Goal: Task Accomplishment & Management: Manage account settings

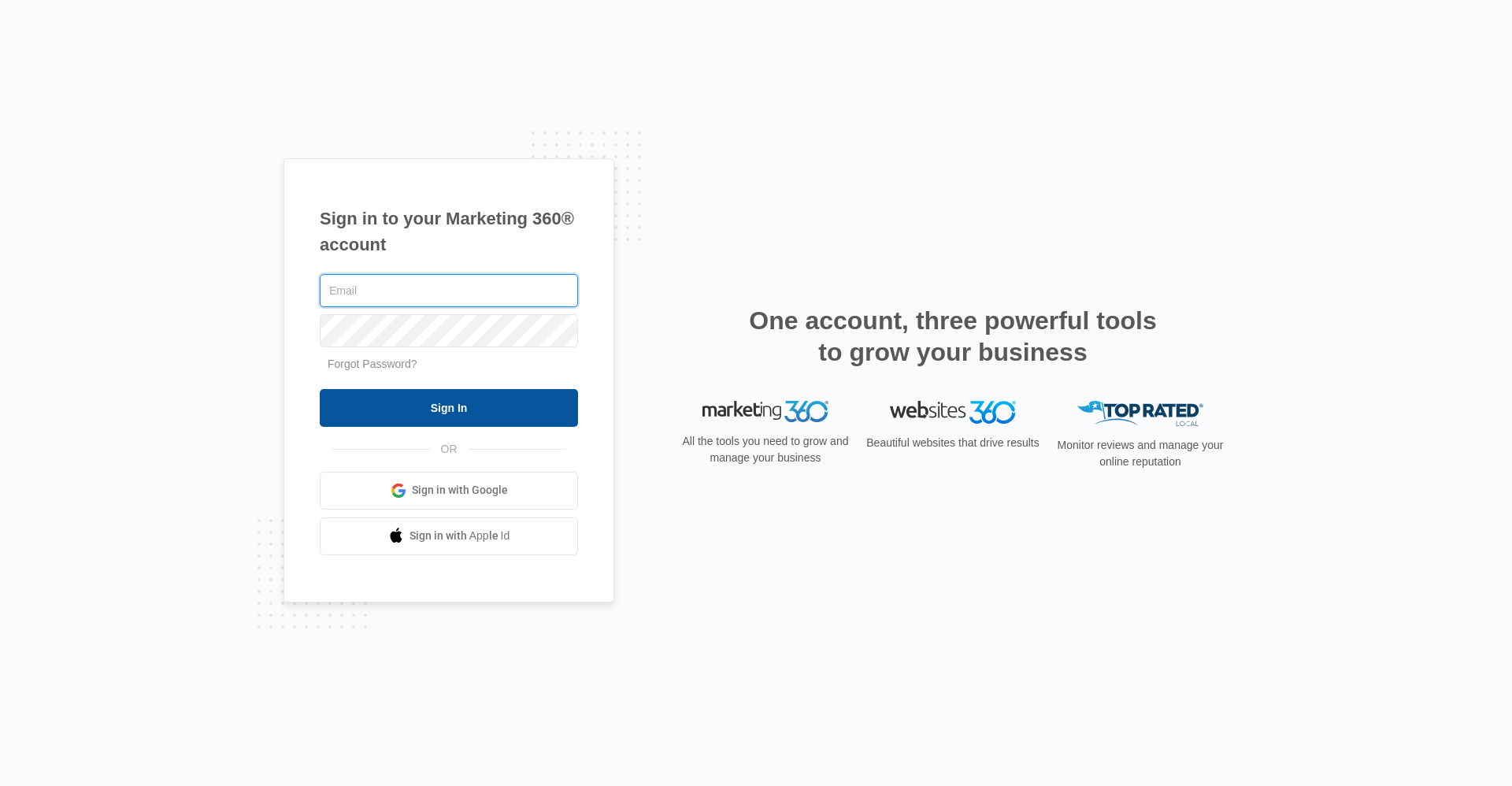
type input "[EMAIL_ADDRESS][DOMAIN_NAME]"
click at [374, 405] on input "Sign In" at bounding box center [449, 407] width 258 height 38
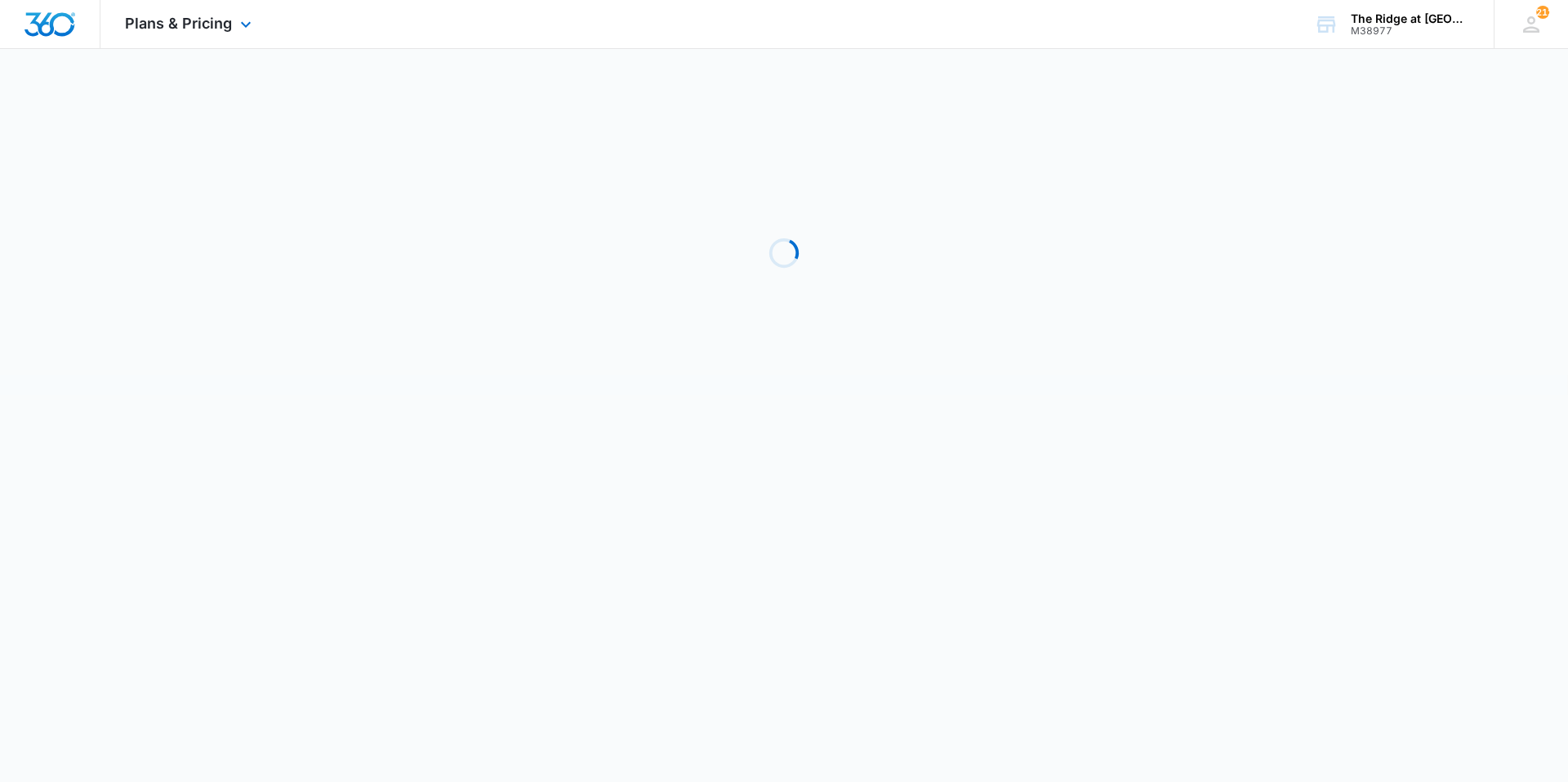
click at [205, 40] on div "Plans & Pricing Apps Reputation Websites Forms CRM Email Social Shop Payments P…" at bounding box center [190, 24] width 180 height 48
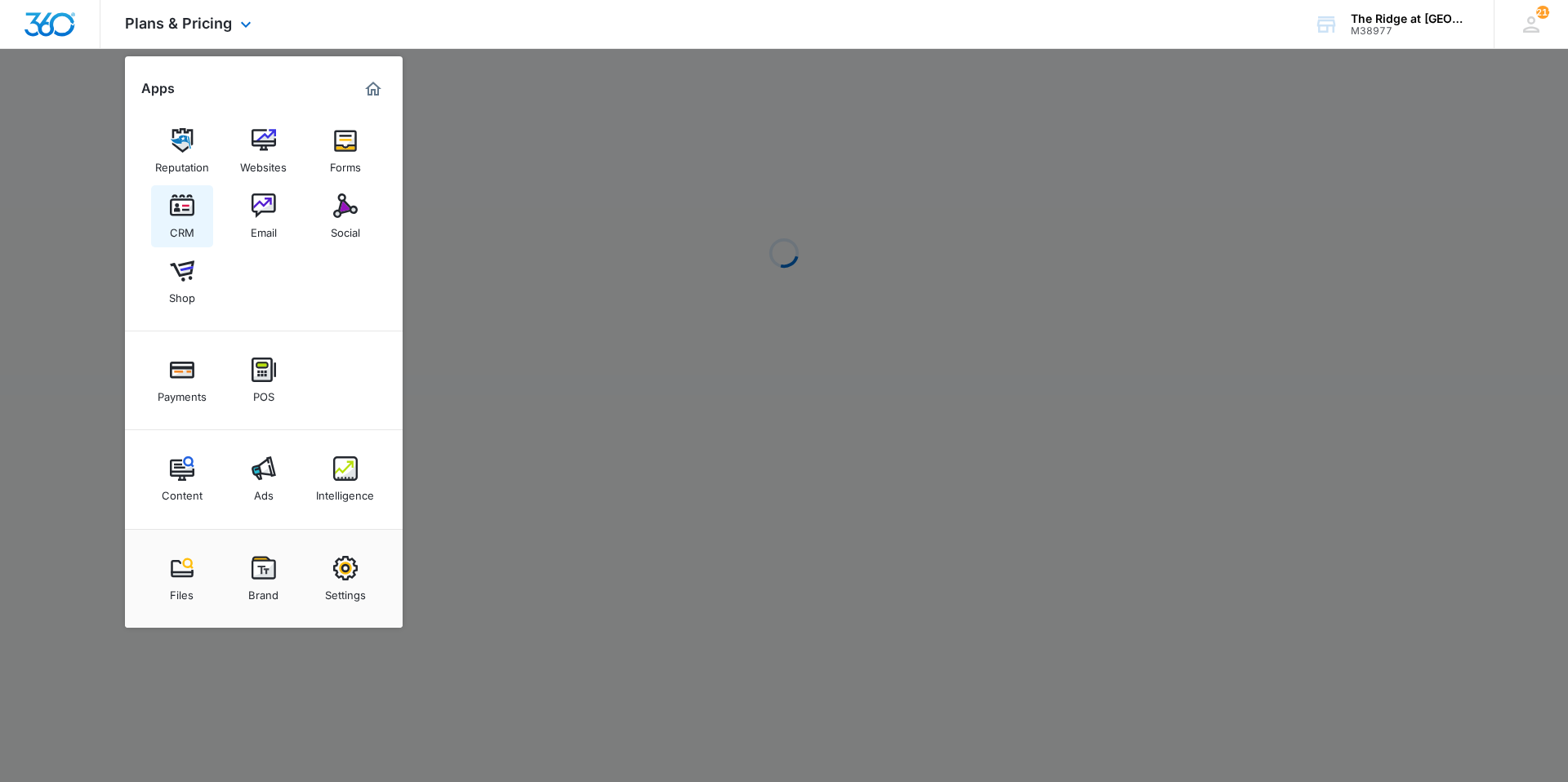
click at [191, 215] on img at bounding box center [181, 205] width 25 height 25
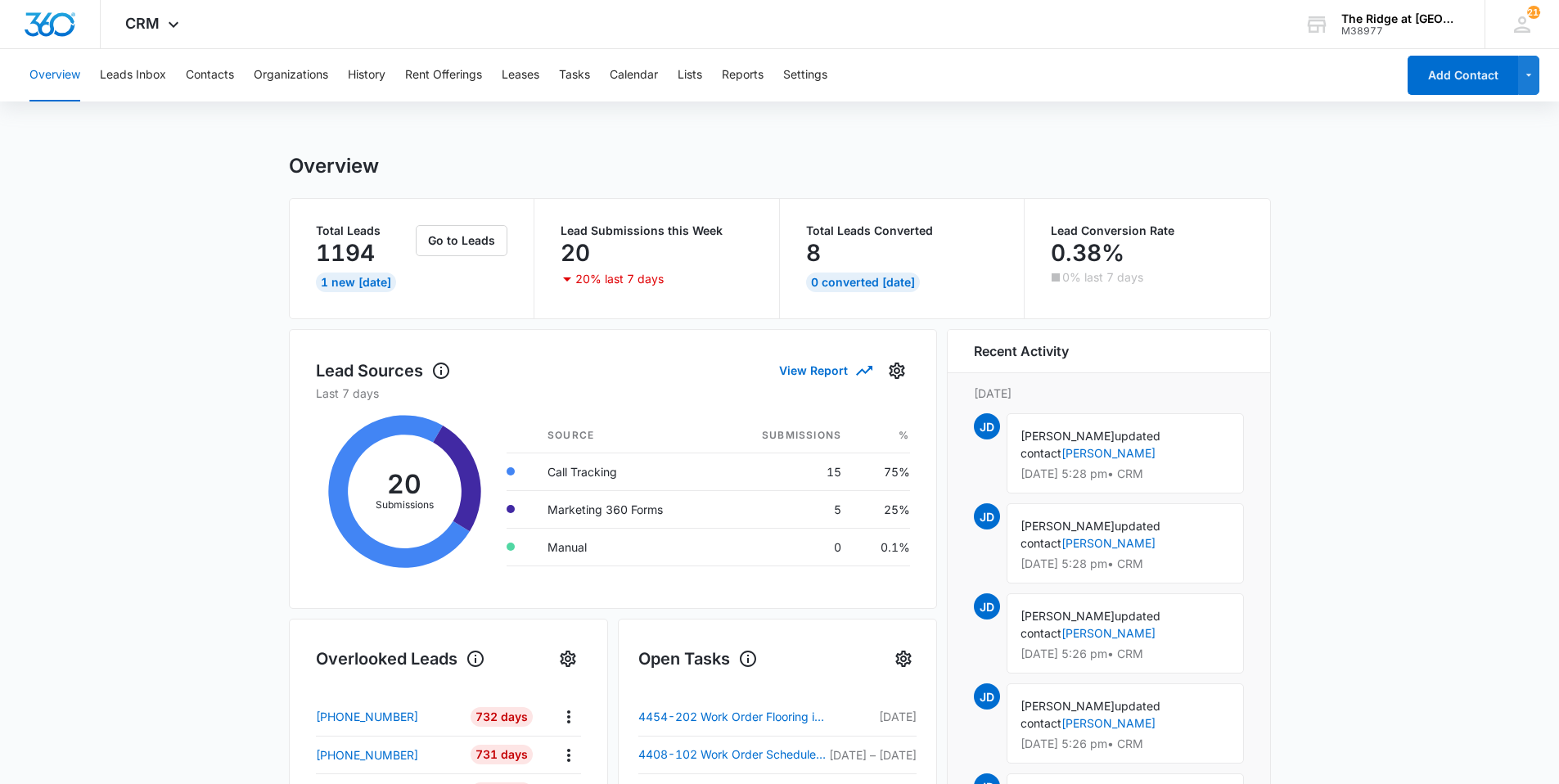
click at [65, 438] on main "Overview Total Leads 1194 1 New [DATE] Go to Leads Lead Submissions this Week 2…" at bounding box center [780, 783] width 1559 height 1259
click at [239, 83] on div "Overview Leads Inbox Contacts Organizations History Rent Offerings Leases Tasks…" at bounding box center [707, 75] width 1376 height 52
click at [229, 82] on button "Contacts" at bounding box center [209, 75] width 48 height 52
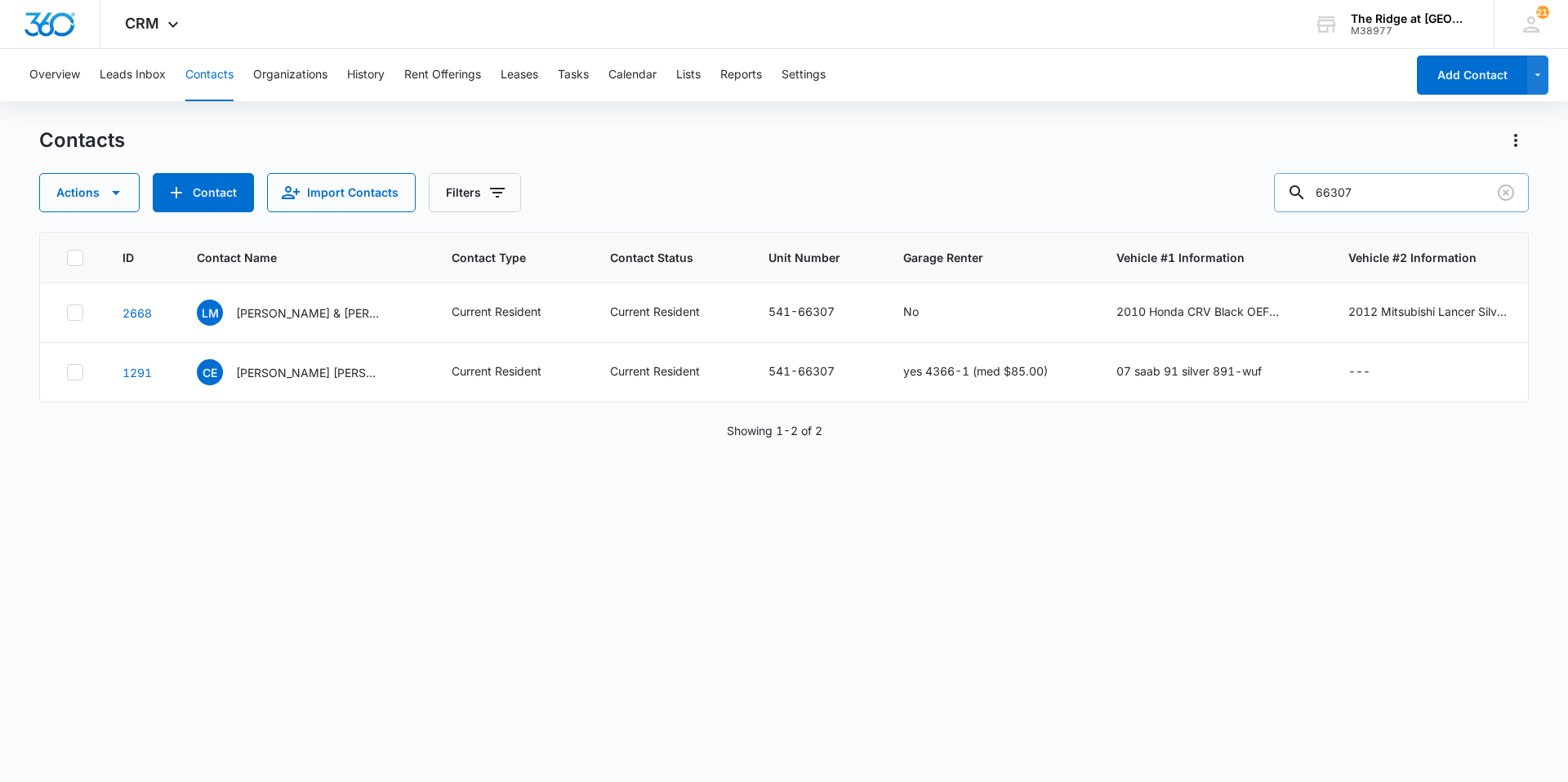
click at [1358, 206] on input "66307" at bounding box center [1400, 192] width 254 height 39
type input "[PERSON_NAME]"
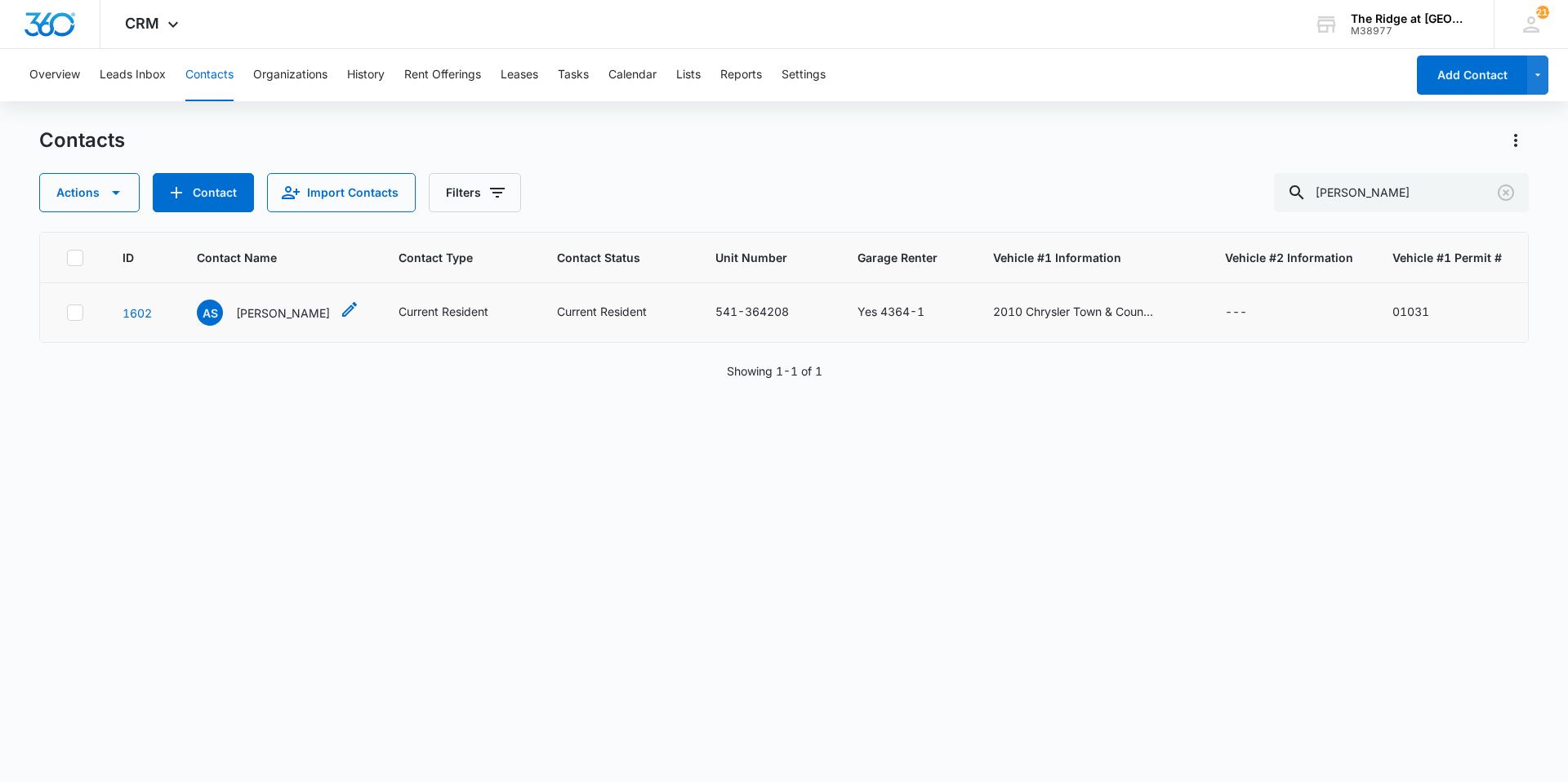
click at [254, 308] on p "[PERSON_NAME]" at bounding box center [283, 313] width 94 height 17
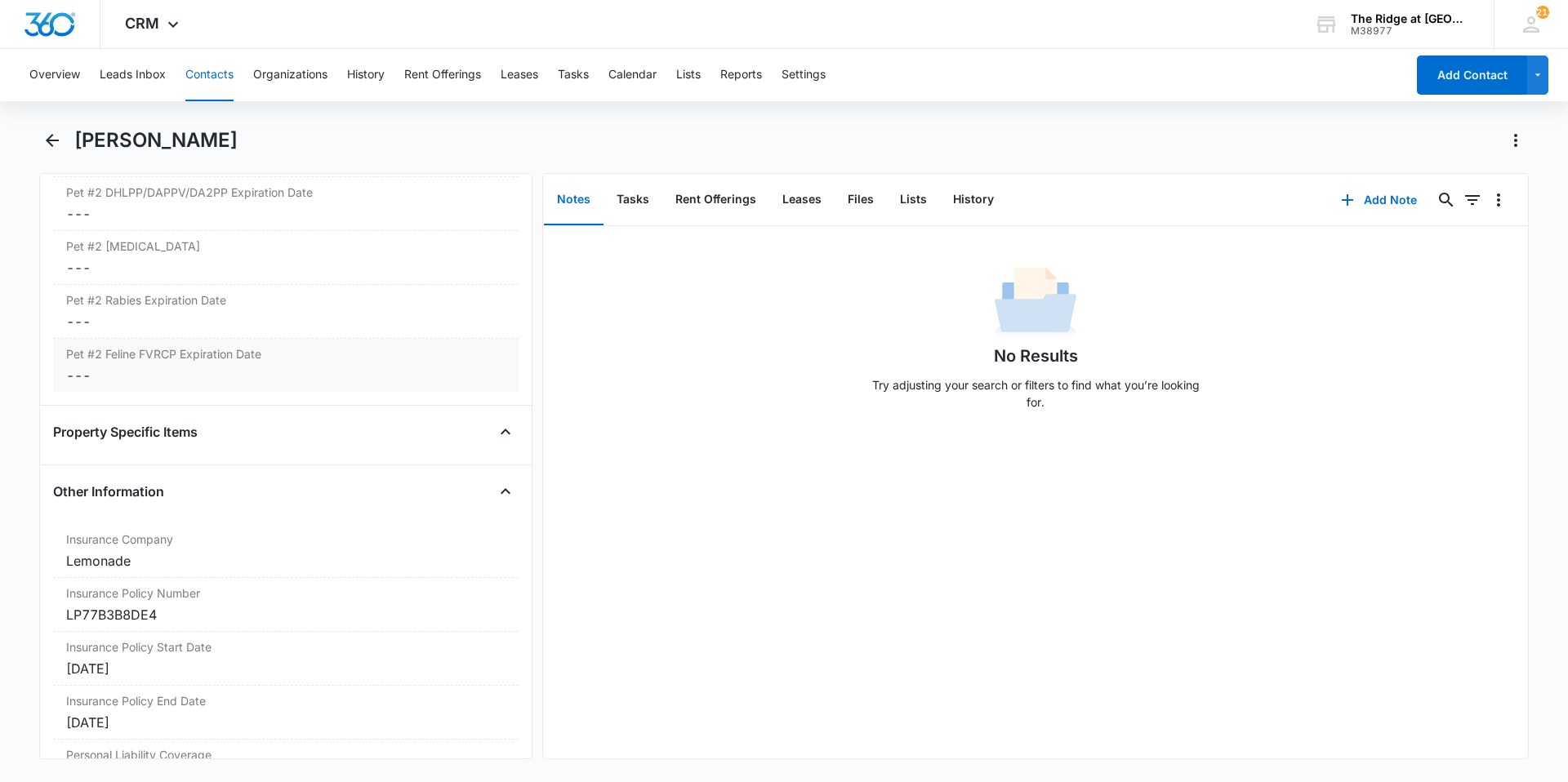
scroll to position [3102, 0]
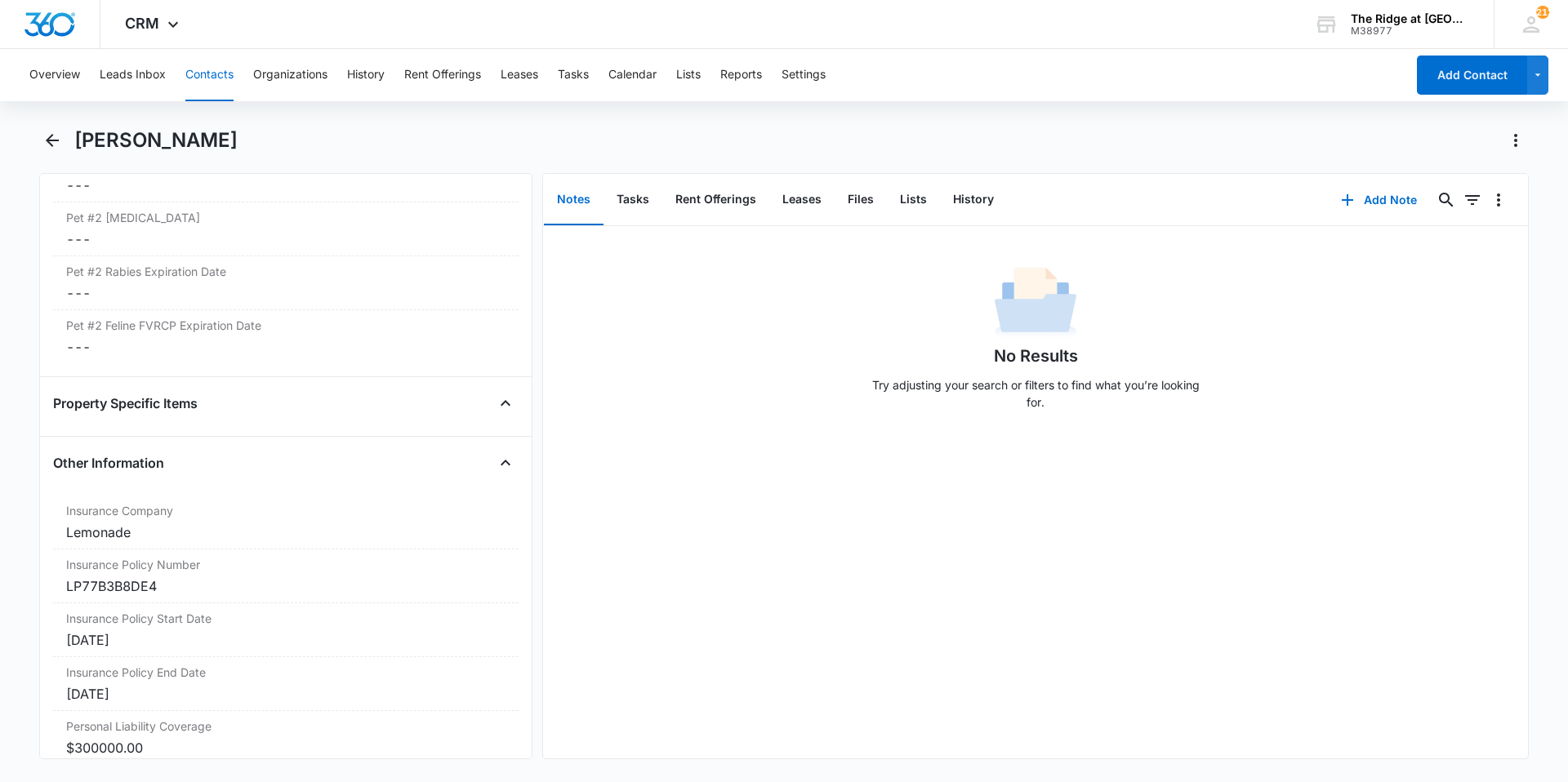
click at [262, 395] on div "Property Specific Items" at bounding box center [285, 403] width 465 height 26
click at [496, 406] on icon "Close" at bounding box center [505, 403] width 19 height 19
click at [492, 416] on button "Open" at bounding box center [505, 403] width 26 height 26
click at [496, 411] on icon "Close" at bounding box center [505, 403] width 19 height 19
click at [496, 411] on icon "Open" at bounding box center [505, 403] width 19 height 19
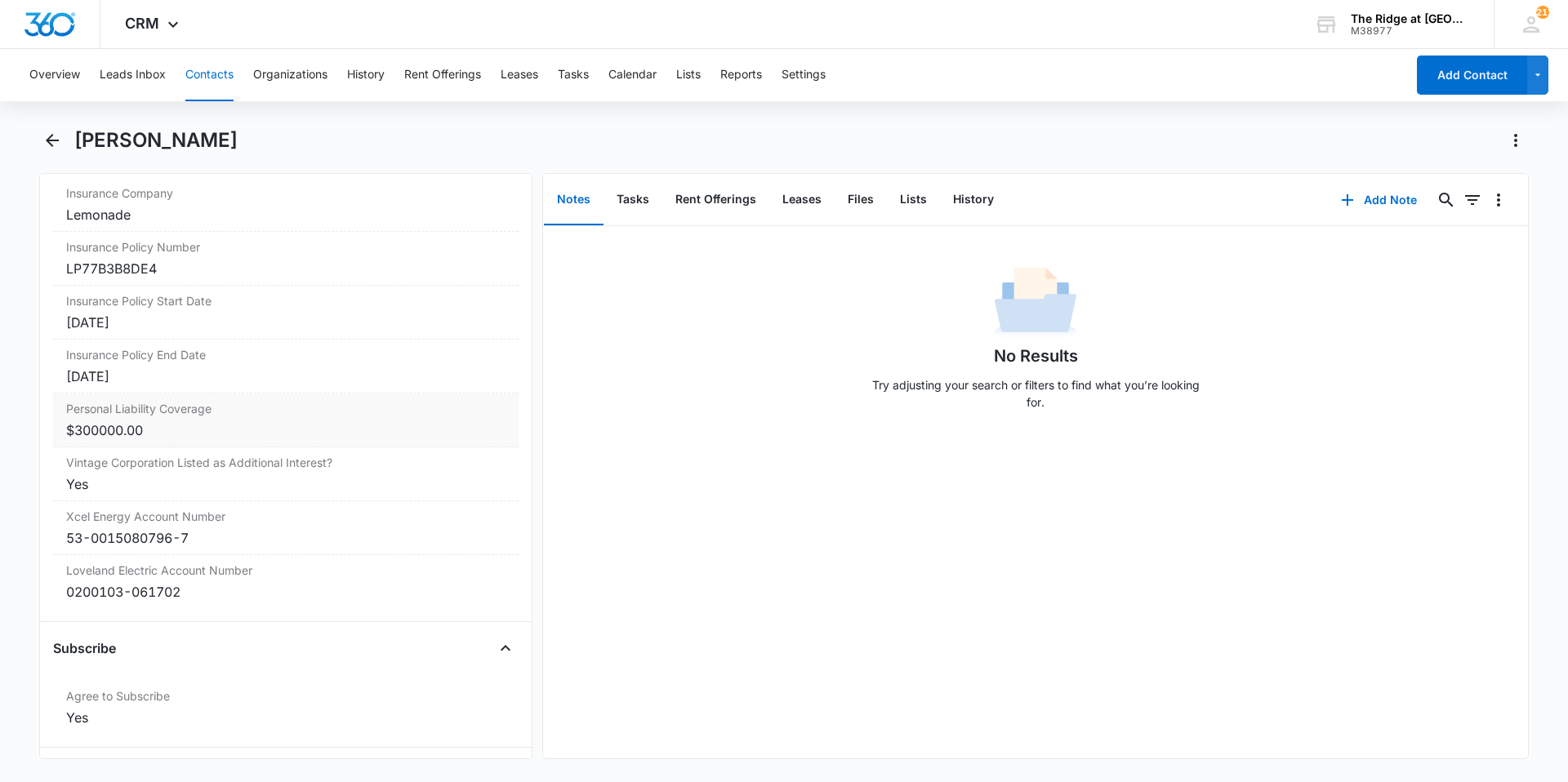
scroll to position [3553, 0]
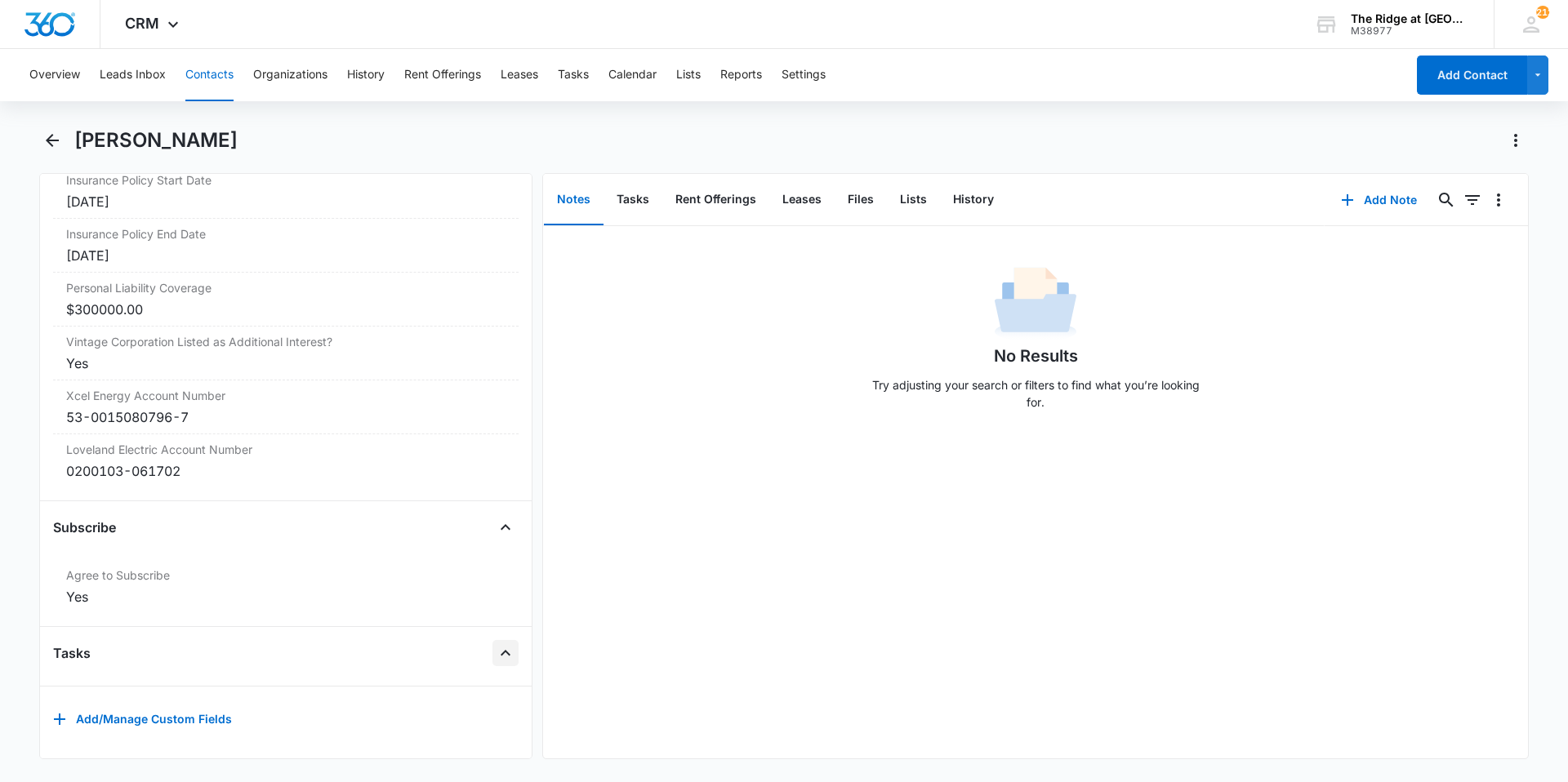
click at [499, 643] on icon "Close" at bounding box center [505, 653] width 19 height 19
click at [496, 655] on icon "Open" at bounding box center [505, 659] width 19 height 19
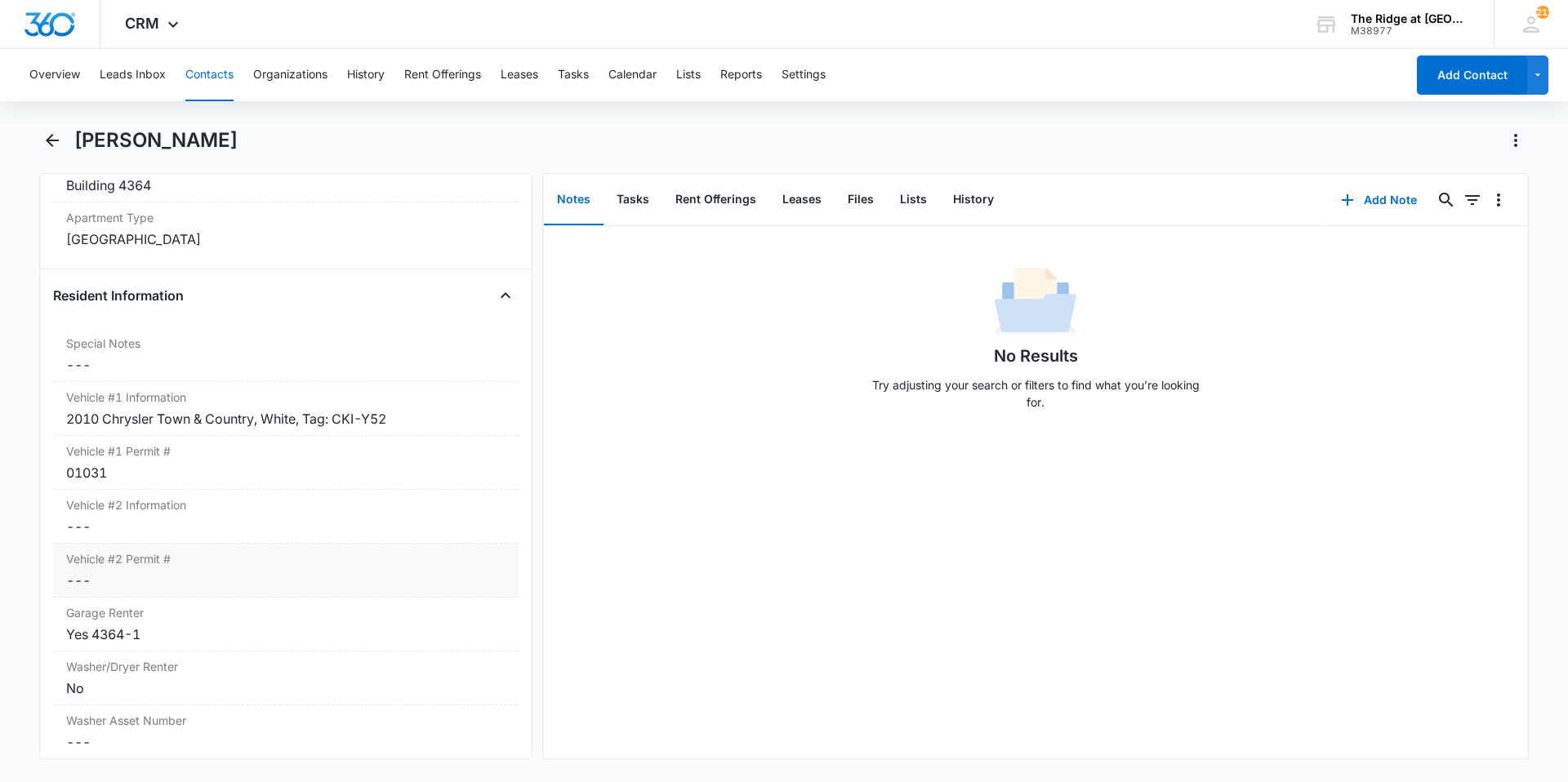
scroll to position [1512, 0]
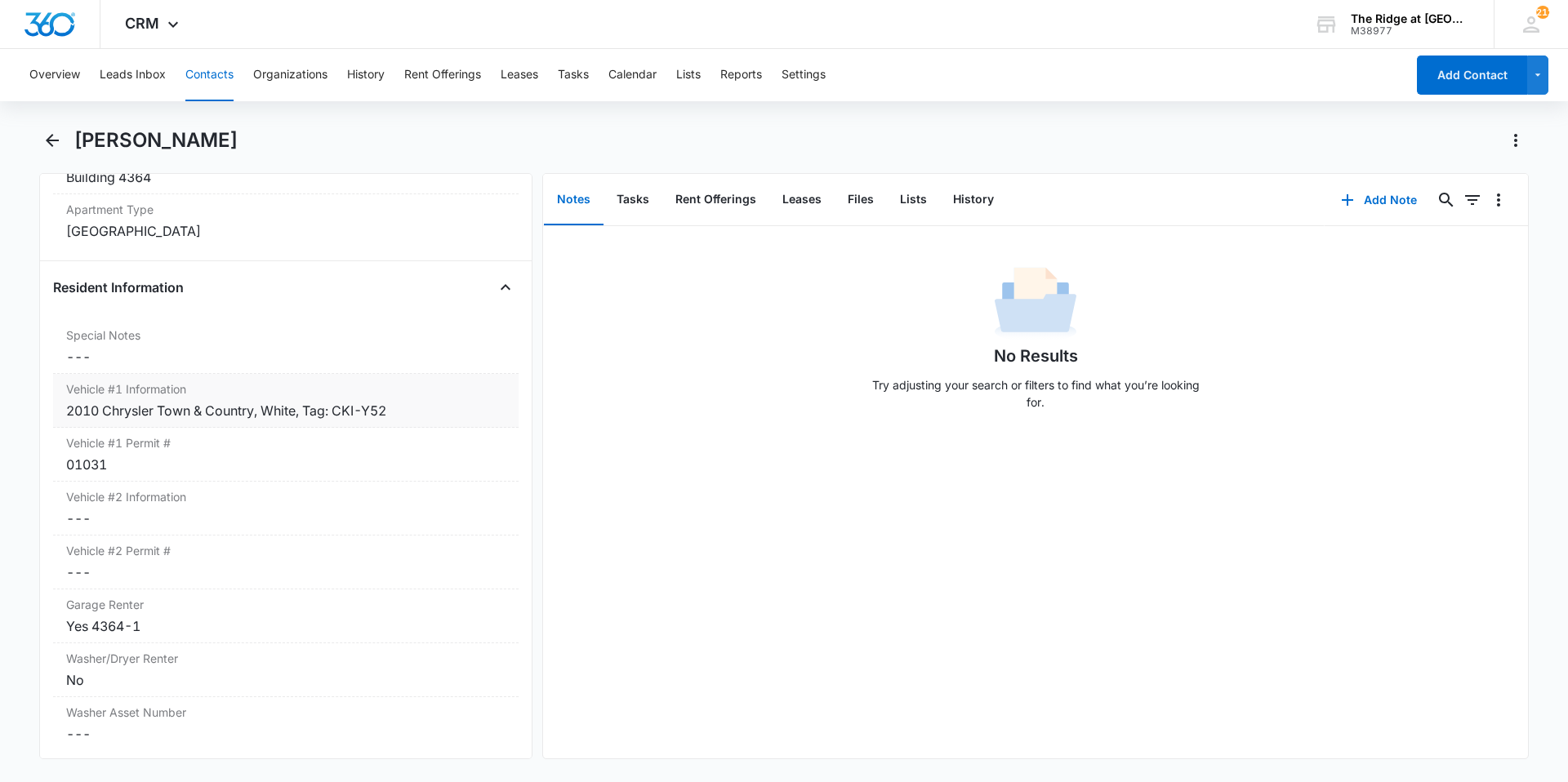
click at [176, 406] on div "2010 Chrysler Town & Country, White, Tag: CKI-Y52" at bounding box center [286, 410] width 439 height 19
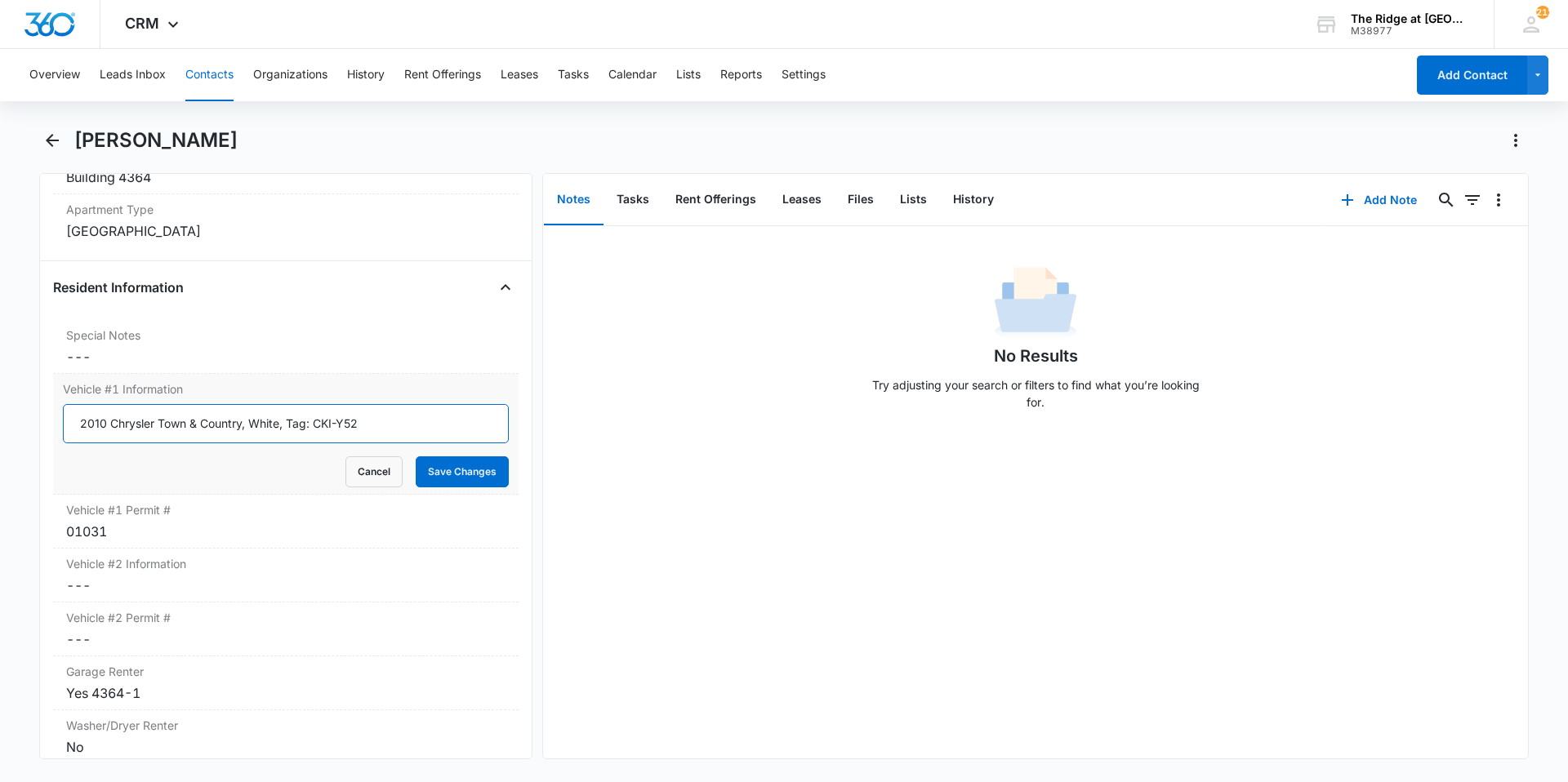
click at [327, 434] on input "2010 Chrysler Town & Country, White, Tag: CKI-Y52" at bounding box center [285, 423] width 446 height 39
type input "2024 Grey Toyota Ravg Hybrid CYJV26"
click at [459, 468] on button "Save Changes" at bounding box center [462, 472] width 93 height 31
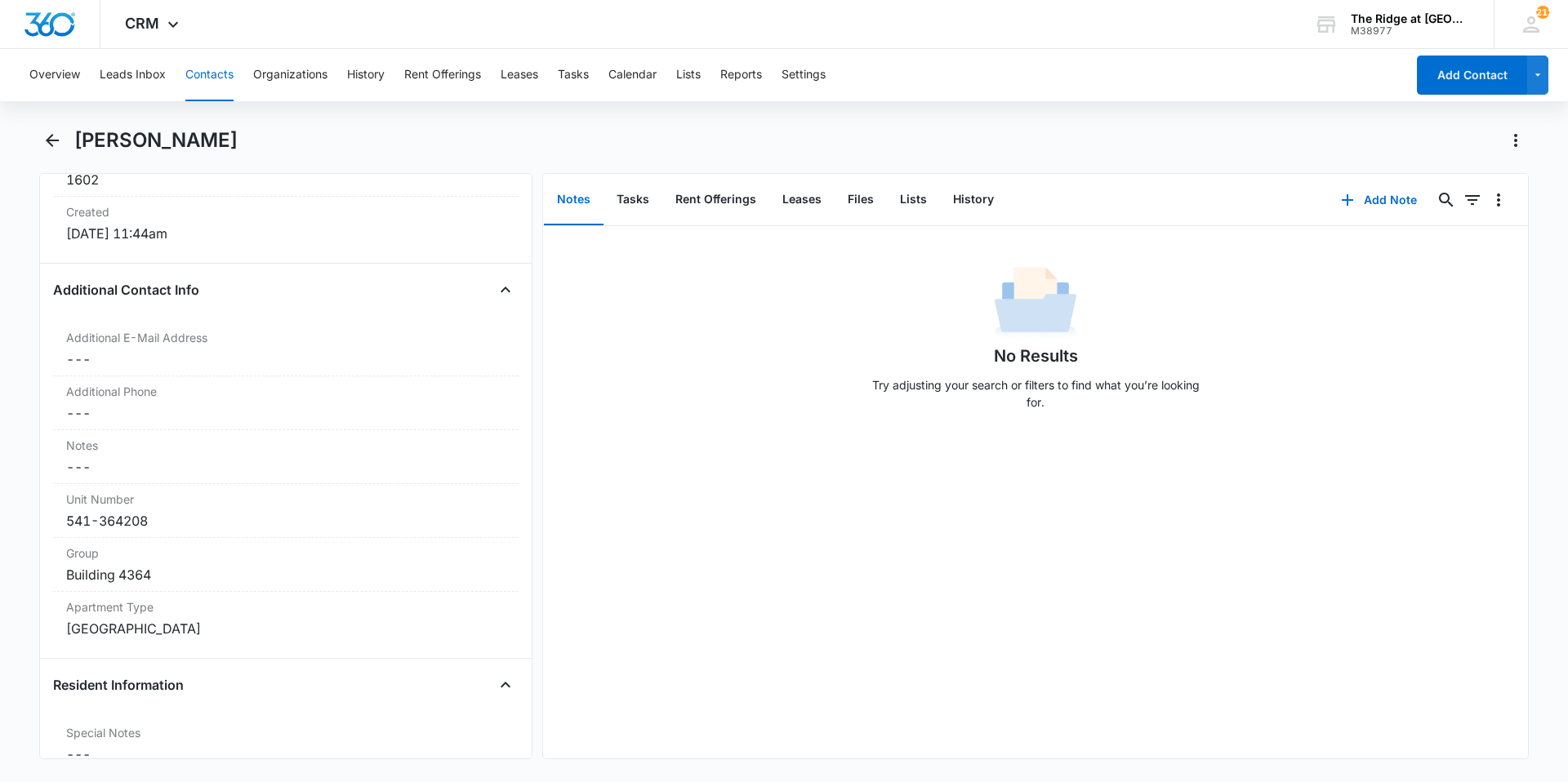
scroll to position [1104, 0]
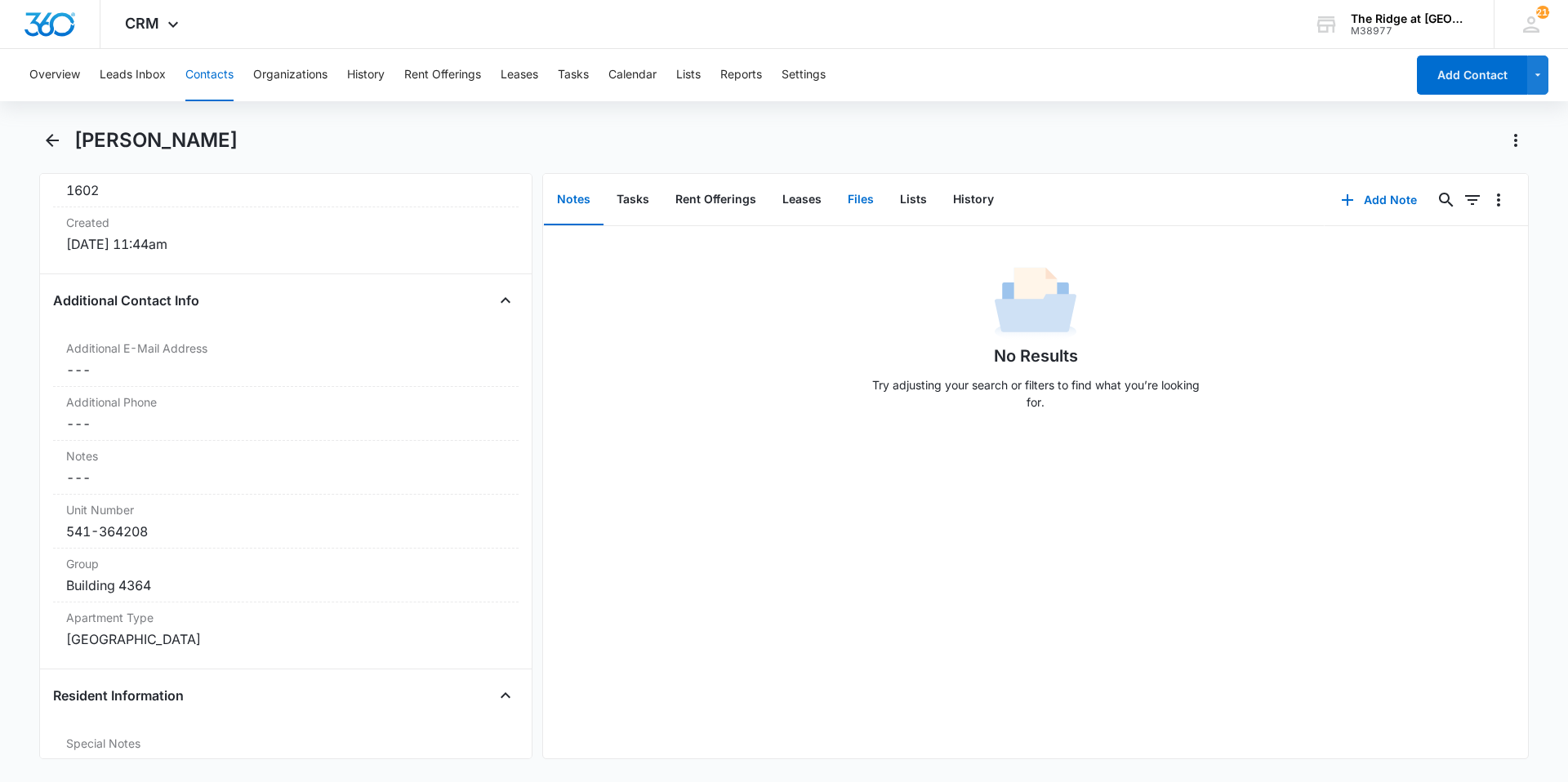
click at [858, 200] on button "Files" at bounding box center [860, 201] width 52 height 51
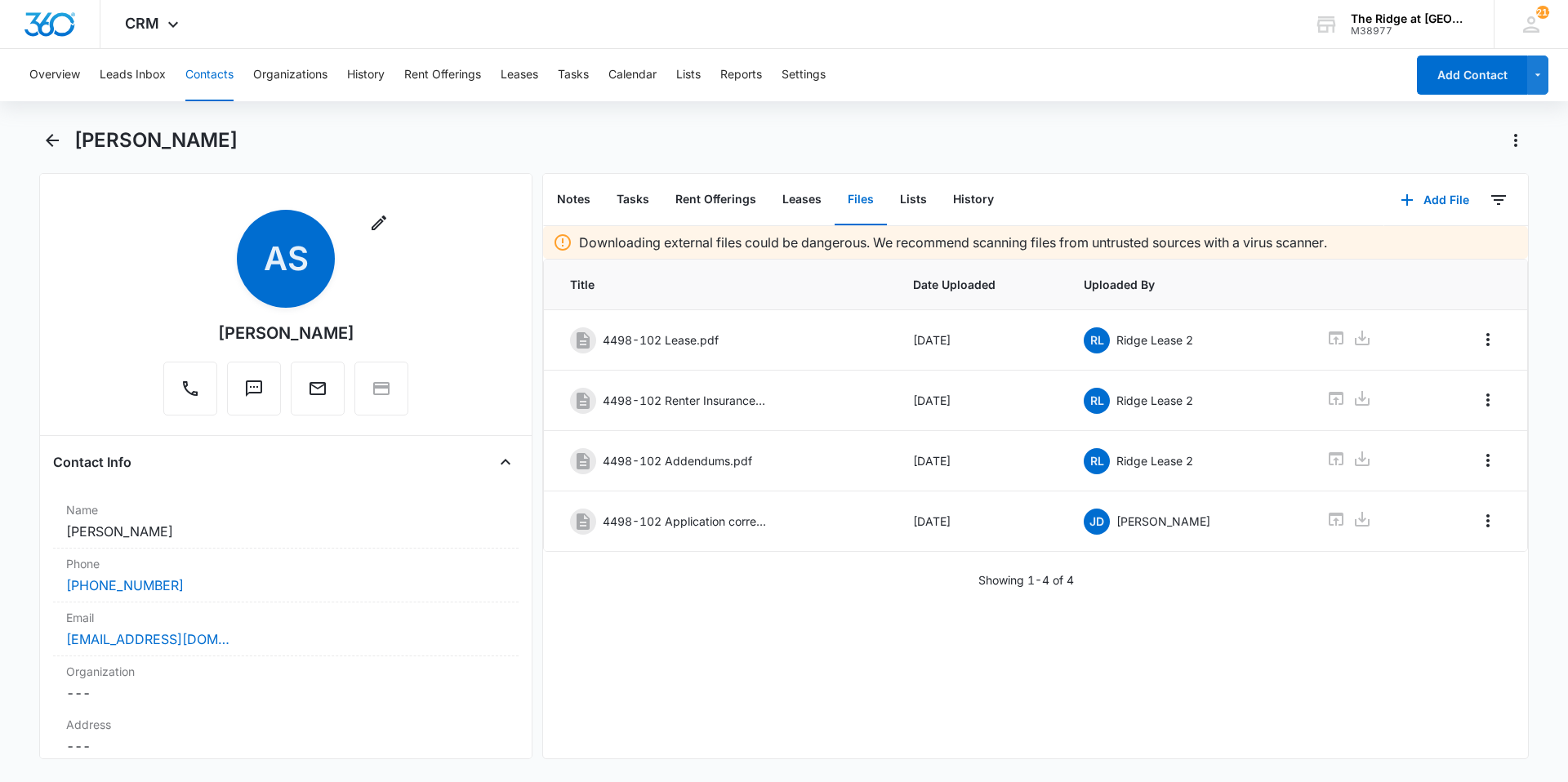
click at [211, 72] on button "Contacts" at bounding box center [209, 75] width 48 height 52
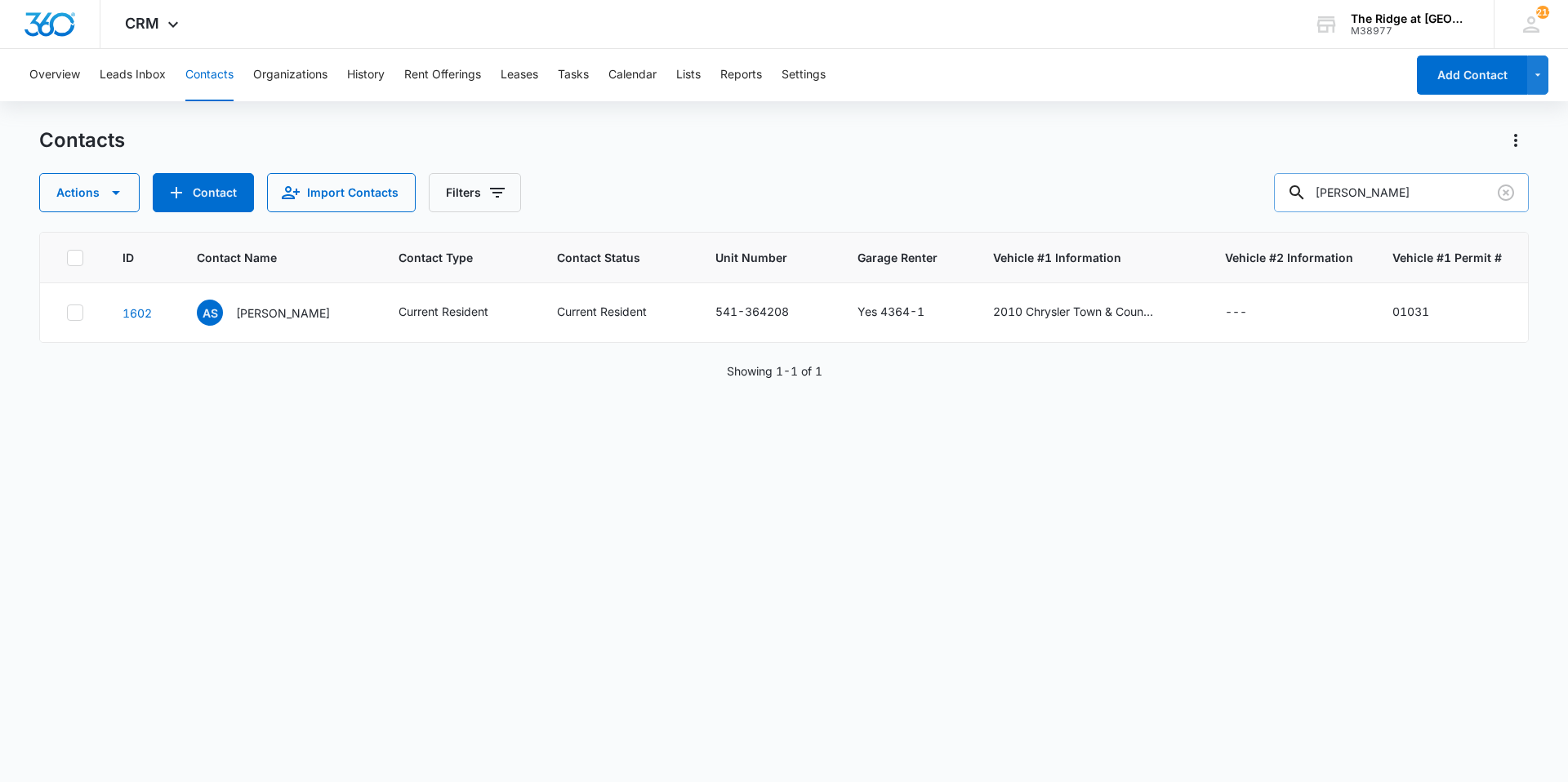
click at [1408, 176] on input "[PERSON_NAME]" at bounding box center [1400, 192] width 254 height 39
type input "56102"
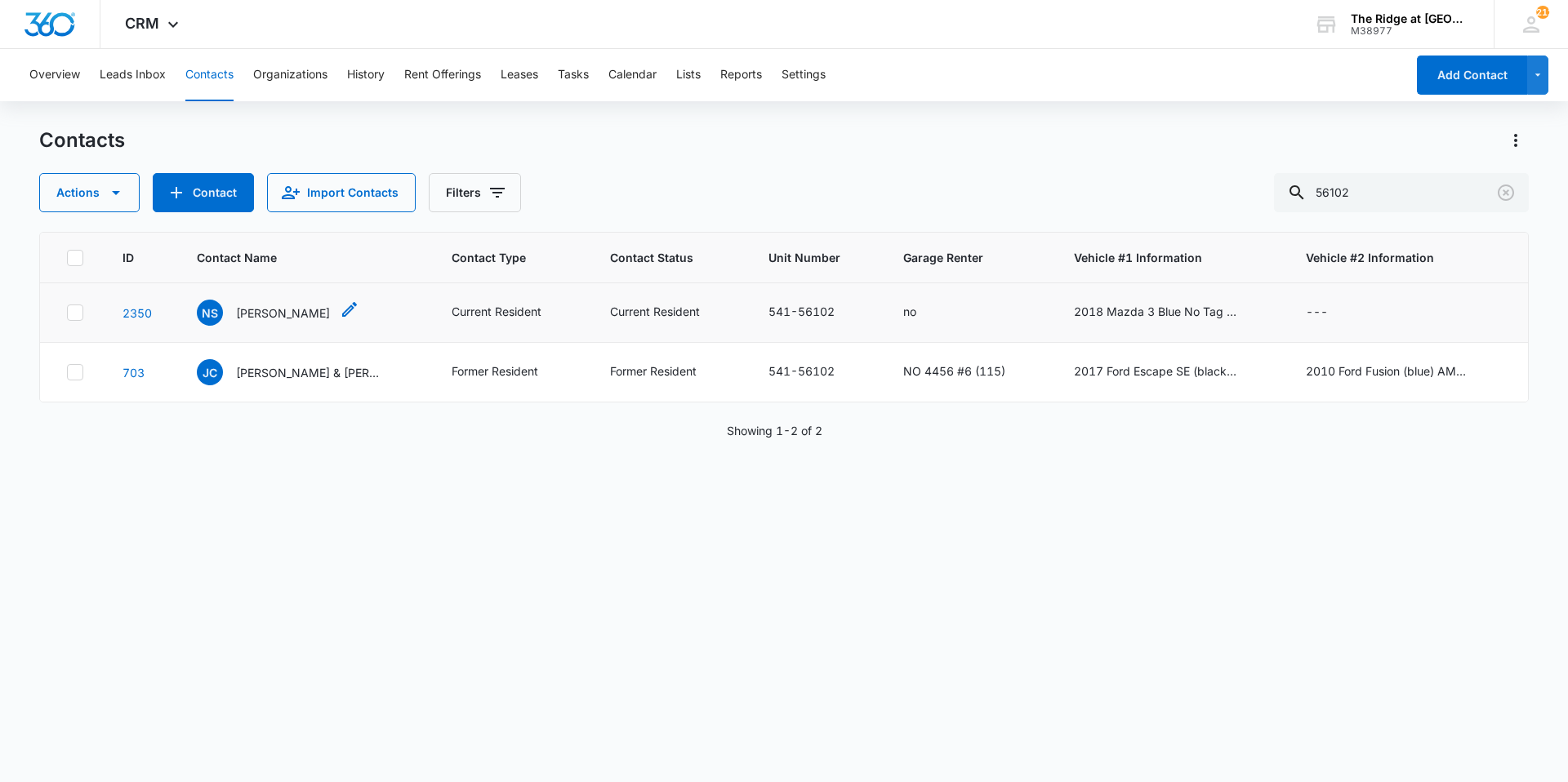
click at [301, 310] on p "[PERSON_NAME]" at bounding box center [283, 313] width 94 height 17
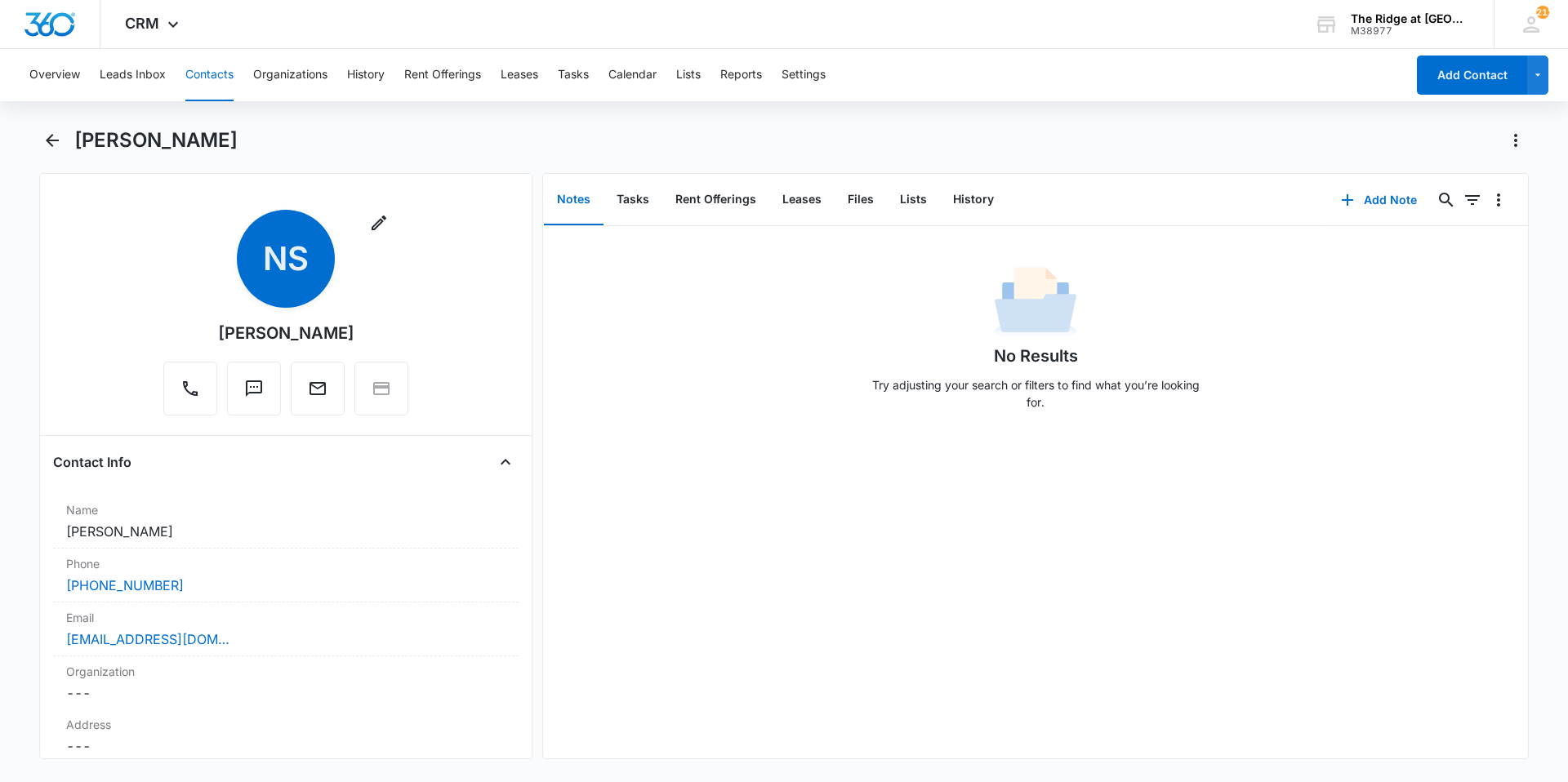
drag, startPoint x: 1508, startPoint y: 344, endPoint x: 1492, endPoint y: 357, distance: 20.6
click at [1508, 344] on div "No Results Try adjusting your search or filters to find what you’re looking for." at bounding box center [1036, 342] width 985 height 161
click at [1393, 709] on div "No Results Try adjusting your search or filters to find what you’re looking for." at bounding box center [1036, 492] width 985 height 532
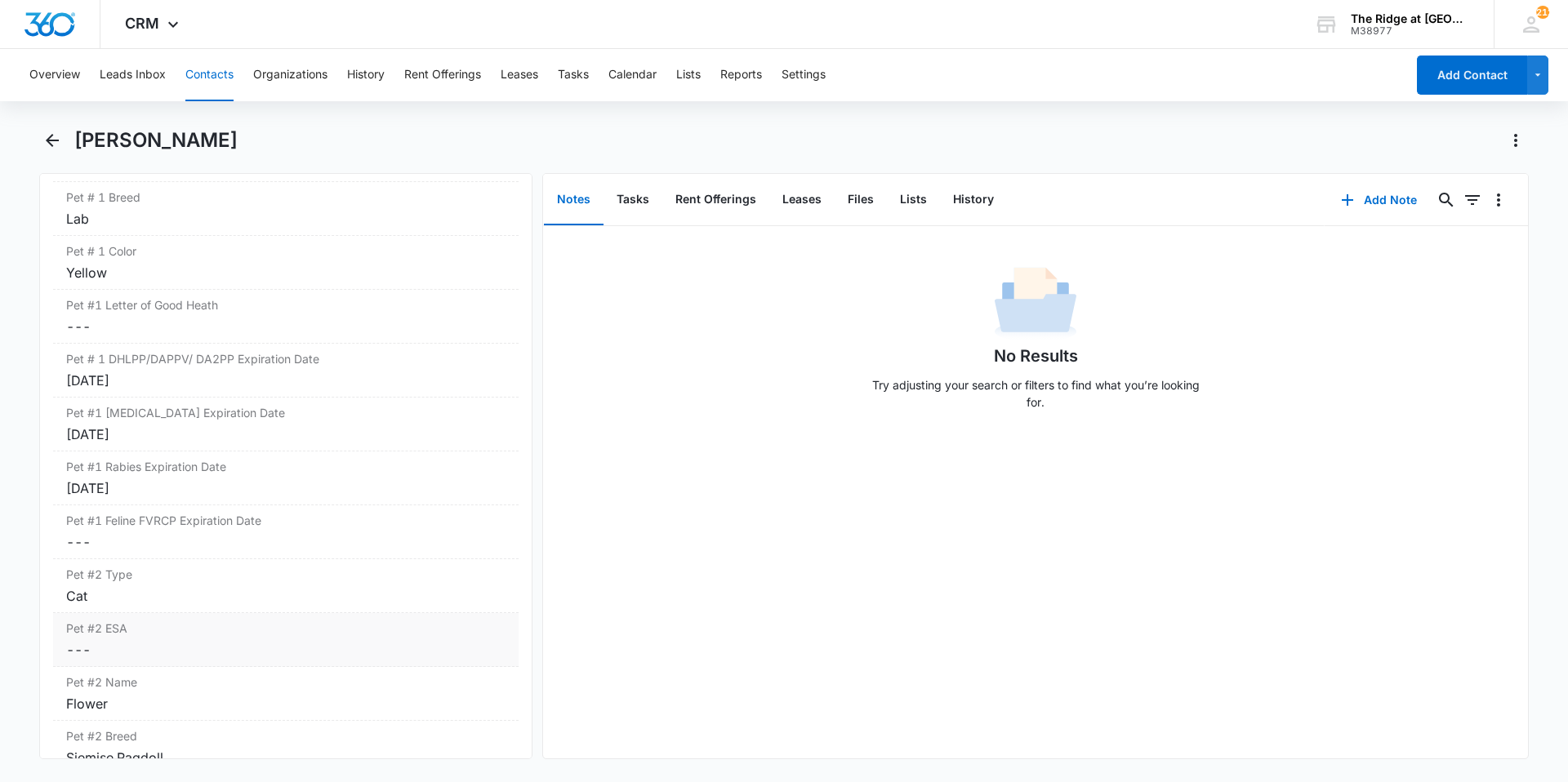
scroll to position [2367, 0]
click at [861, 208] on button "Files" at bounding box center [860, 201] width 52 height 51
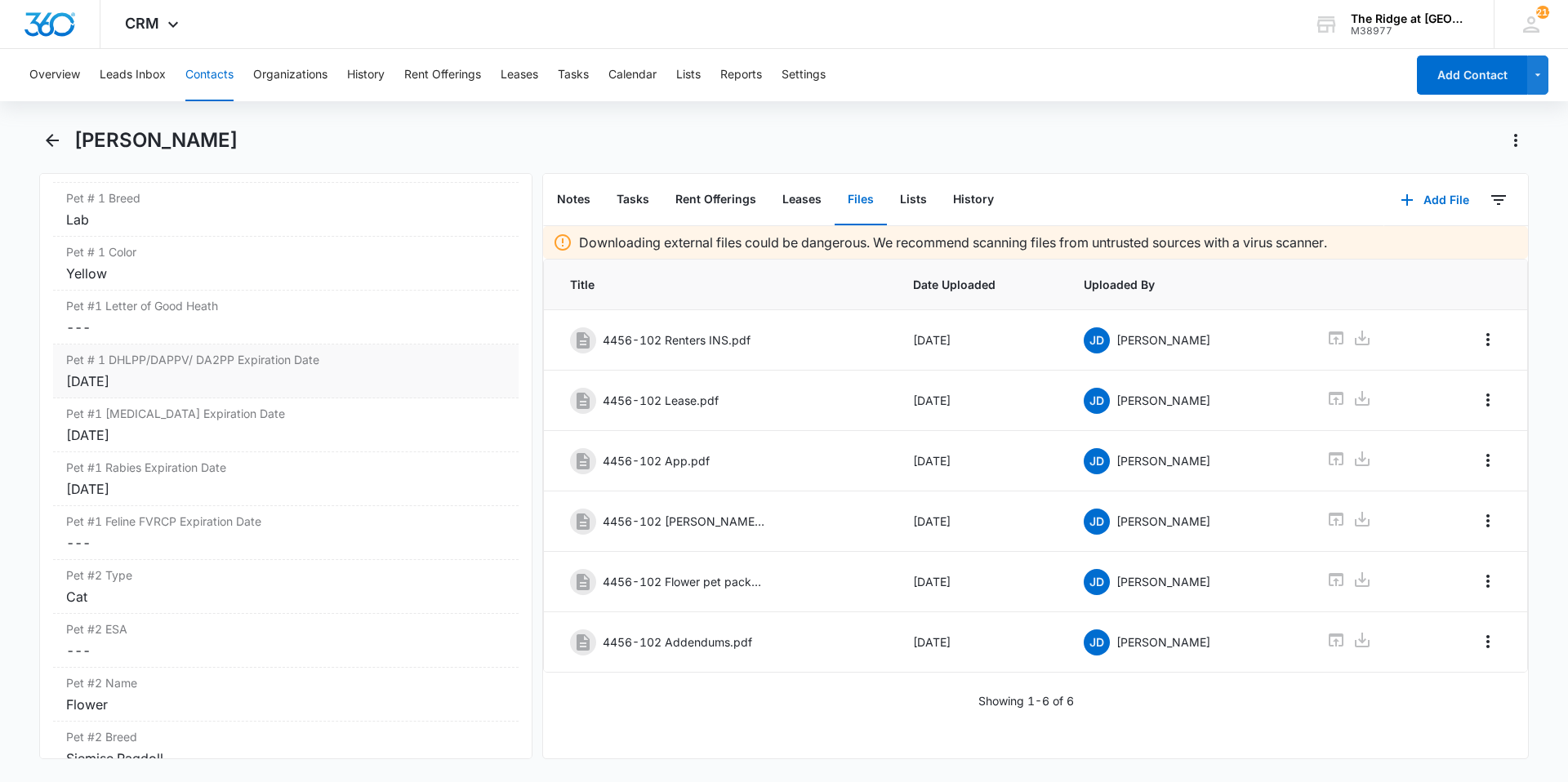
click at [240, 386] on div "[DATE]" at bounding box center [286, 381] width 439 height 19
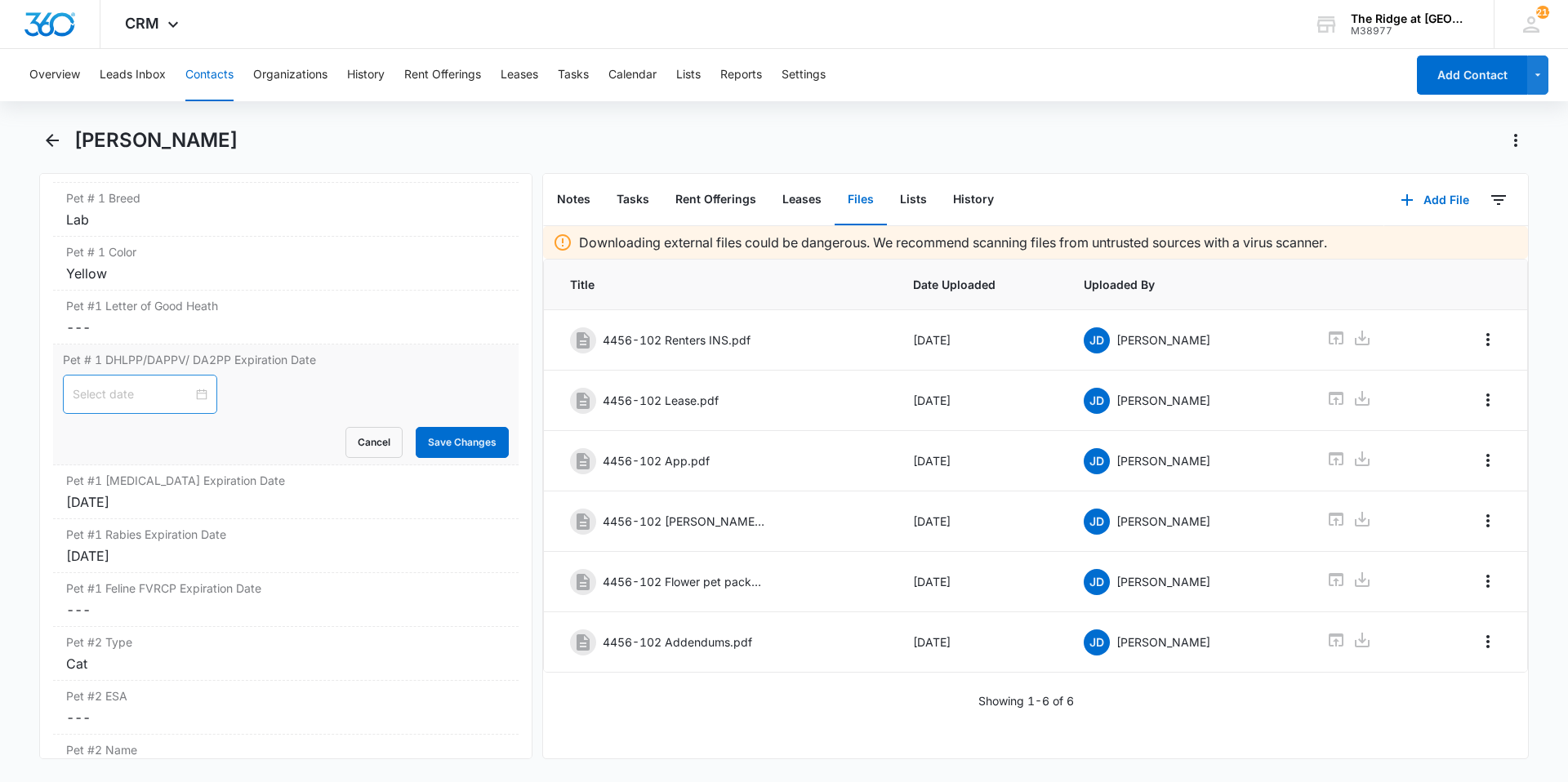
click at [139, 406] on div at bounding box center [139, 394] width 154 height 39
click at [77, 437] on button "button" at bounding box center [78, 434] width 18 height 33
click at [98, 437] on button "button" at bounding box center [97, 434] width 18 height 33
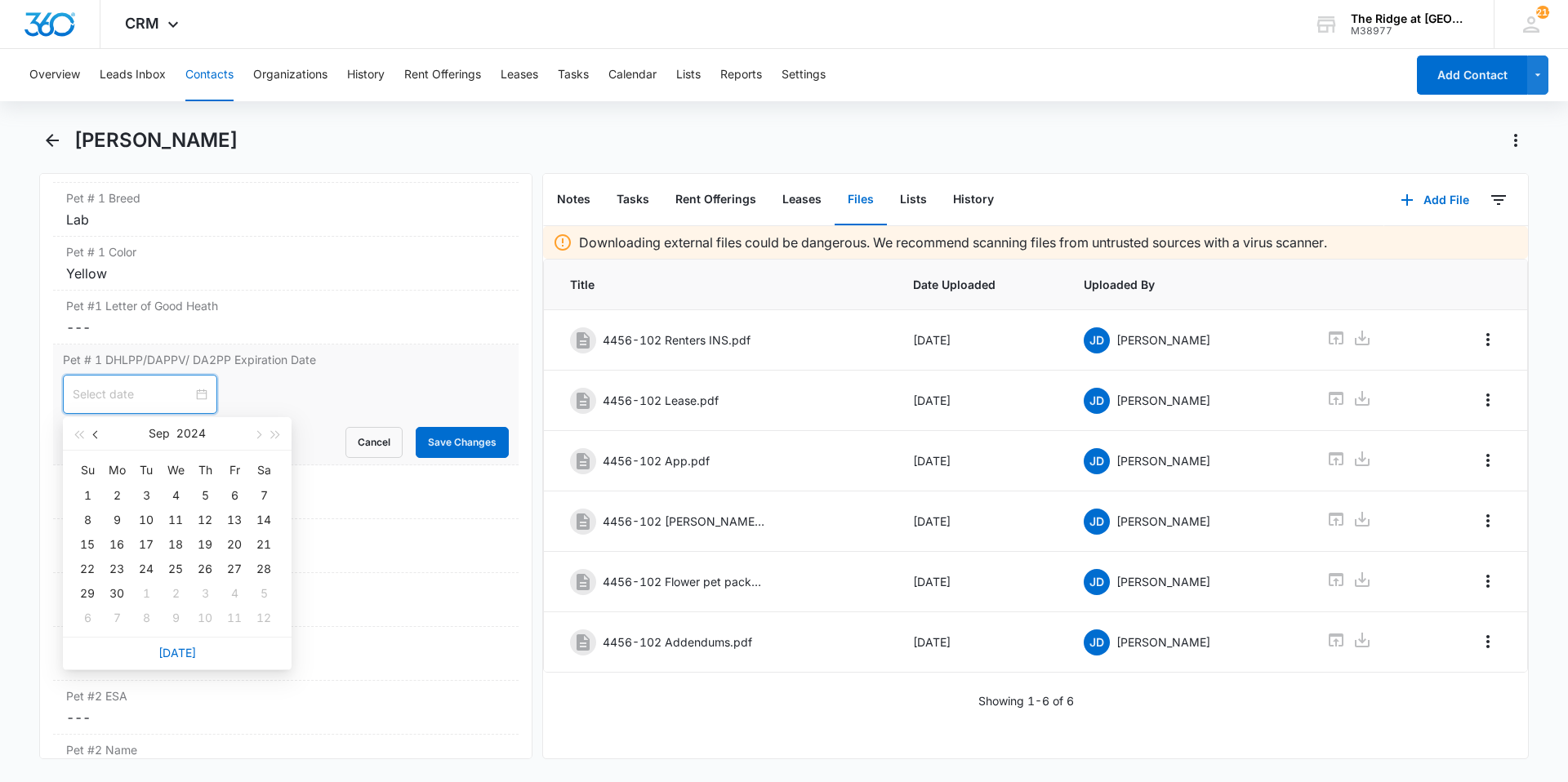
click at [98, 438] on button "button" at bounding box center [97, 434] width 18 height 33
click at [278, 439] on button "button" at bounding box center [276, 434] width 18 height 33
click at [98, 441] on button "button" at bounding box center [97, 434] width 18 height 33
type input "[DATE]"
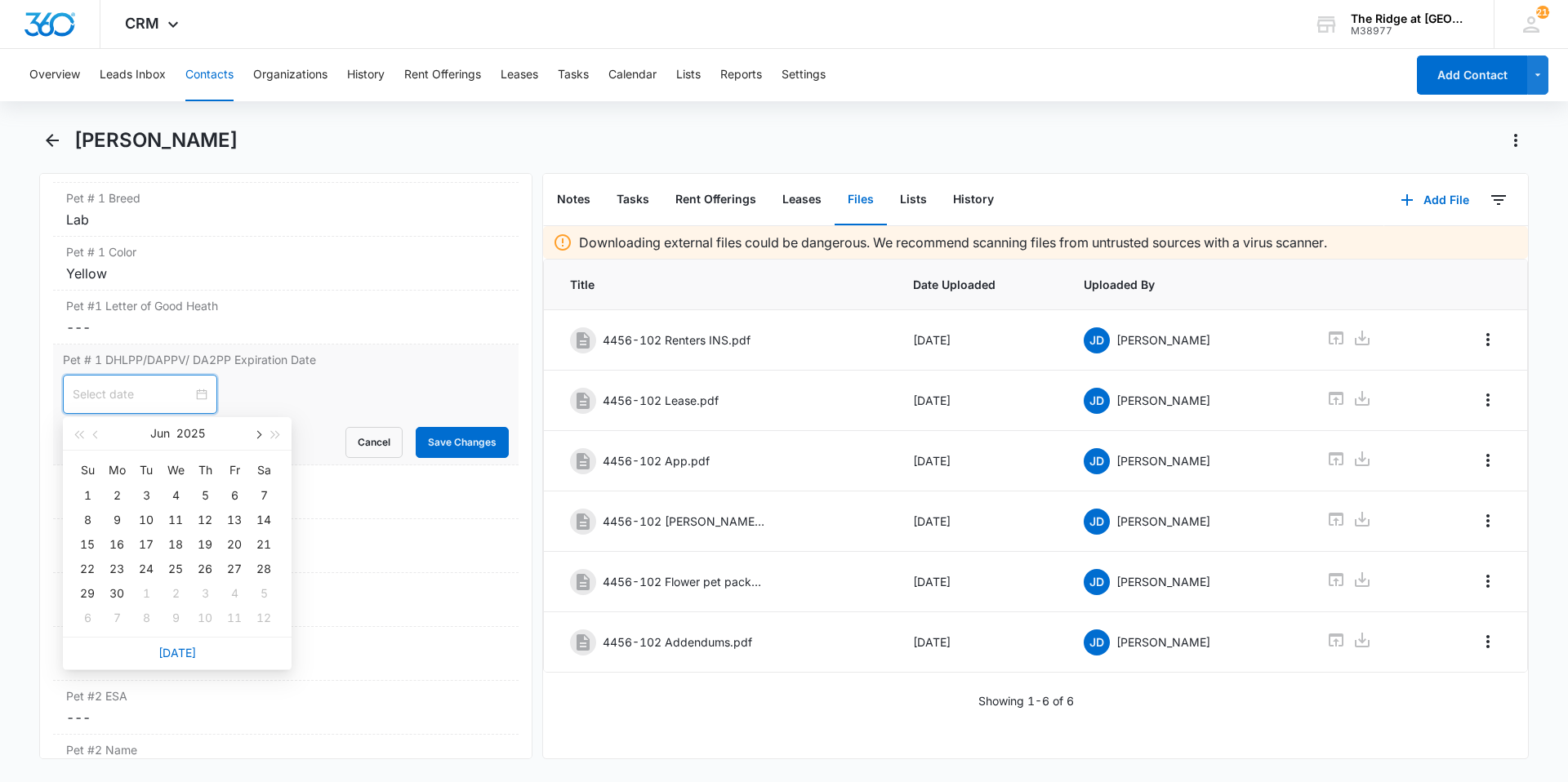
click at [258, 435] on span "button" at bounding box center [257, 435] width 8 height 8
type input "[DATE]"
click at [93, 540] on div "13" at bounding box center [87, 544] width 19 height 19
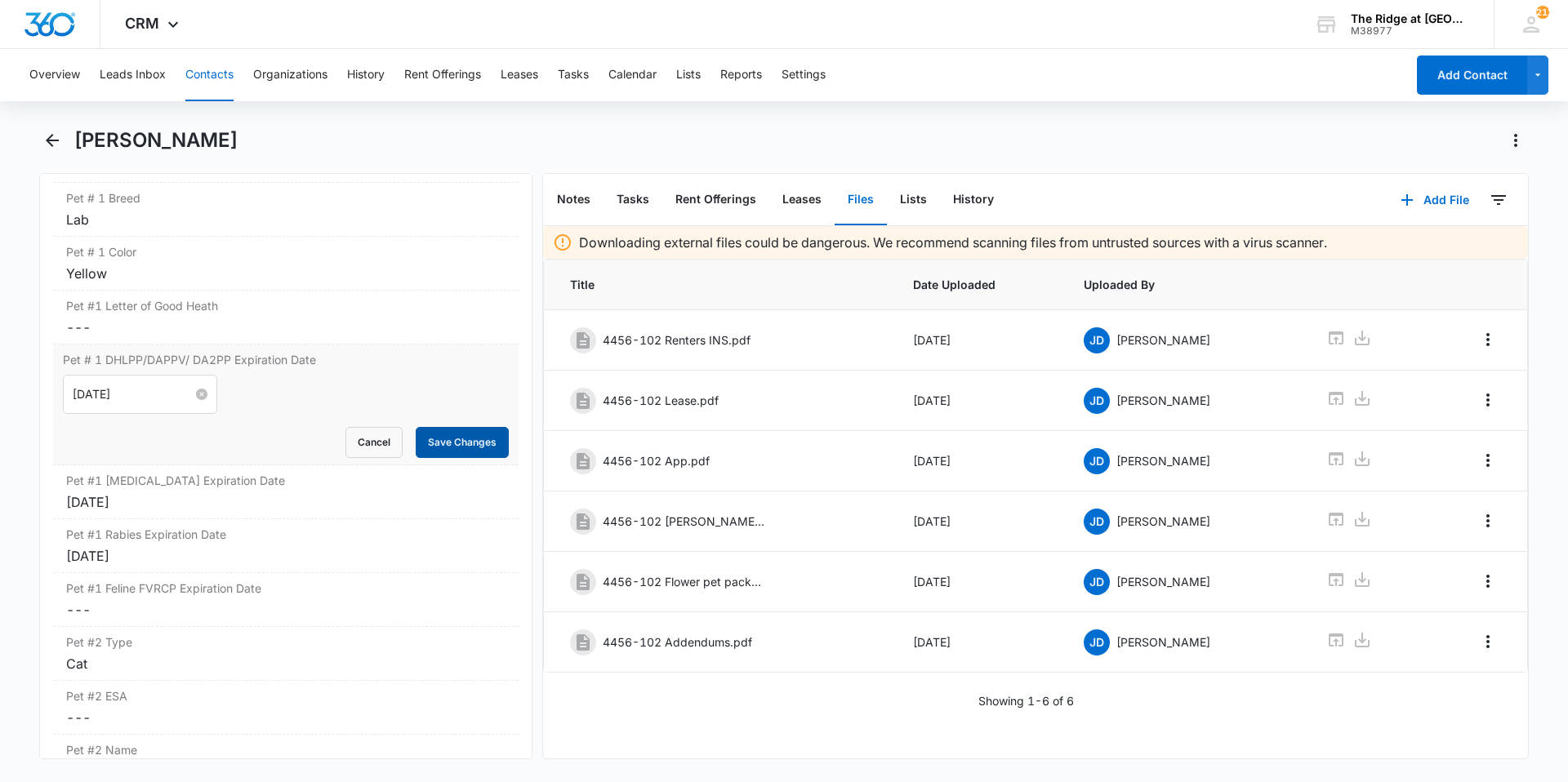
click at [437, 452] on button "Save Changes" at bounding box center [462, 442] width 93 height 31
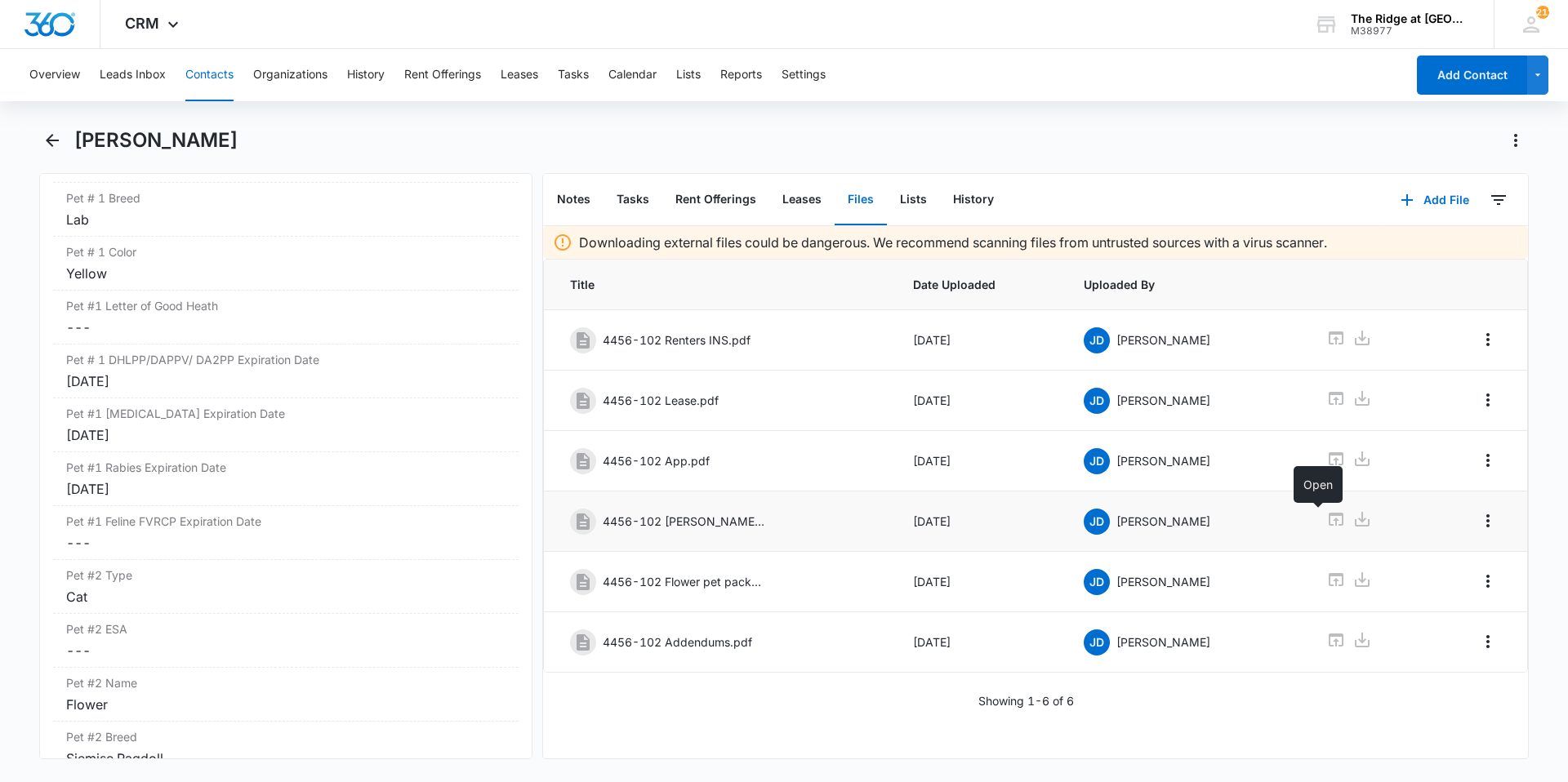
click at [1328, 524] on icon at bounding box center [1336, 519] width 15 height 13
click at [1326, 580] on icon at bounding box center [1335, 579] width 19 height 19
click at [200, 85] on button "Contacts" at bounding box center [209, 75] width 48 height 52
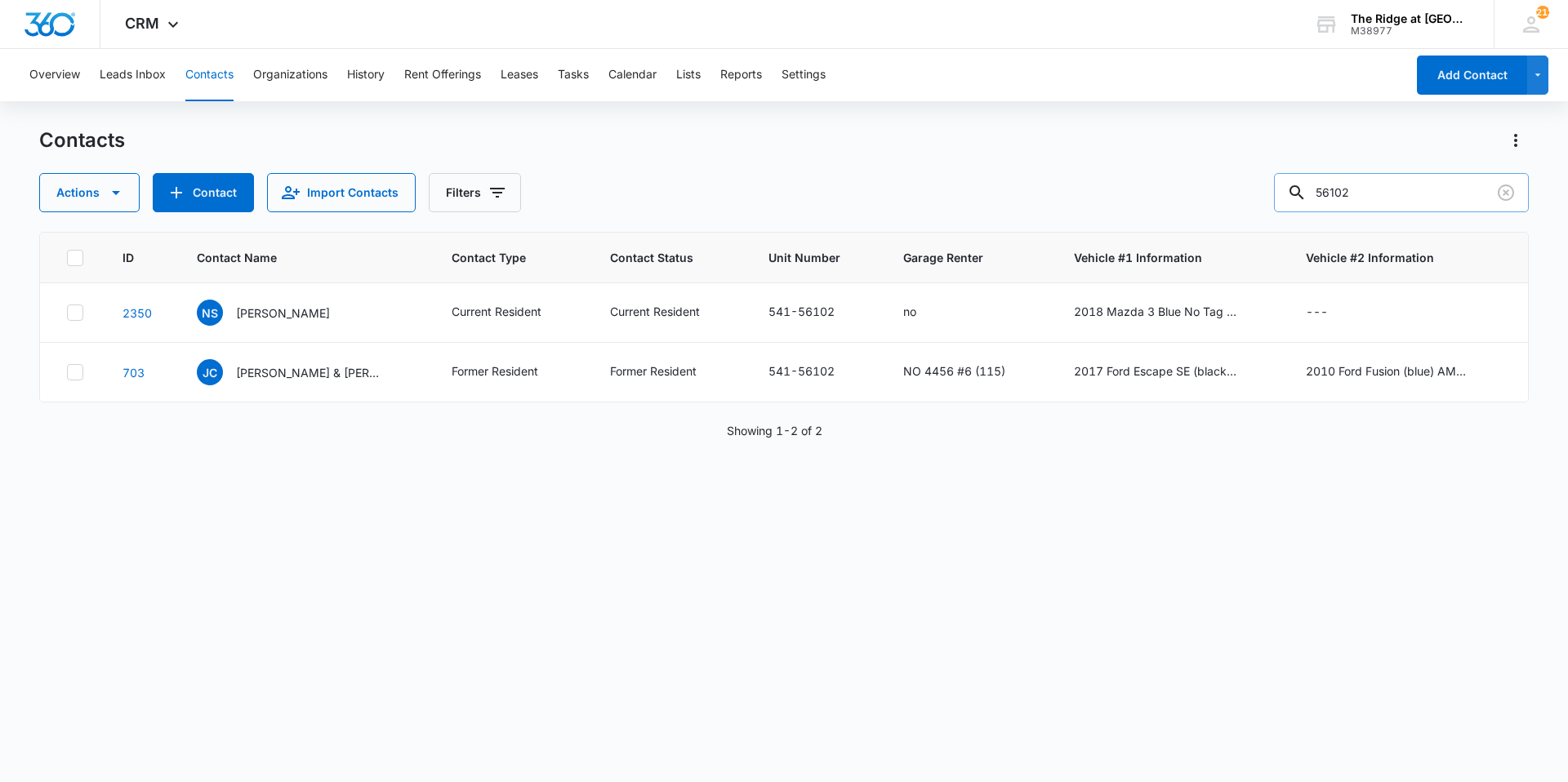
click at [1408, 200] on input "56102" at bounding box center [1400, 192] width 254 height 39
type input "56306"
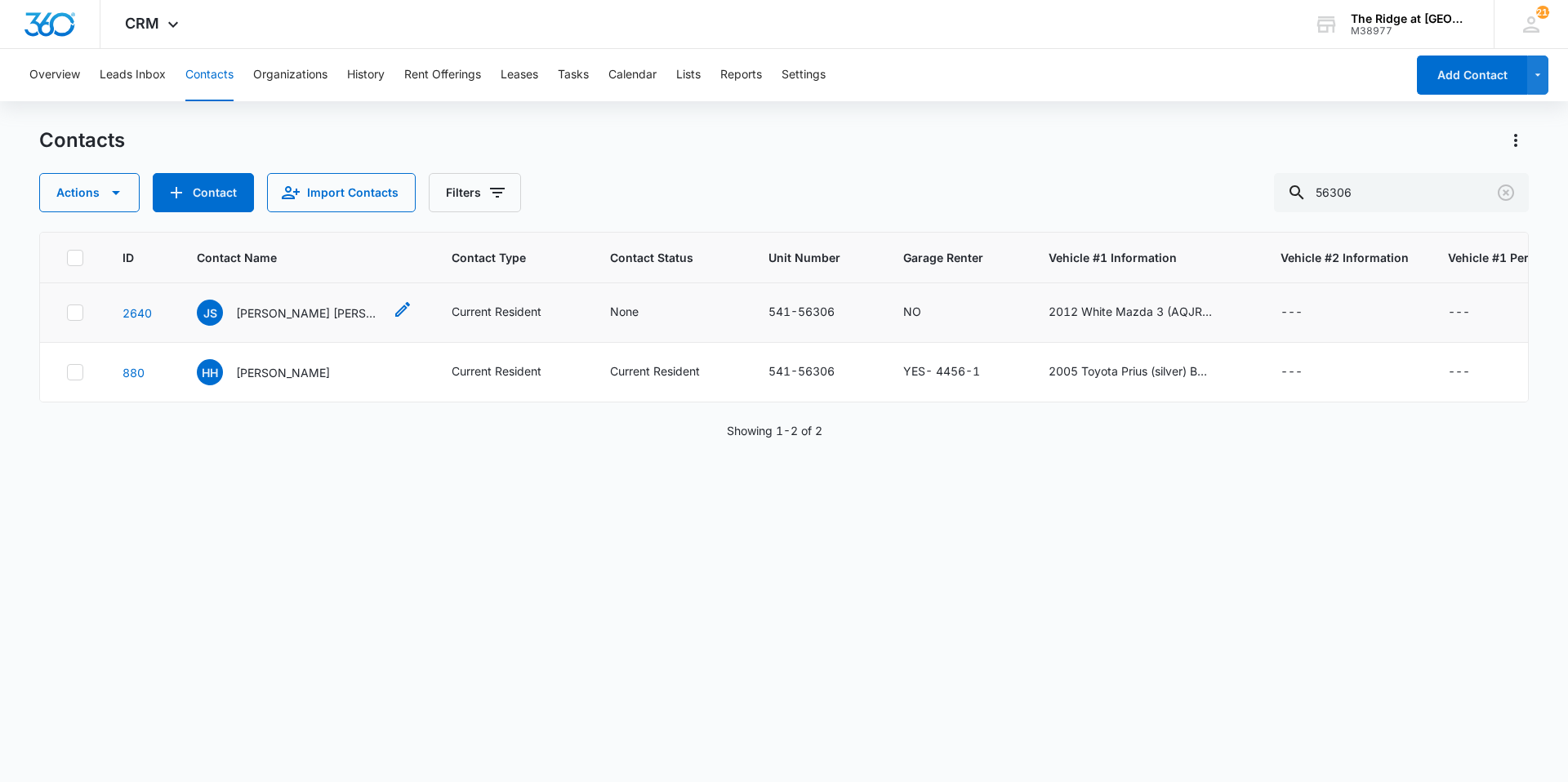
click at [290, 309] on p "[PERSON_NAME] [PERSON_NAME] & [PERSON_NAME]" at bounding box center [309, 313] width 147 height 17
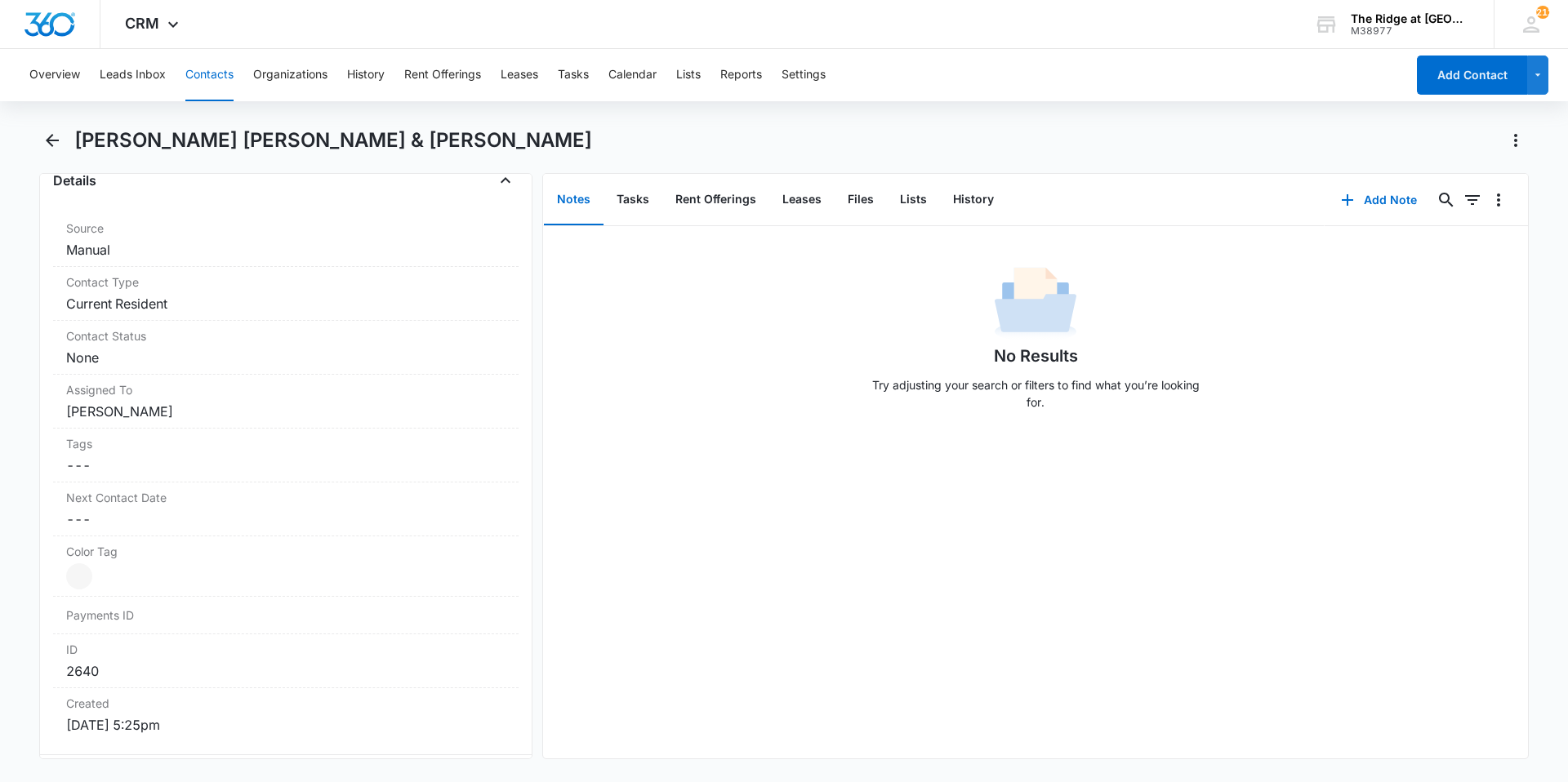
scroll to position [653, 0]
click at [156, 342] on dd "Cancel Save Changes None" at bounding box center [286, 351] width 439 height 19
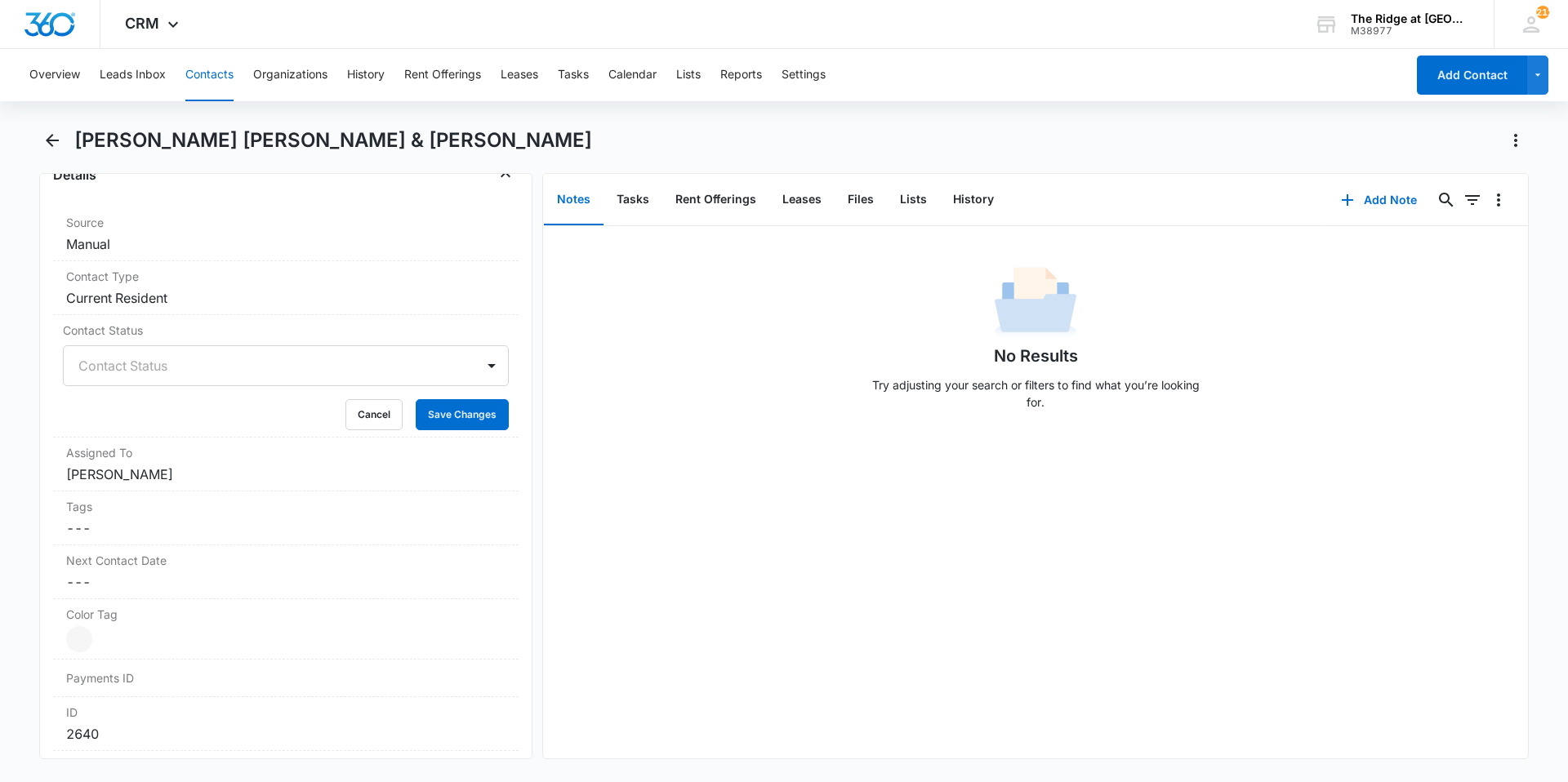
click at [150, 355] on div at bounding box center [266, 365] width 376 height 23
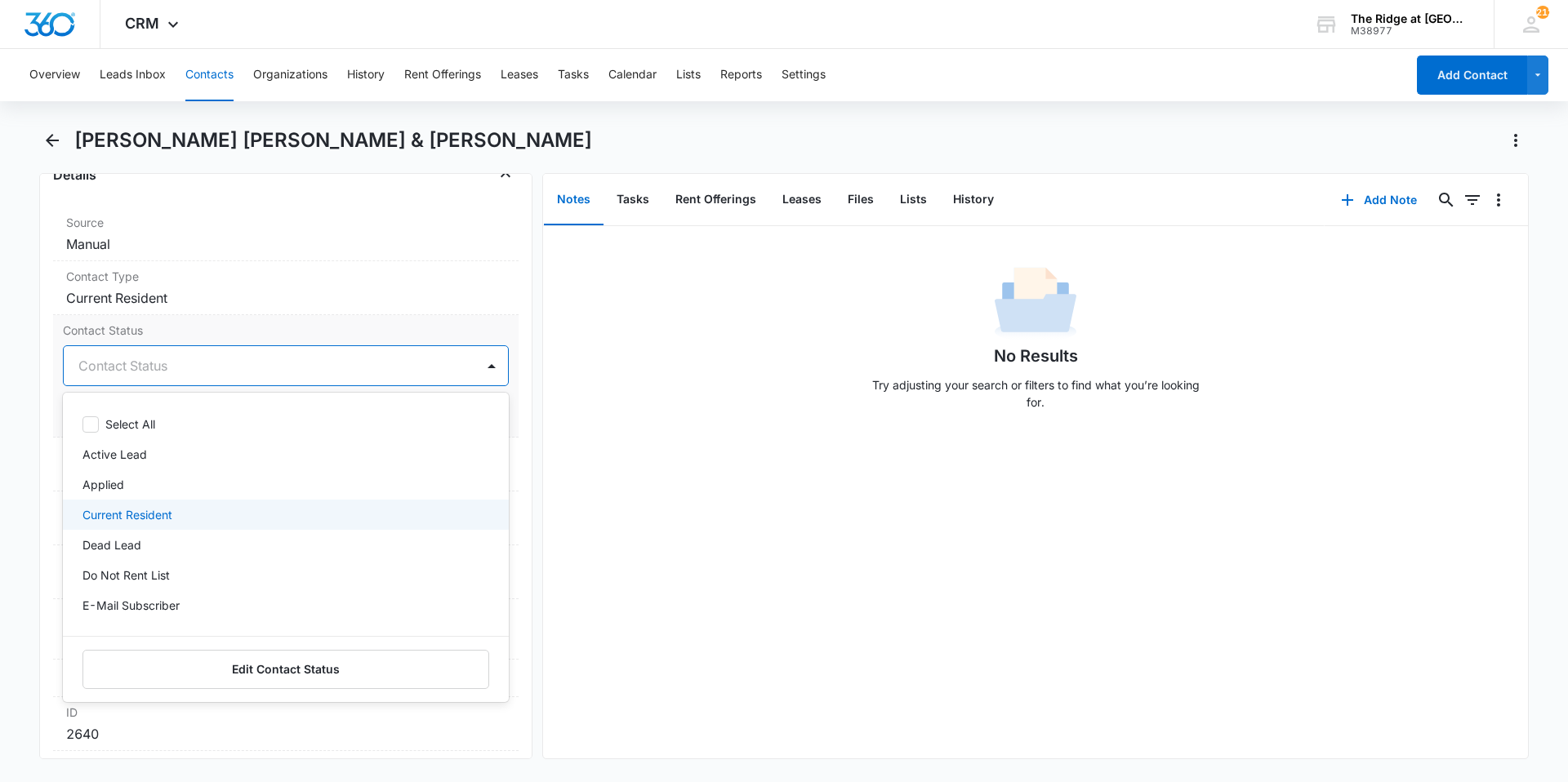
click at [115, 504] on div "Current Resident" at bounding box center [285, 514] width 446 height 30
click at [396, 365] on form "option Current Resident, selected. 10 results available. Use Up and Down to cho…" at bounding box center [285, 387] width 446 height 85
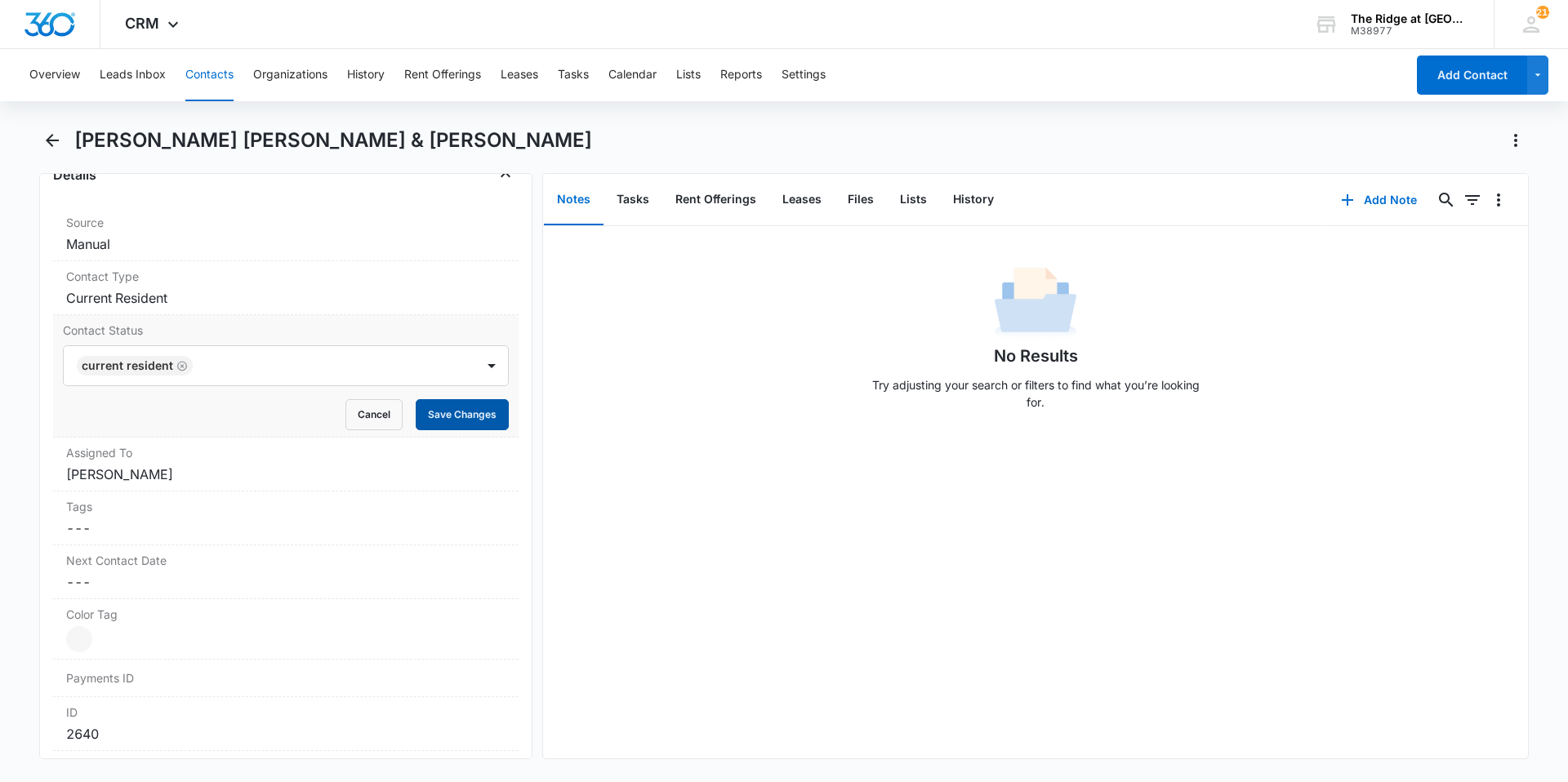
click at [419, 399] on button "Save Changes" at bounding box center [462, 415] width 93 height 31
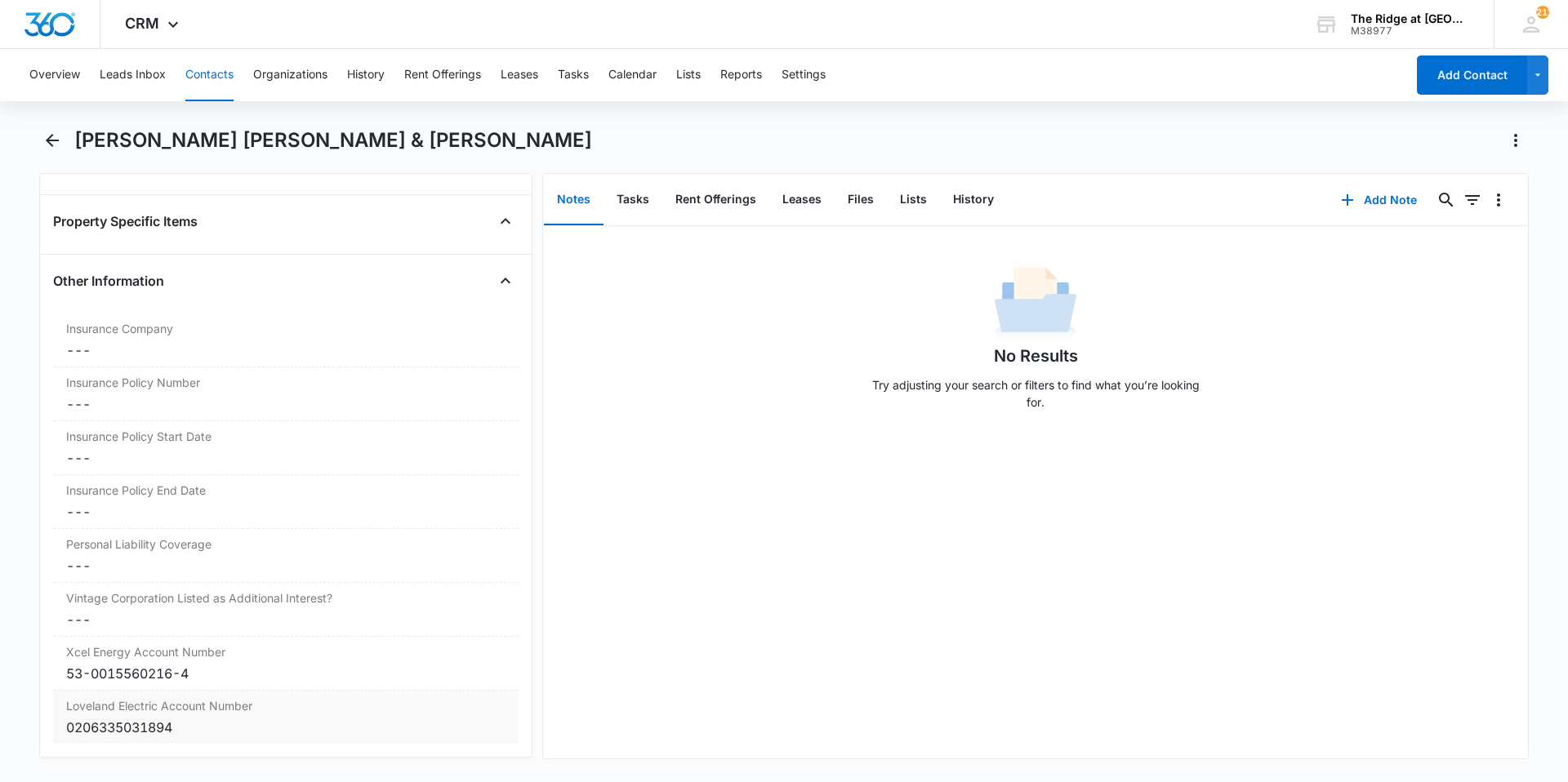
scroll to position [3308, 0]
click at [861, 203] on button "Files" at bounding box center [860, 201] width 52 height 51
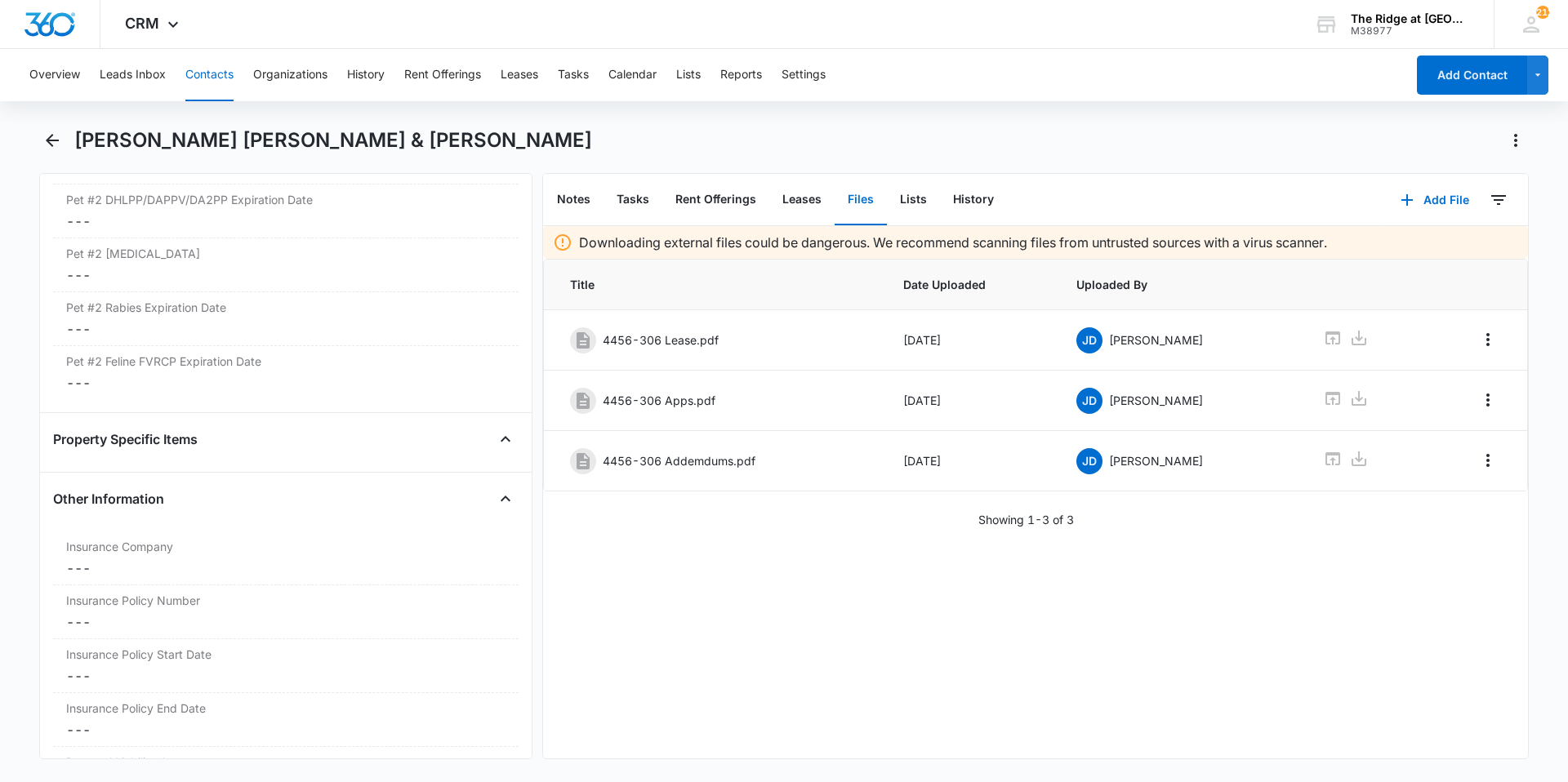
scroll to position [3144, 0]
click at [168, 484] on label "Insurance Company" at bounding box center [286, 492] width 439 height 17
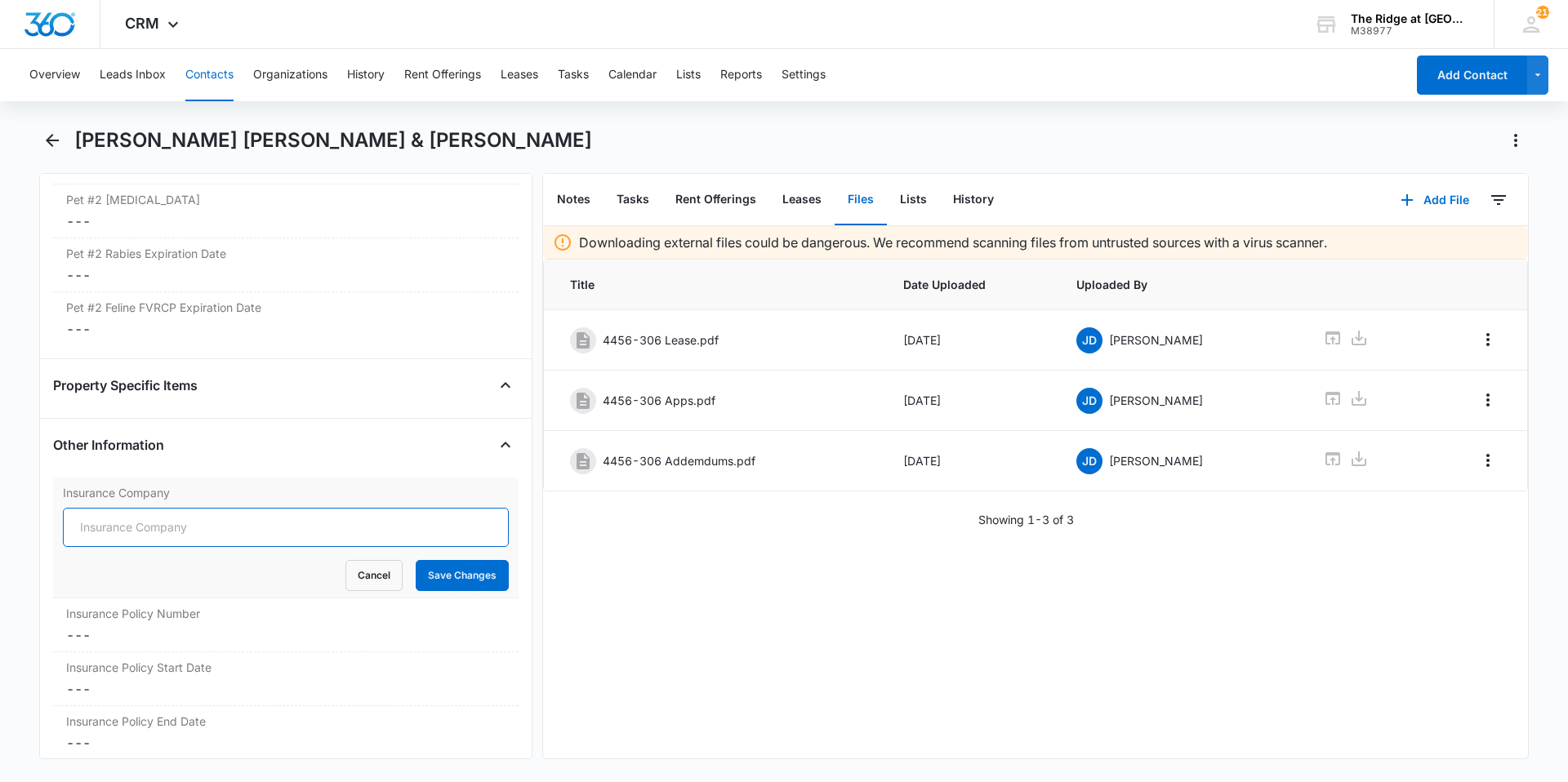
click at [157, 508] on input "Insurance Company" at bounding box center [285, 527] width 446 height 39
type input "Progressive"
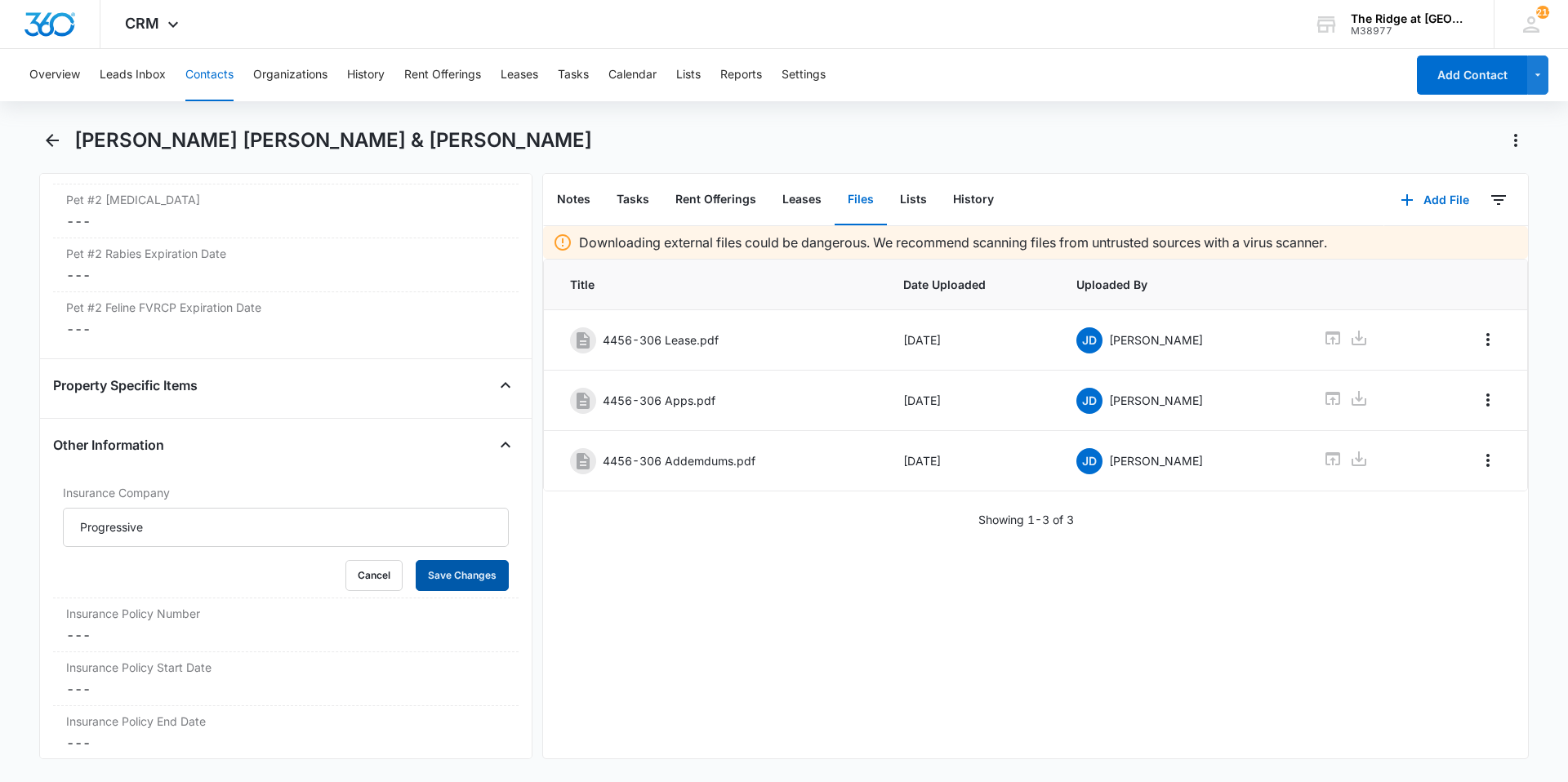
click at [416, 560] on button "Save Changes" at bounding box center [462, 575] width 93 height 31
click at [138, 605] on label "Insurance Policy Number" at bounding box center [286, 613] width 439 height 17
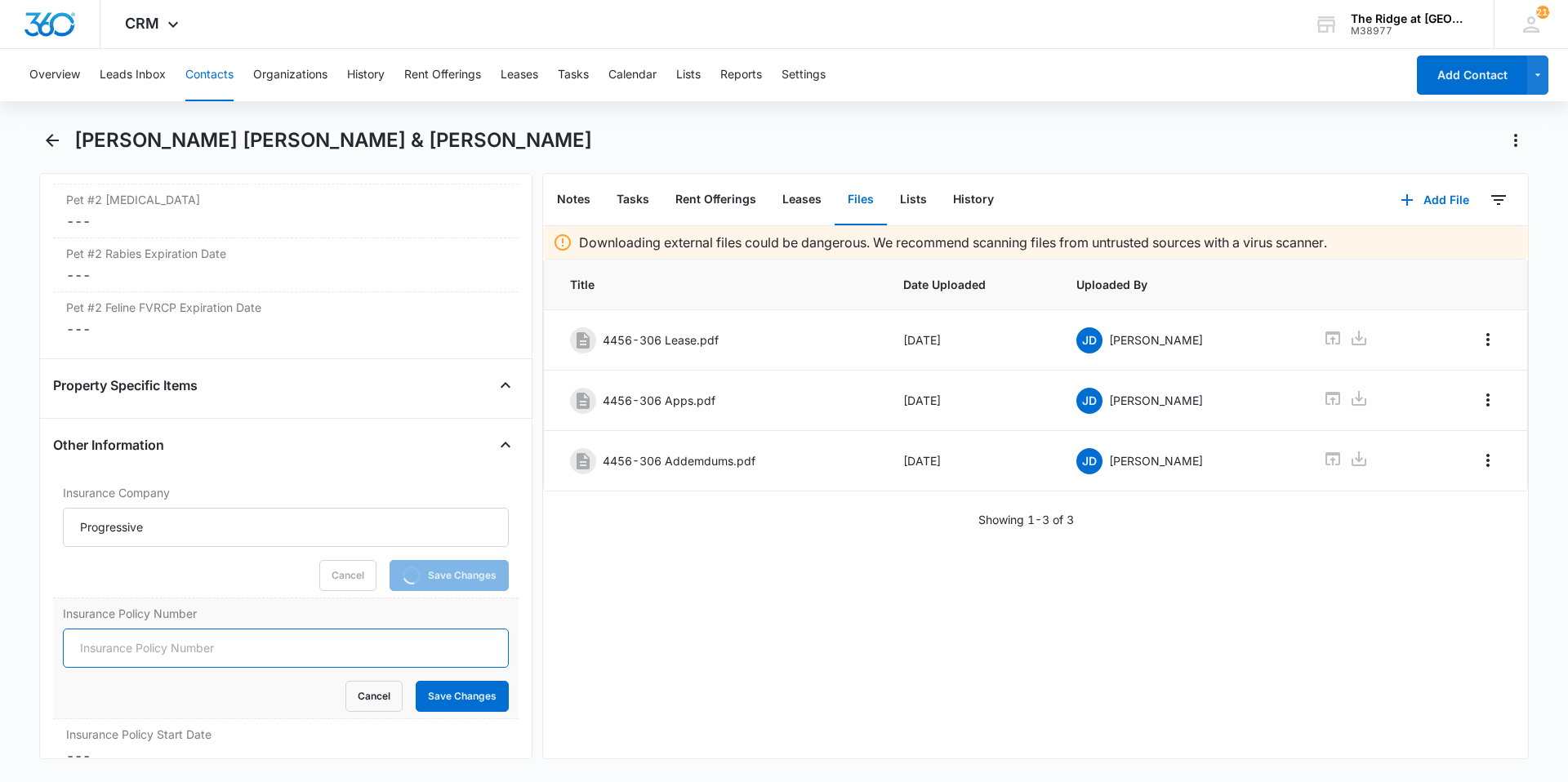
click at [127, 629] on input "Insurance Policy Number" at bounding box center [285, 648] width 446 height 39
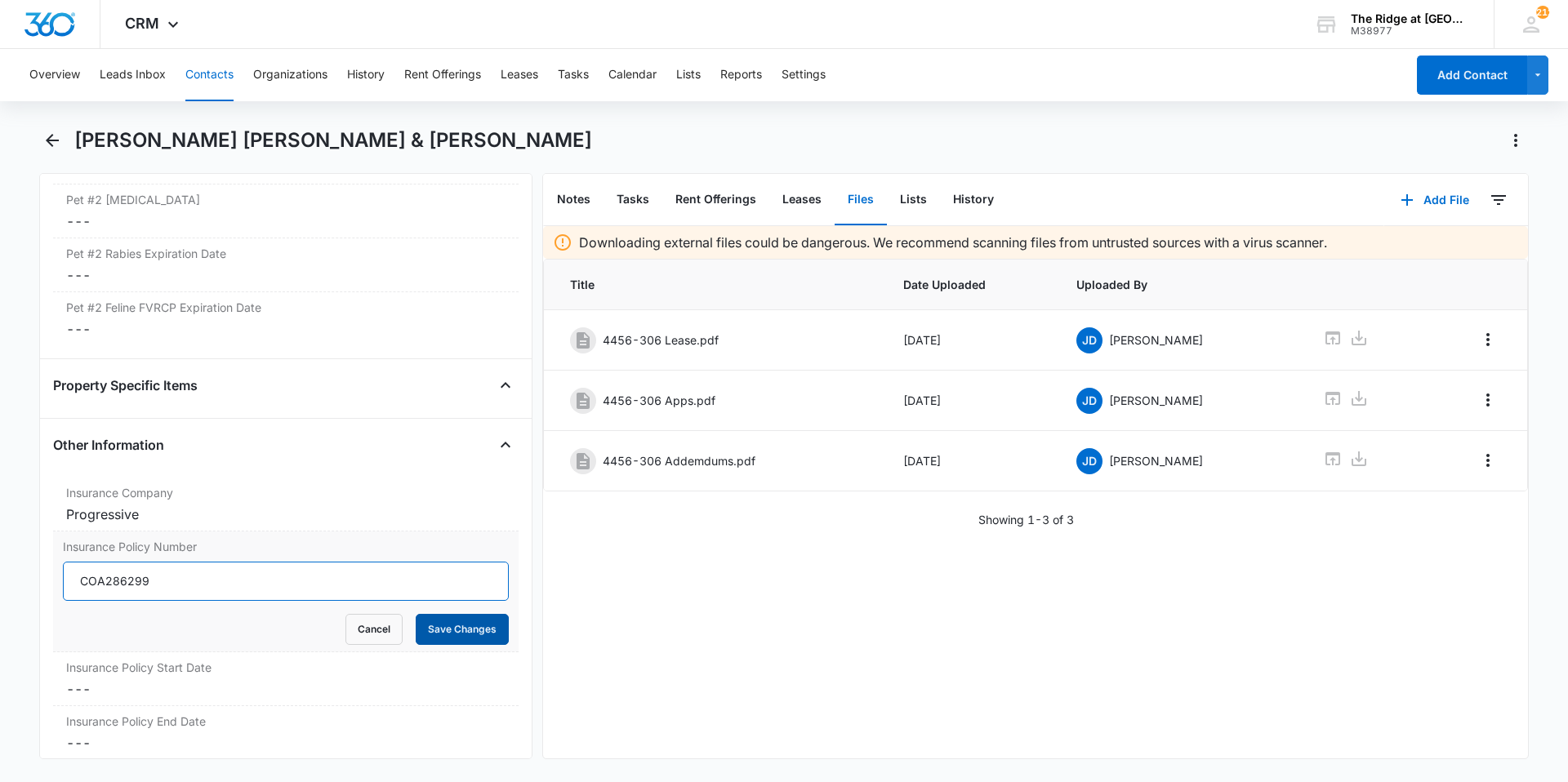
type input "COA286299"
click at [444, 614] on button "Save Changes" at bounding box center [462, 630] width 93 height 31
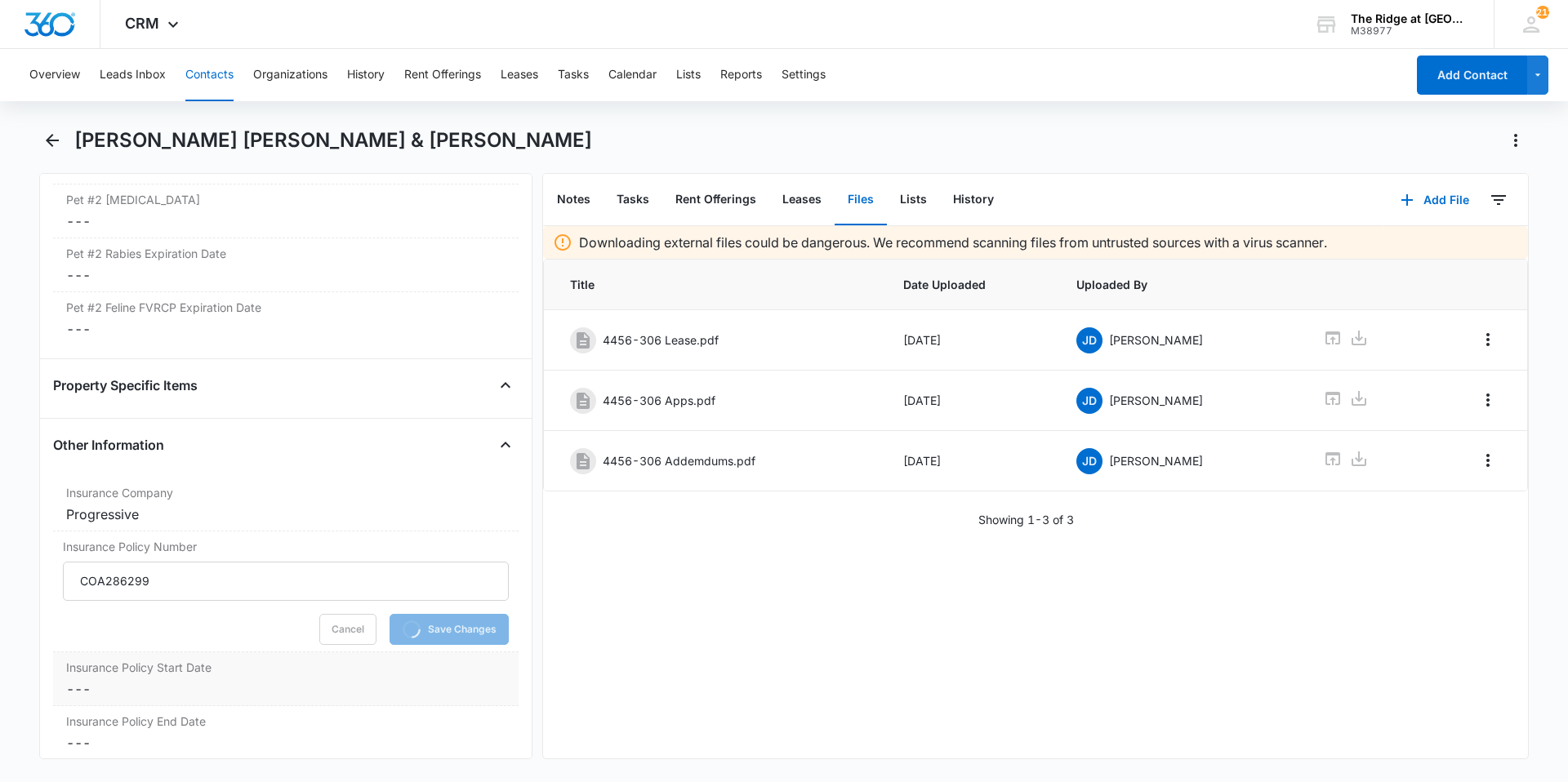
click at [340, 677] on div "Insurance Policy Start Date Cancel Save Changes ---" at bounding box center [285, 679] width 465 height 54
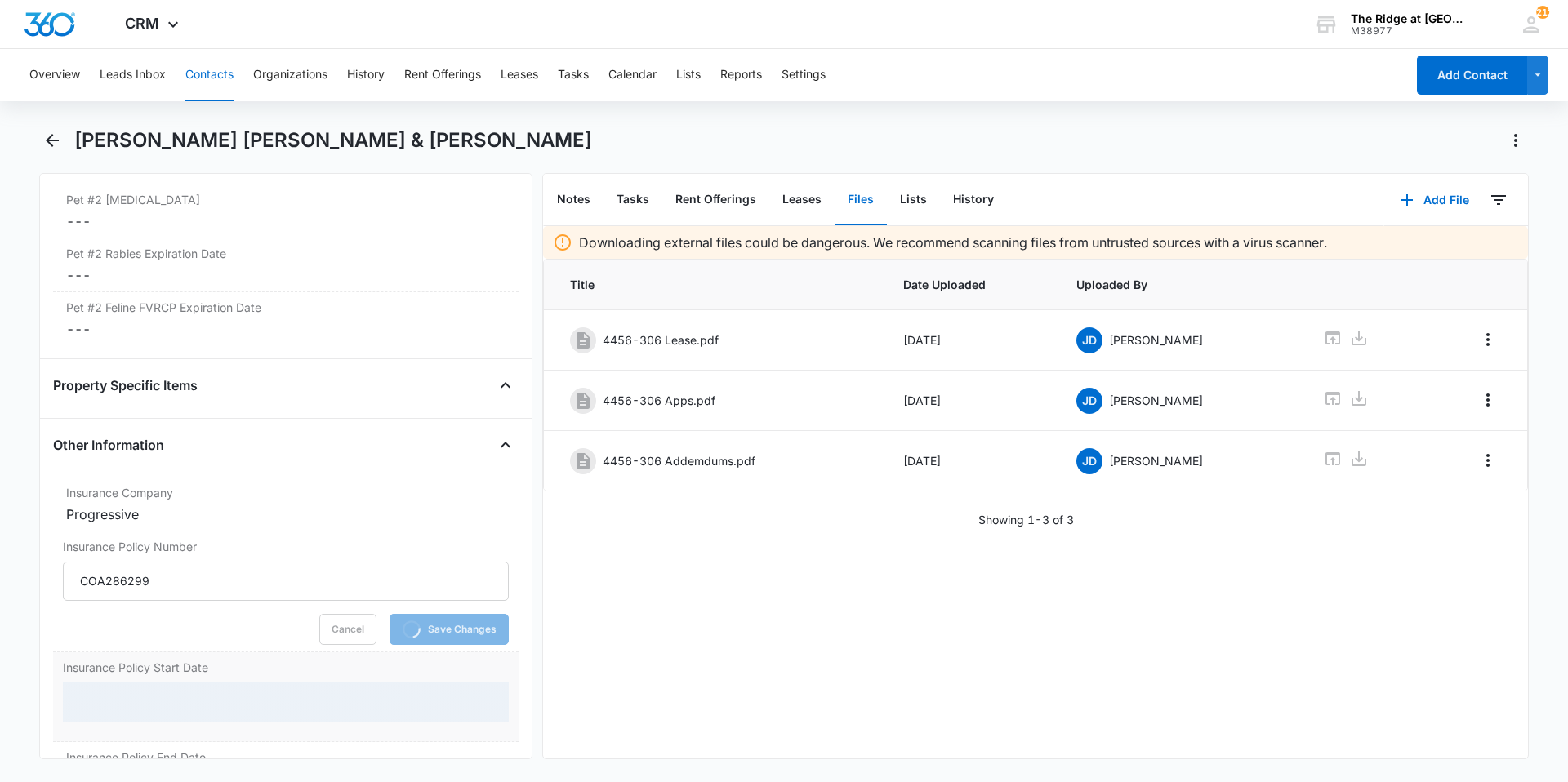
click at [176, 683] on div at bounding box center [285, 702] width 446 height 39
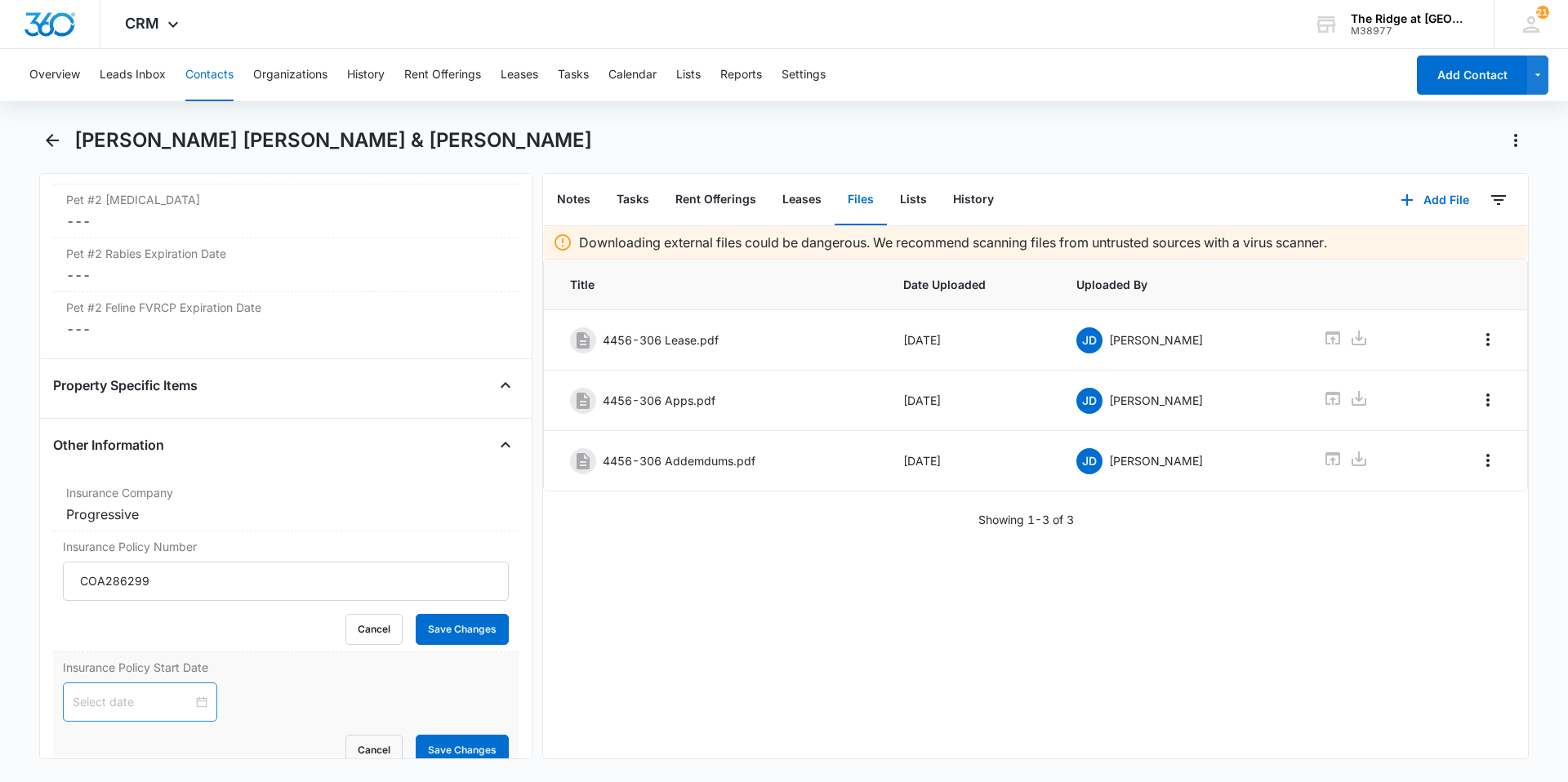
click at [197, 693] on div at bounding box center [140, 702] width 135 height 18
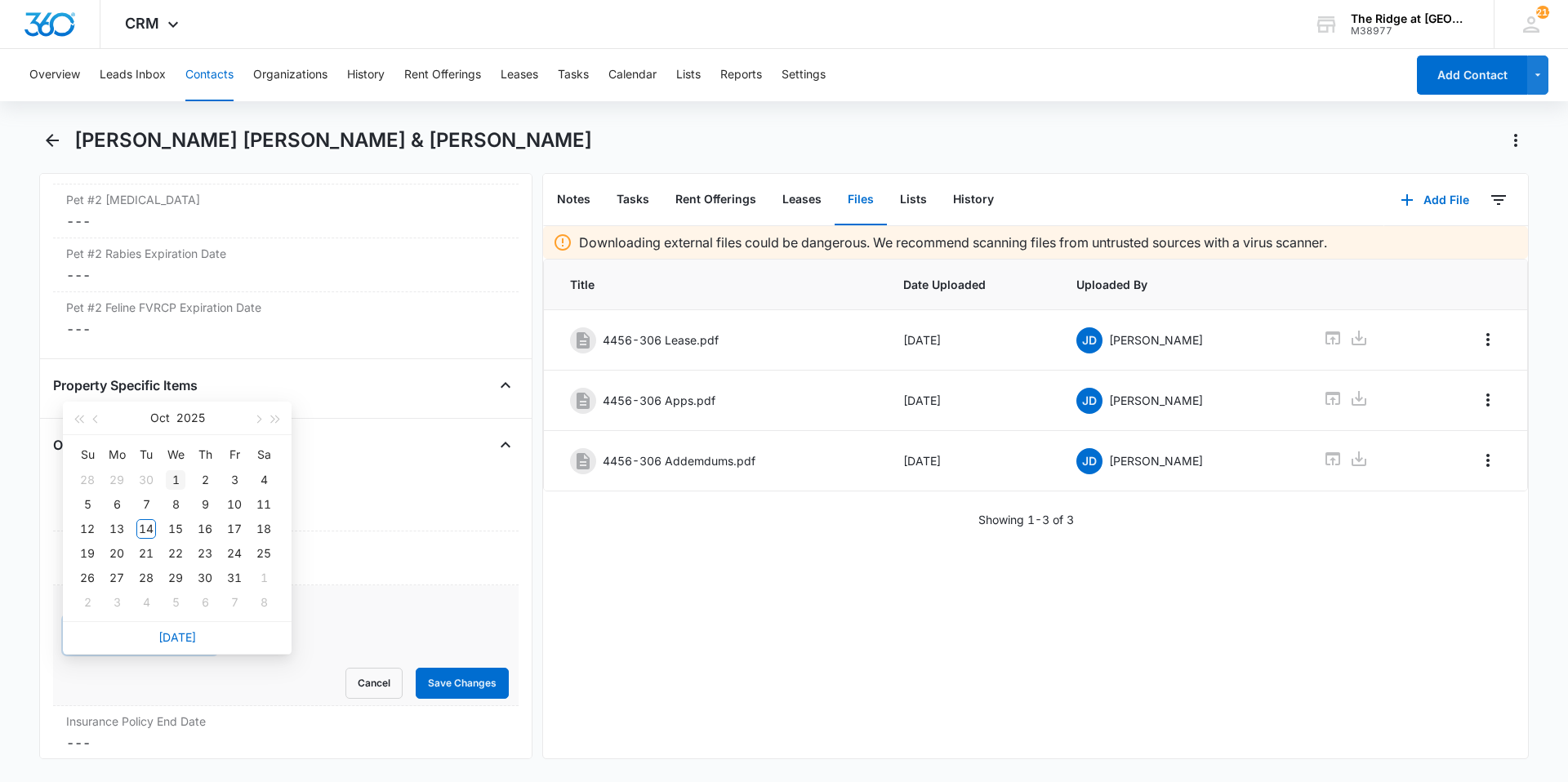
type input "[DATE]"
click at [171, 478] on div "1" at bounding box center [175, 479] width 19 height 19
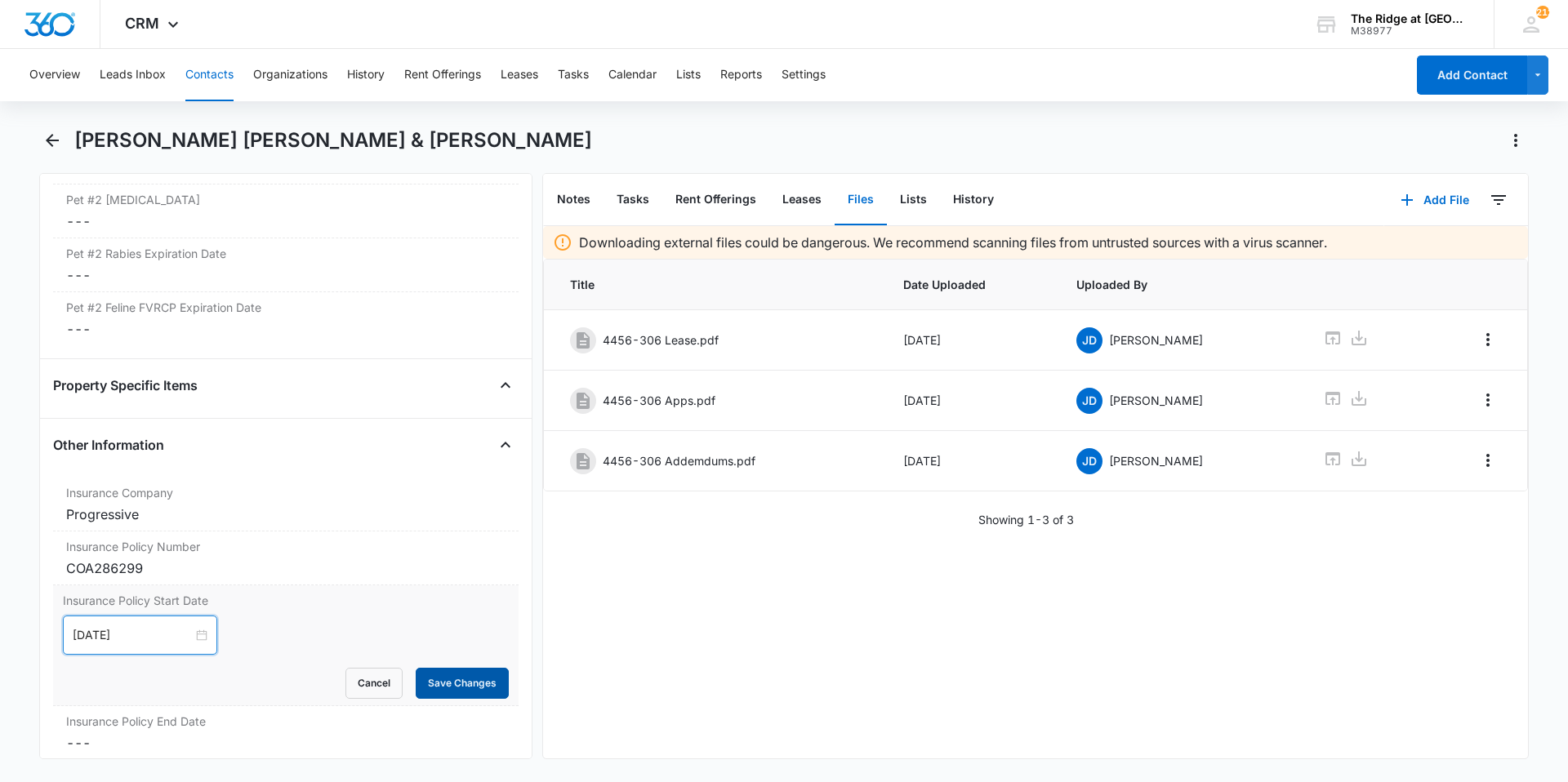
click at [442, 668] on button "Save Changes" at bounding box center [462, 684] width 93 height 31
drag, startPoint x: 428, startPoint y: 714, endPoint x: 418, endPoint y: 715, distance: 10.0
click at [427, 733] on dd "Cancel Save Changes ---" at bounding box center [286, 742] width 439 height 19
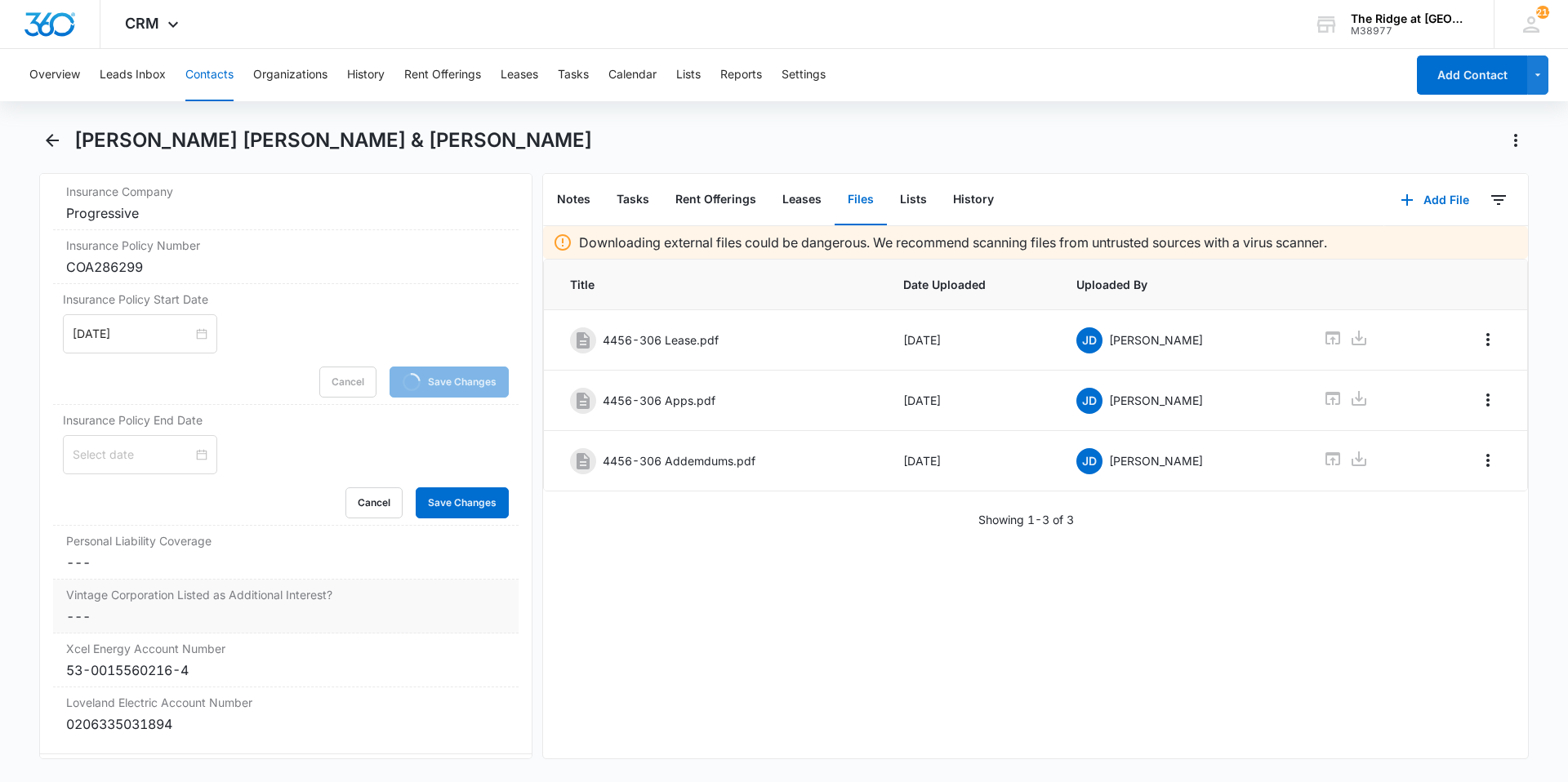
scroll to position [3471, 0]
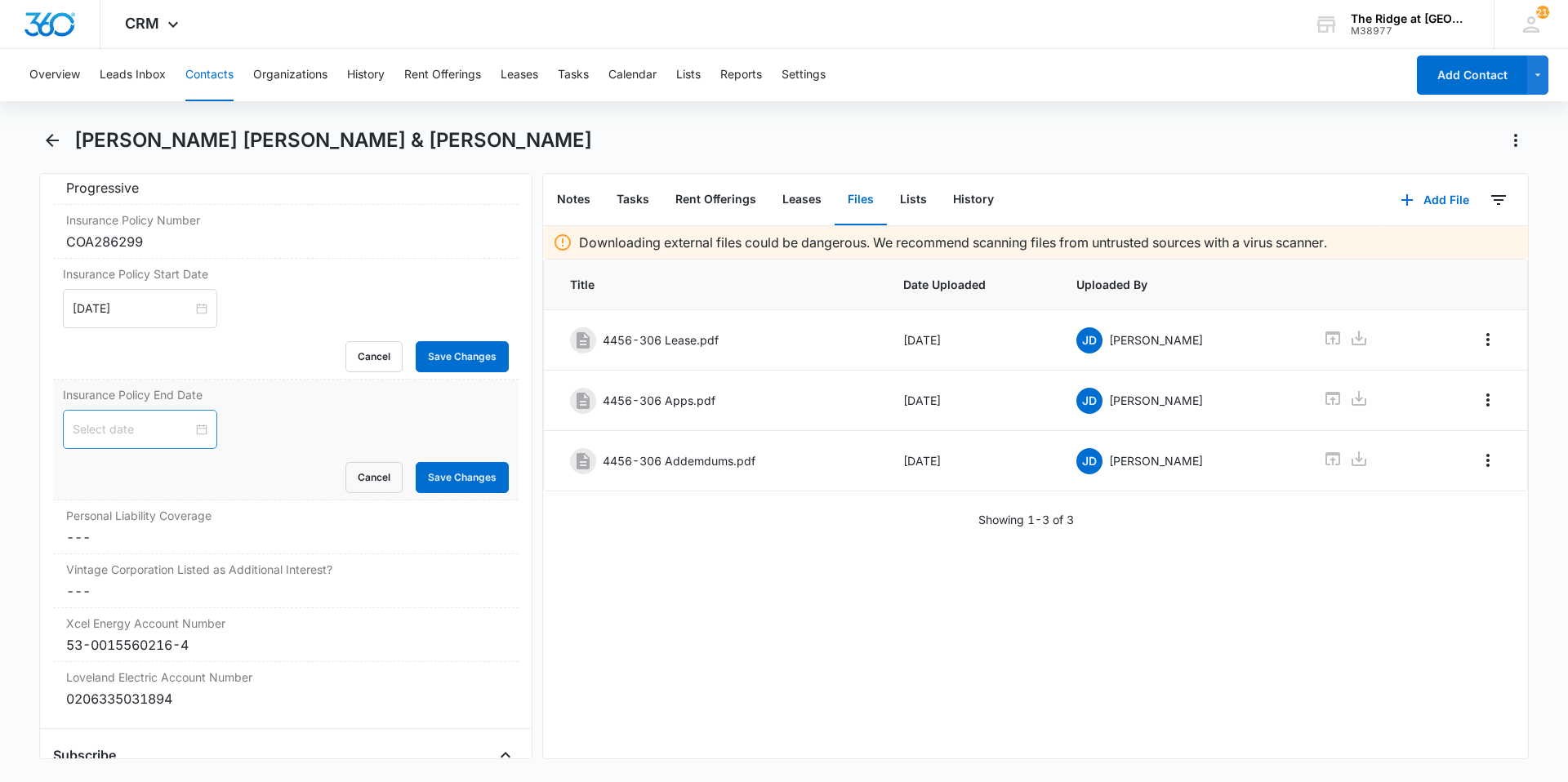
click at [195, 420] on div at bounding box center [140, 429] width 135 height 18
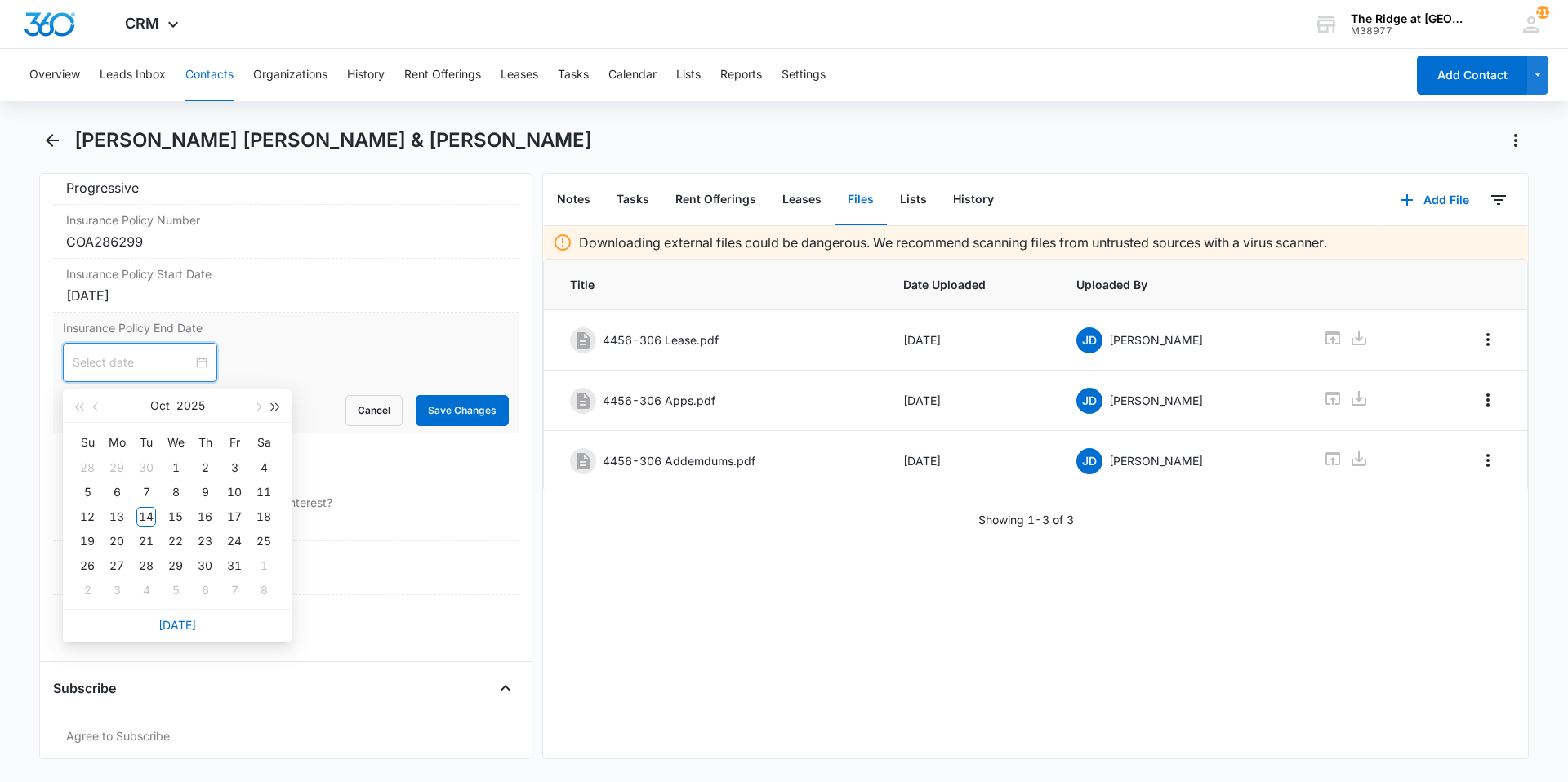
click at [276, 411] on button "button" at bounding box center [276, 406] width 18 height 33
type input "[DATE]"
click at [201, 463] on div "1" at bounding box center [204, 467] width 19 height 19
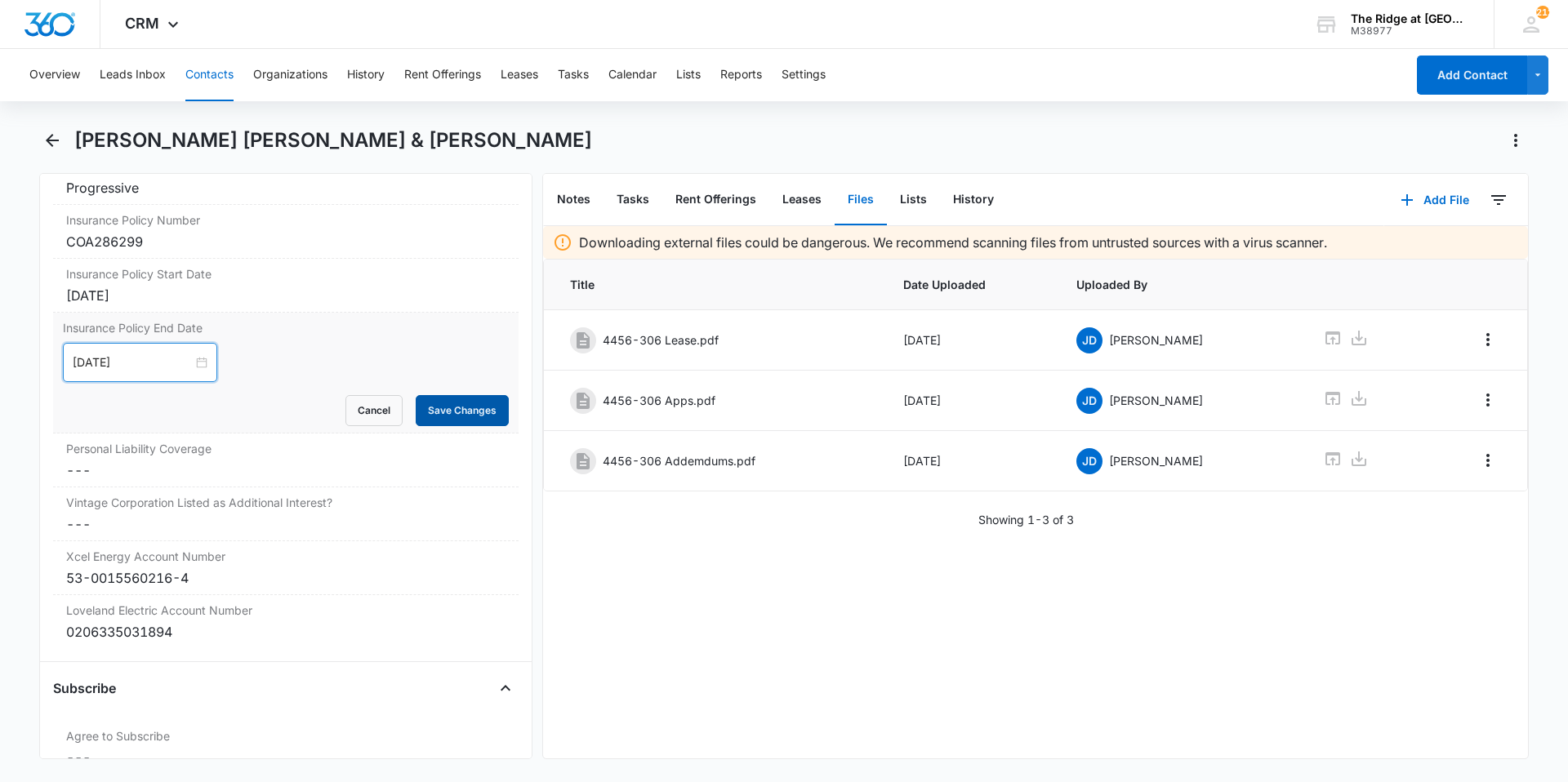
click at [437, 395] on button "Save Changes" at bounding box center [462, 410] width 93 height 31
click at [387, 440] on label "Personal Liability Coverage" at bounding box center [286, 448] width 439 height 17
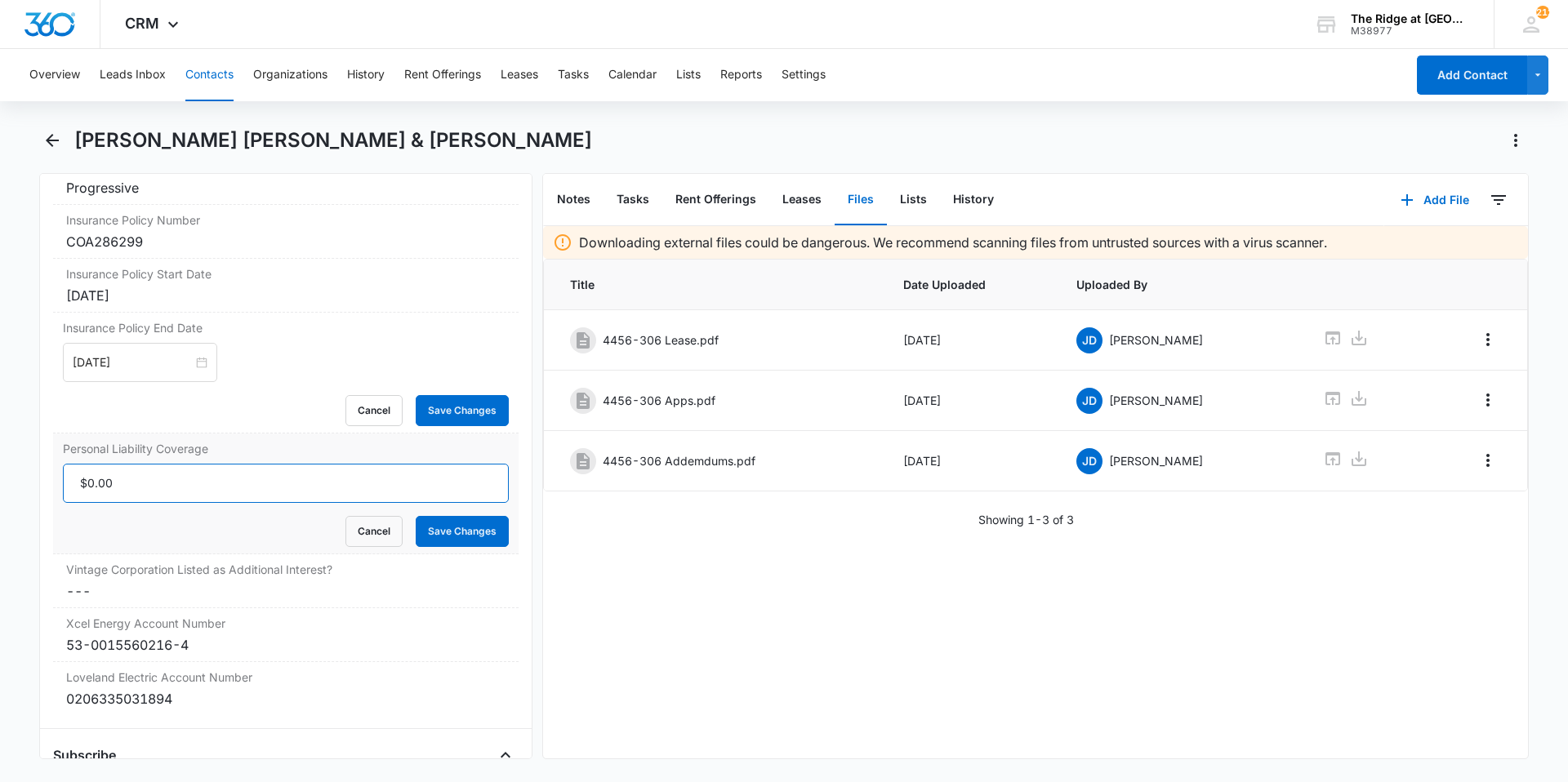
click at [182, 468] on input "Personal Liability Coverage" at bounding box center [285, 483] width 446 height 39
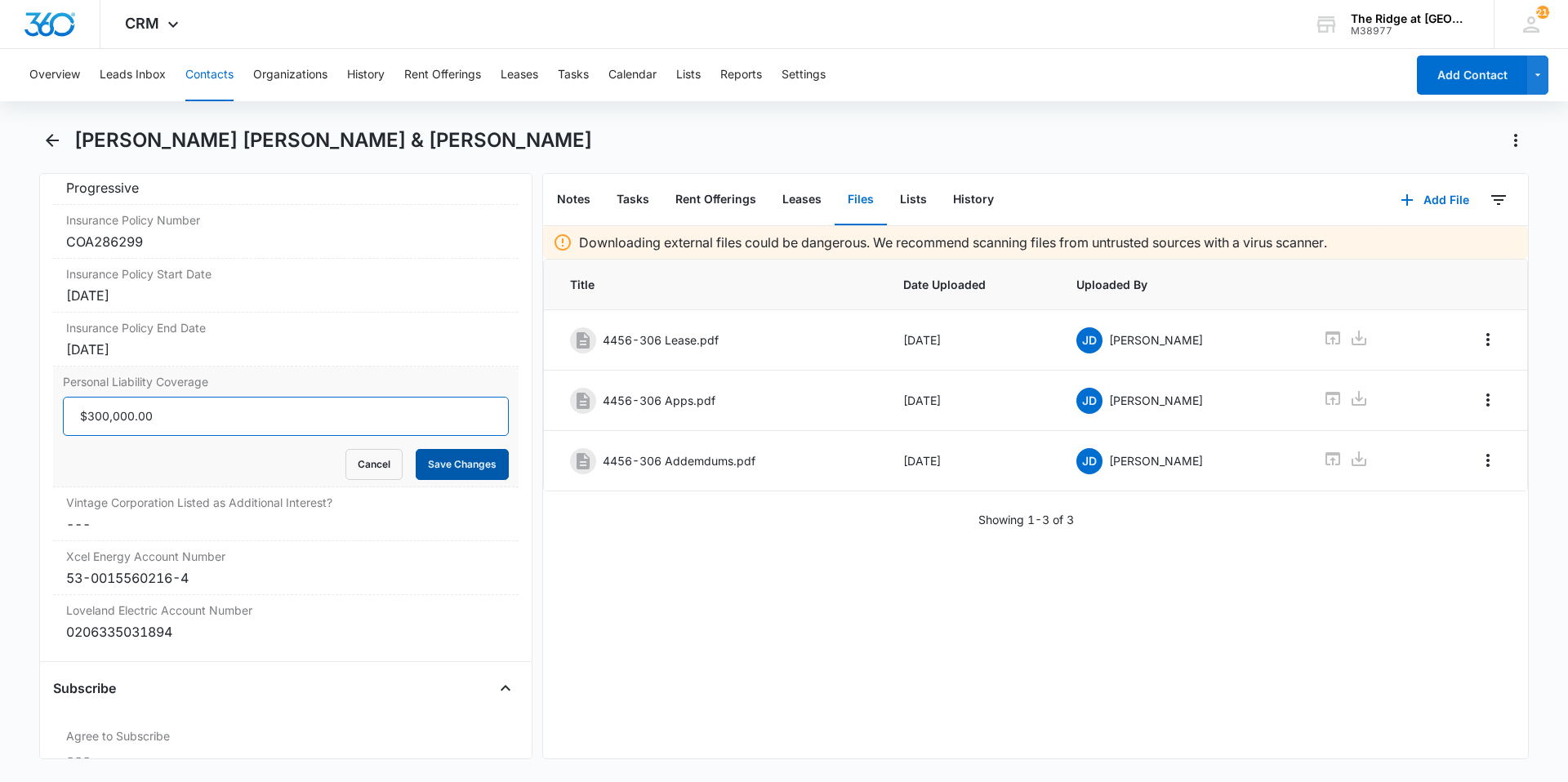
type input "$300,000.00"
click at [474, 449] on button "Save Changes" at bounding box center [462, 465] width 93 height 31
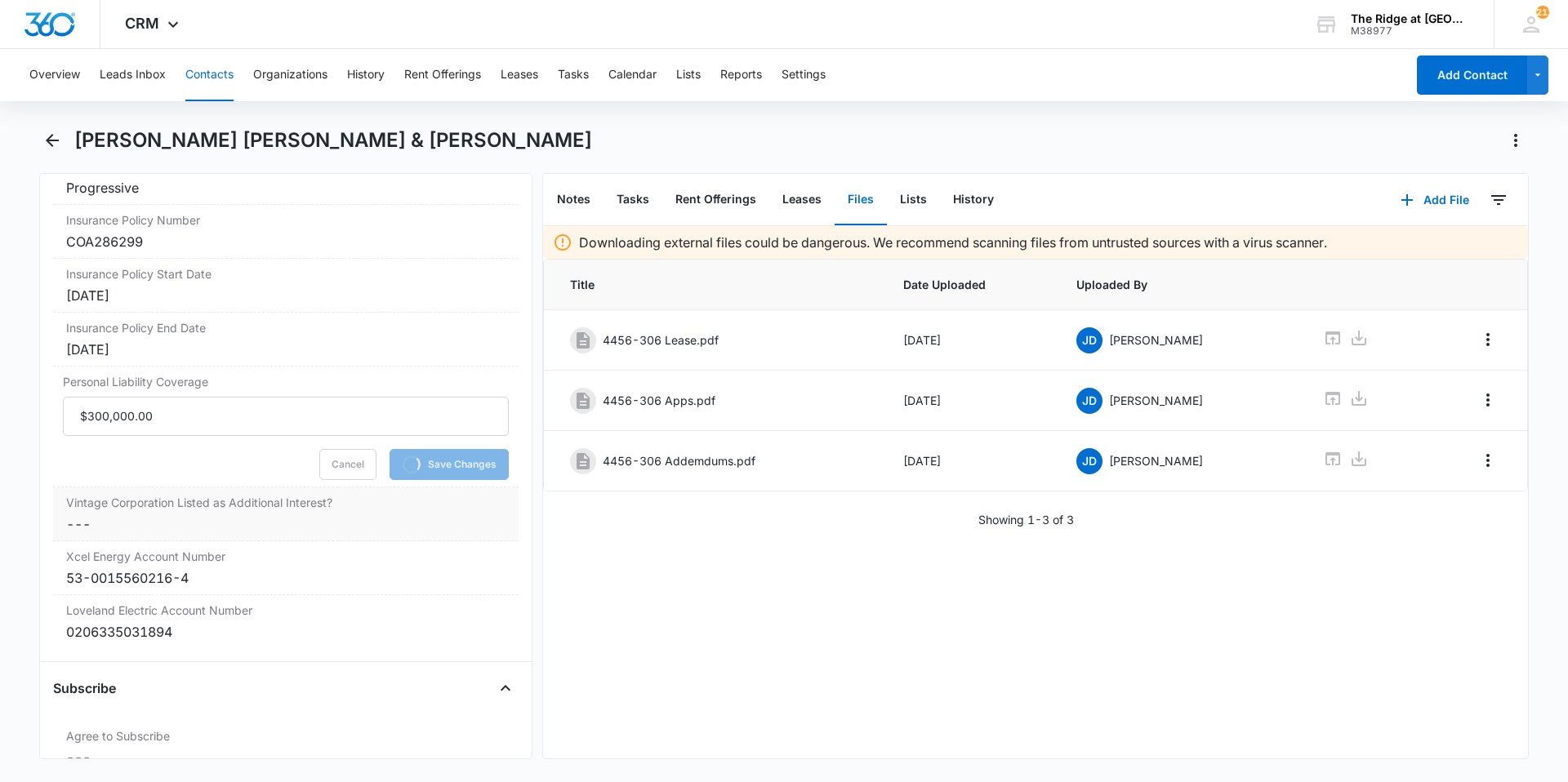
click at [430, 491] on div "Vintage Corporation Listed as Additional Interest? Cancel Save Changes ---" at bounding box center [285, 514] width 465 height 54
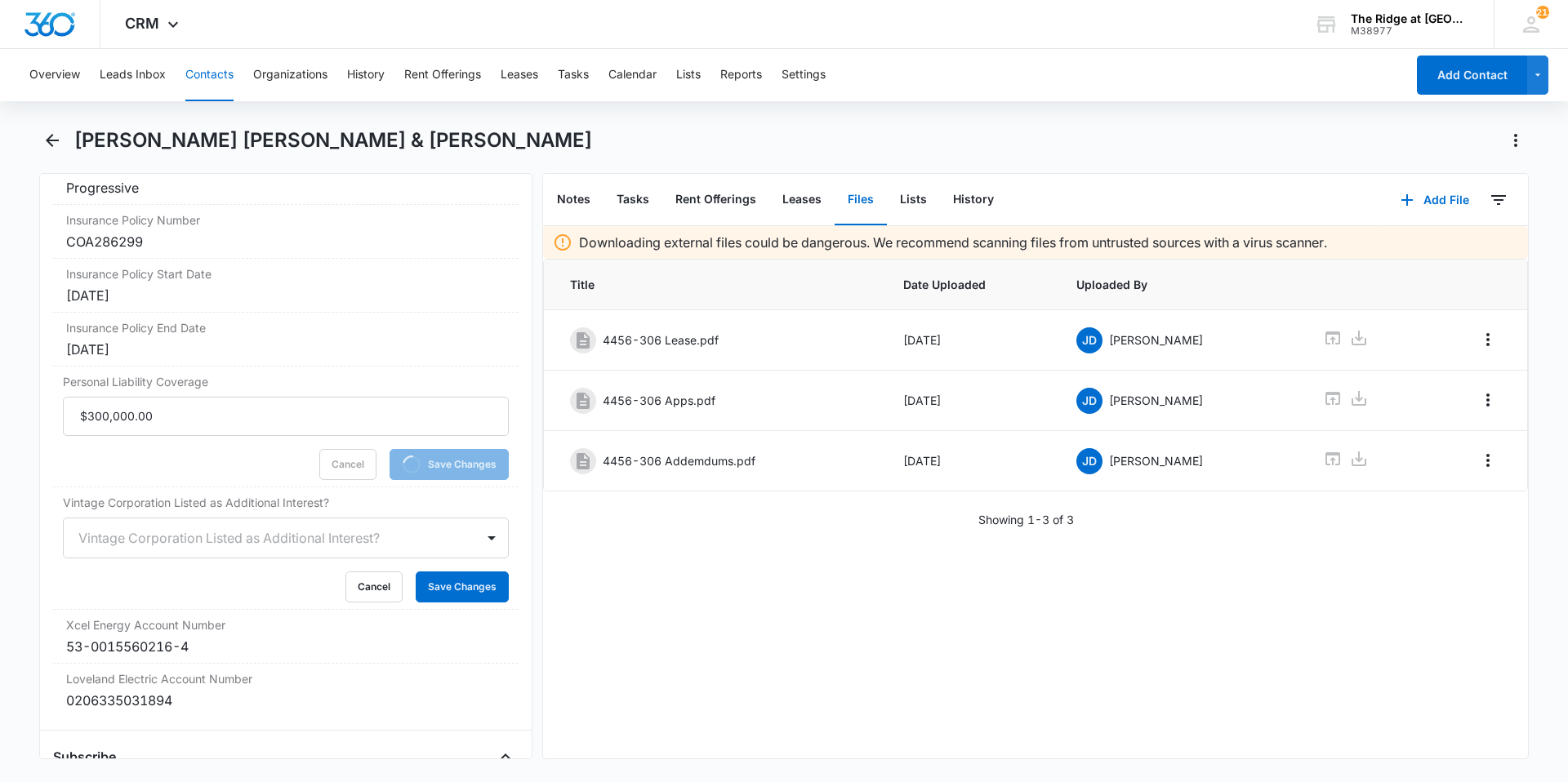
click at [118, 527] on div at bounding box center [266, 538] width 376 height 23
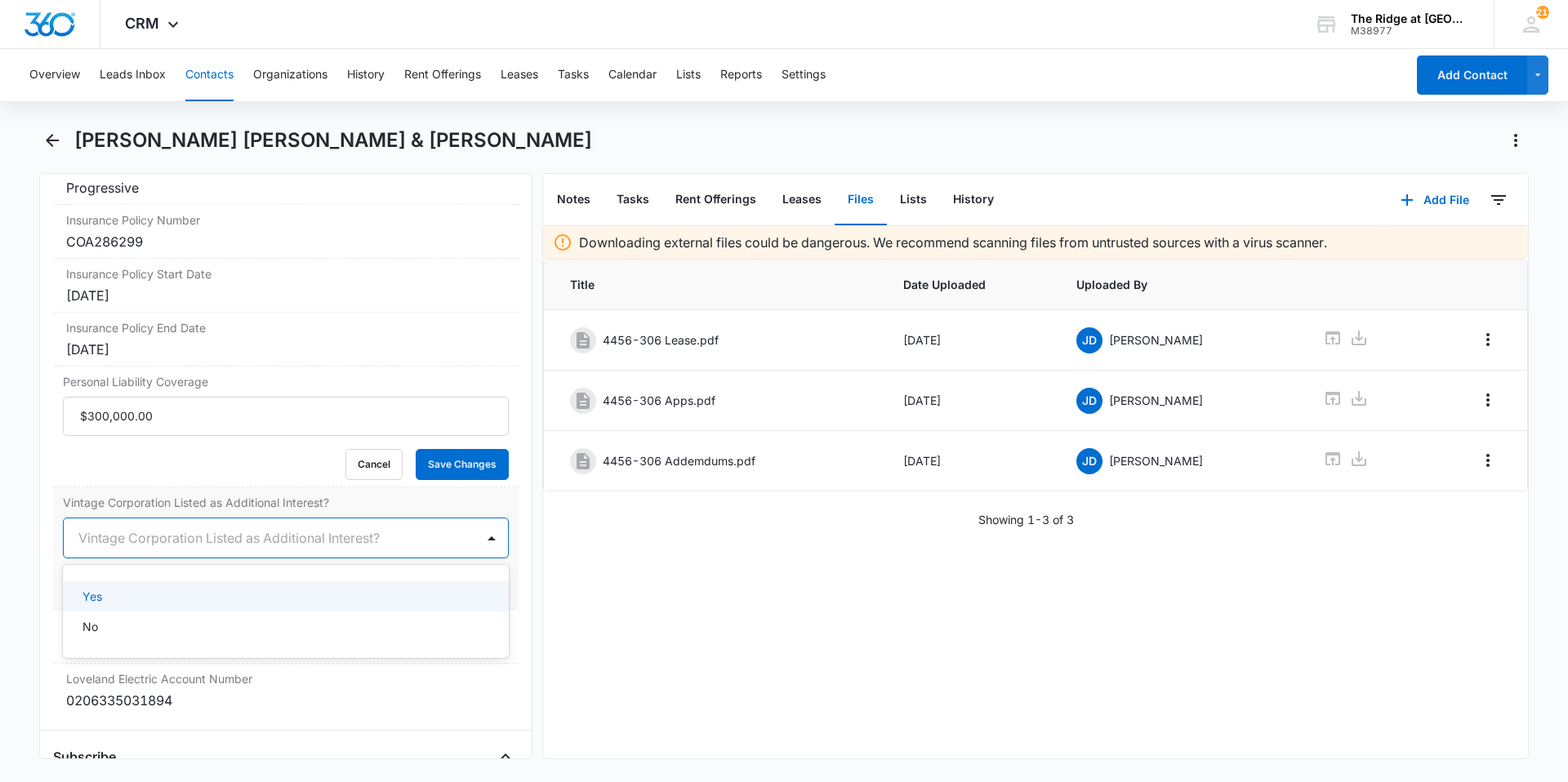
click at [115, 588] on div "Yes" at bounding box center [284, 596] width 403 height 17
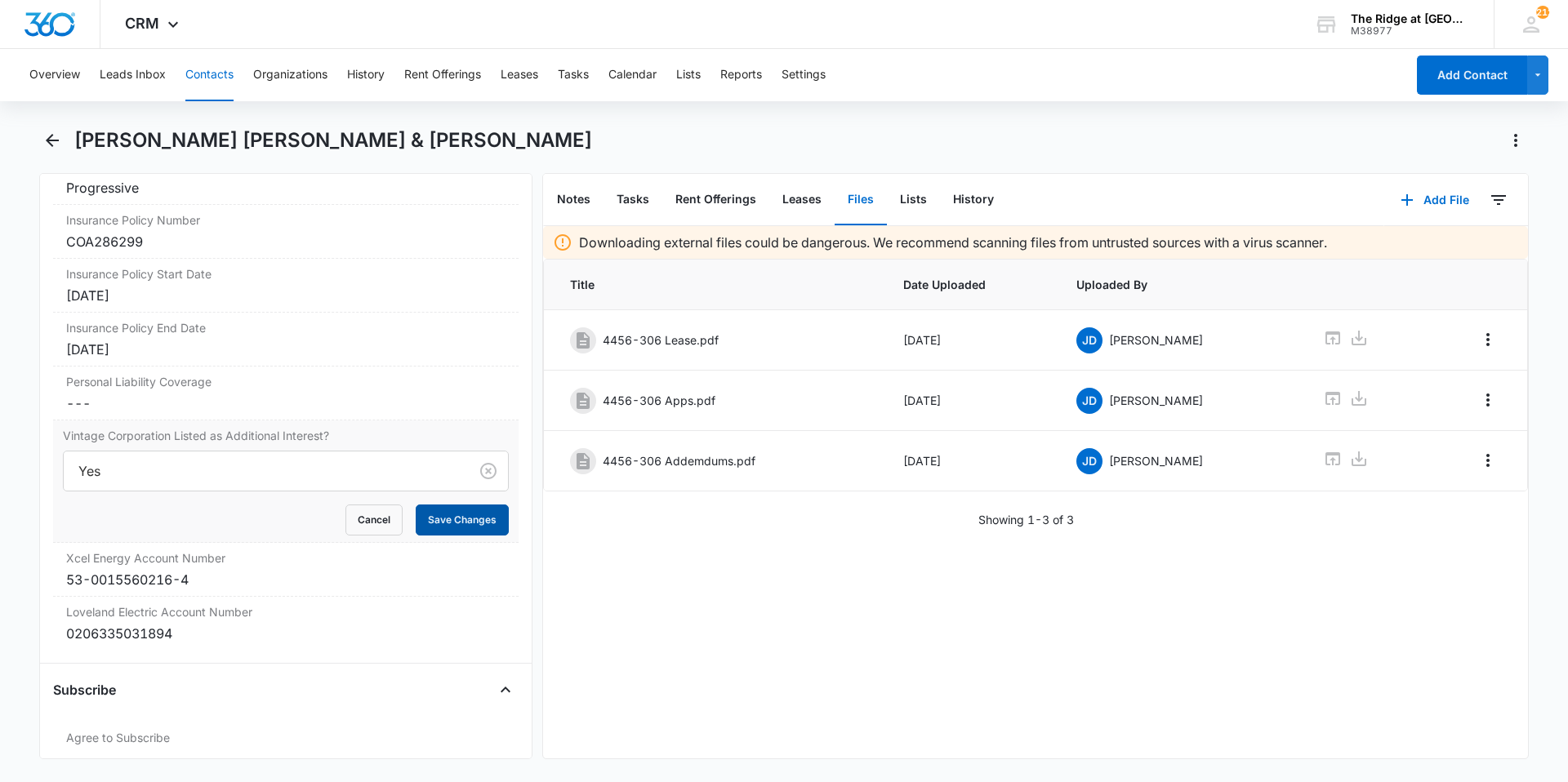
click at [453, 504] on button "Save Changes" at bounding box center [462, 520] width 93 height 31
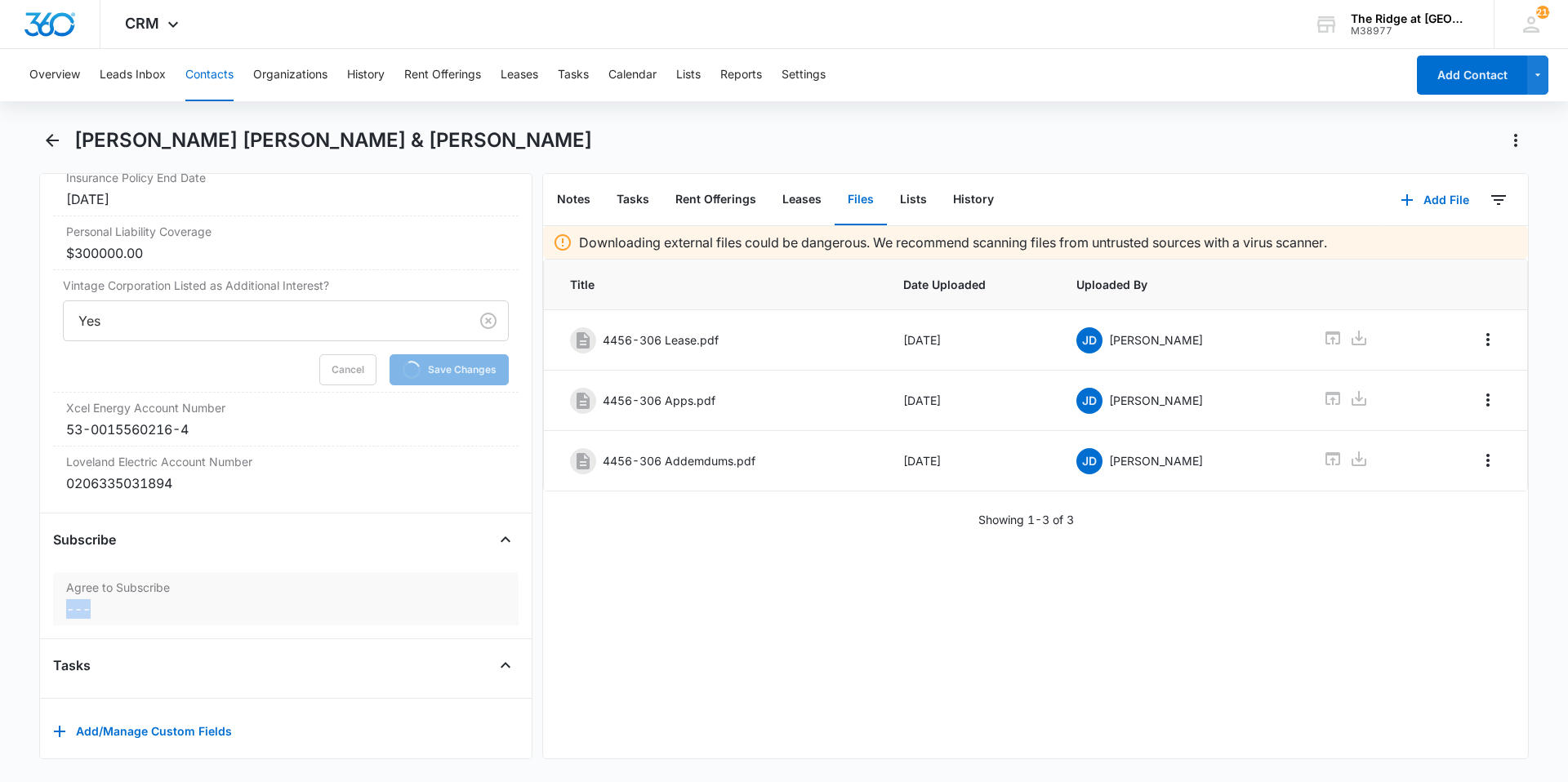
click at [225, 573] on div "Agree to Subscribe Cancel Save Changes ---" at bounding box center [285, 599] width 465 height 53
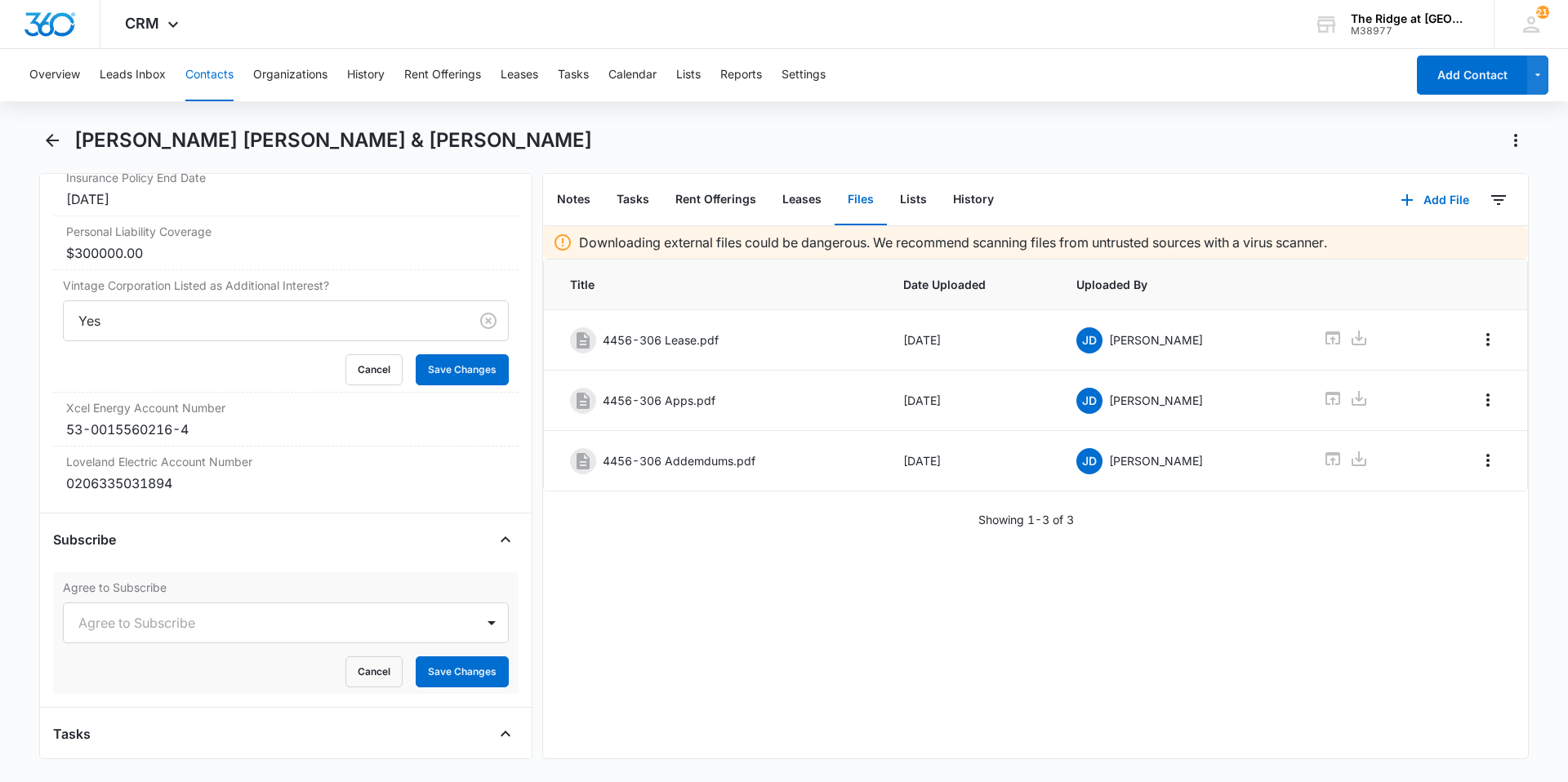
click at [404, 602] on div "Agree to Subscribe" at bounding box center [285, 623] width 446 height 41
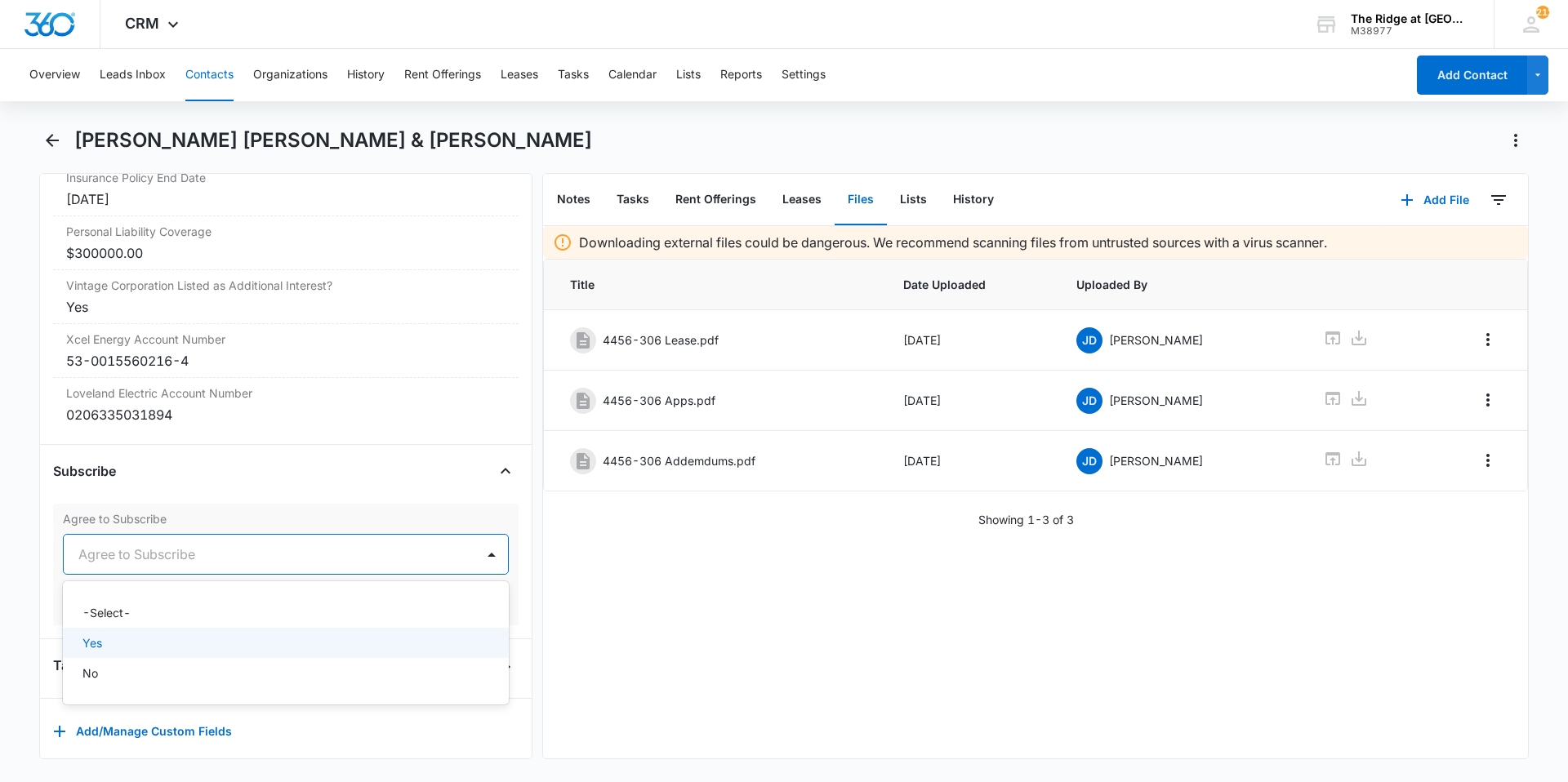
click at [300, 634] on div "Yes" at bounding box center [284, 643] width 403 height 17
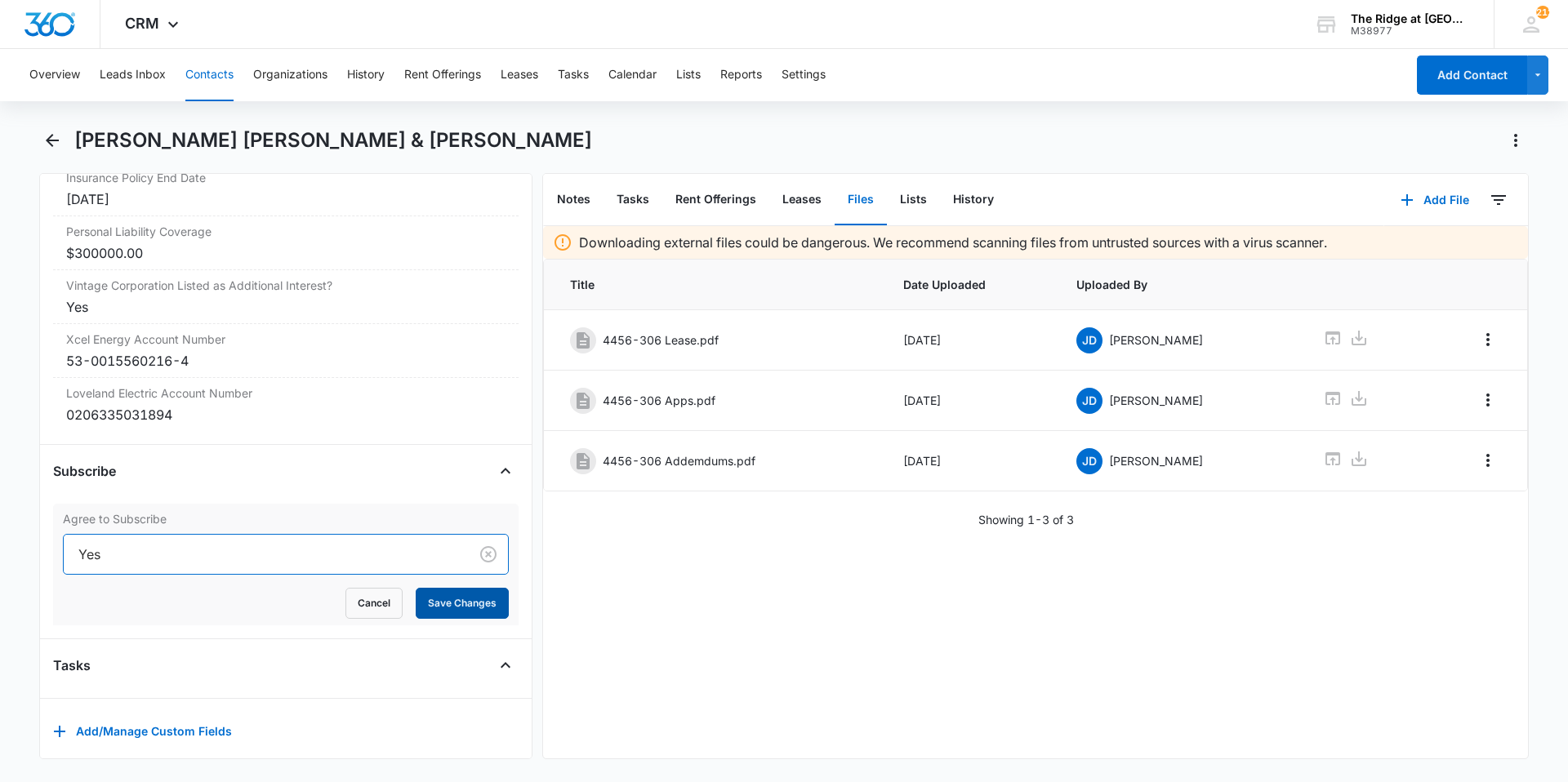
click at [449, 588] on button "Save Changes" at bounding box center [462, 603] width 93 height 31
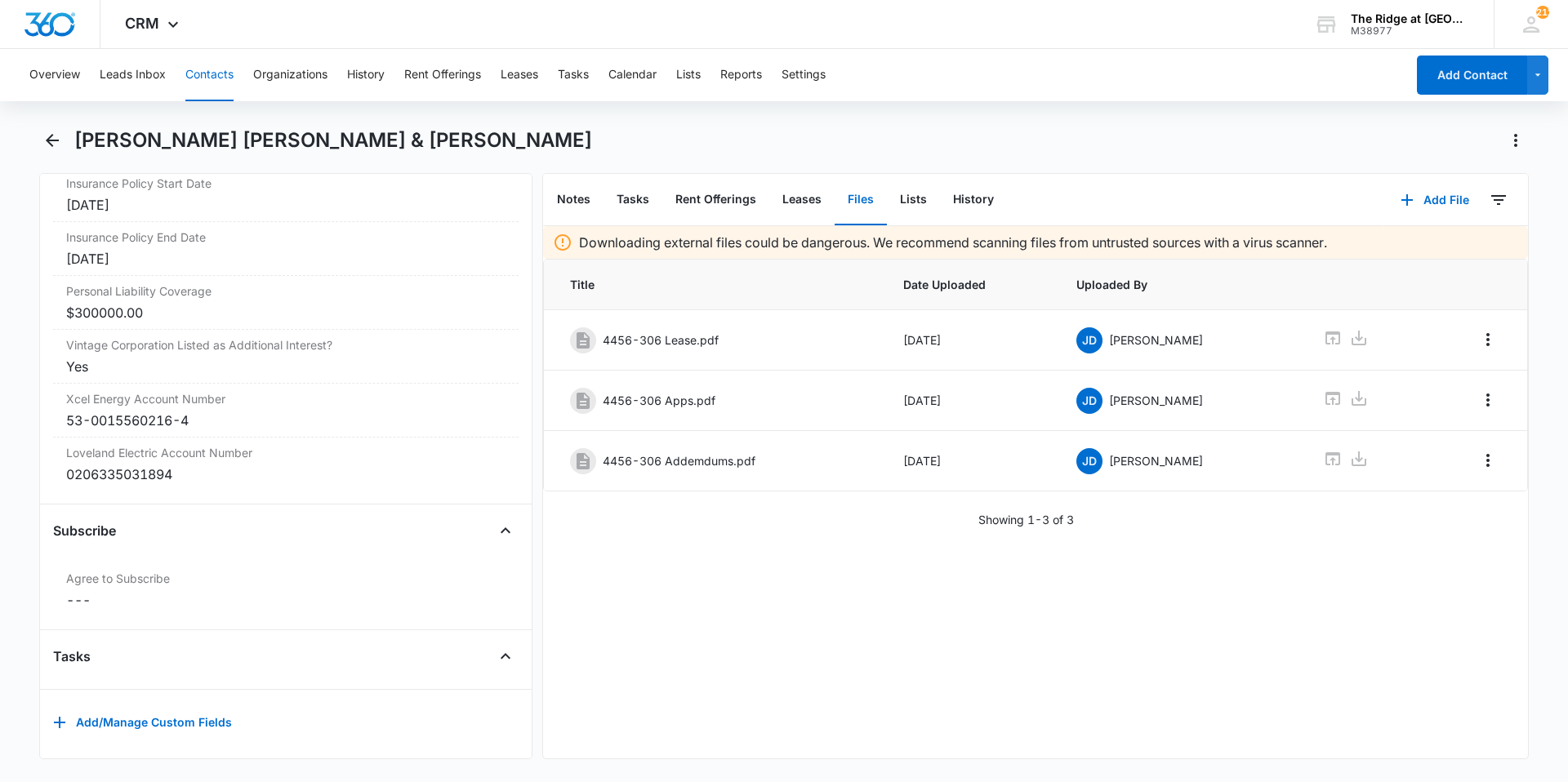
scroll to position [3553, 0]
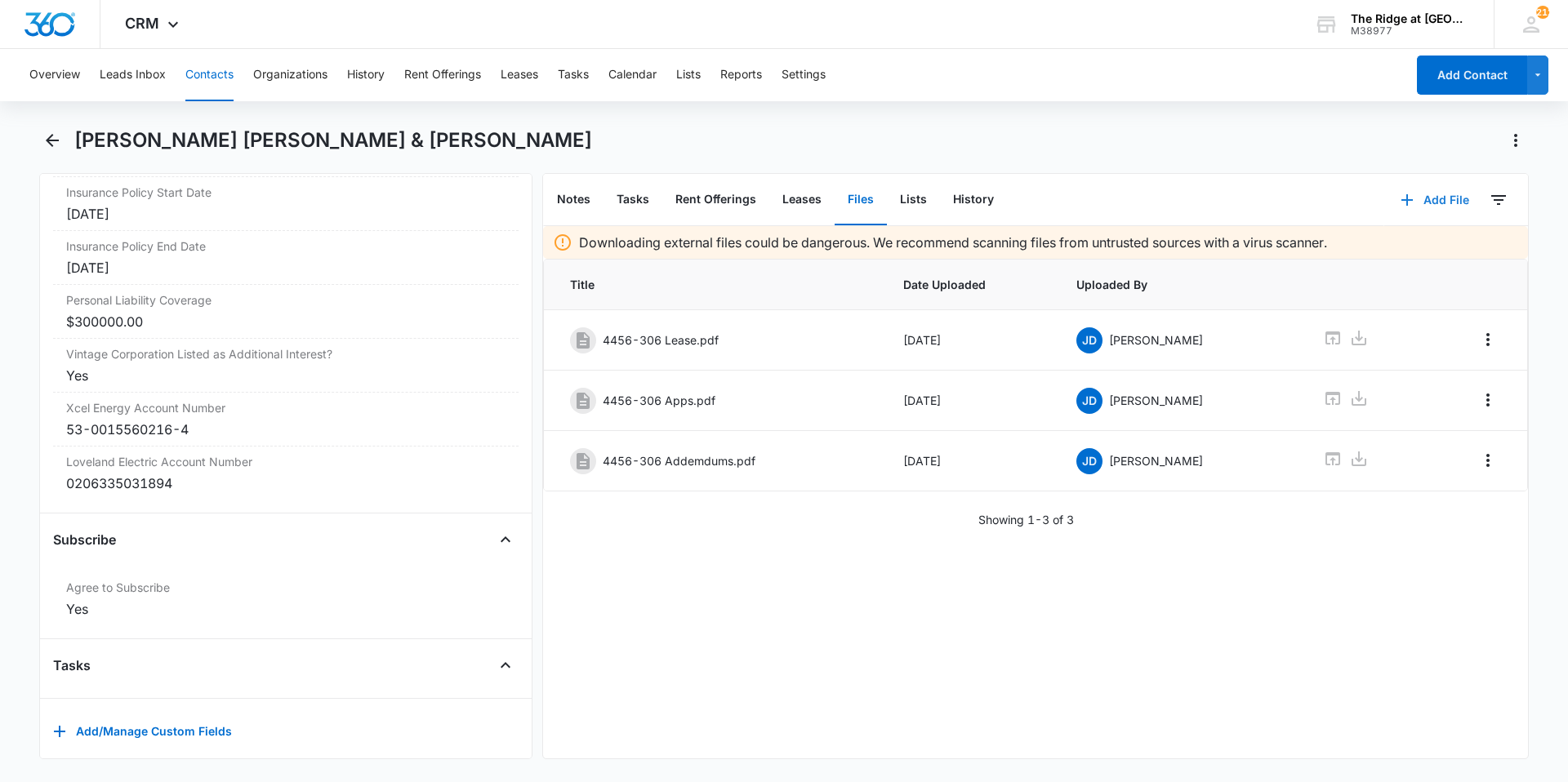
click at [1460, 203] on button "Add File" at bounding box center [1434, 200] width 101 height 39
click at [1421, 248] on div "Upload Files" at bounding box center [1413, 252] width 66 height 12
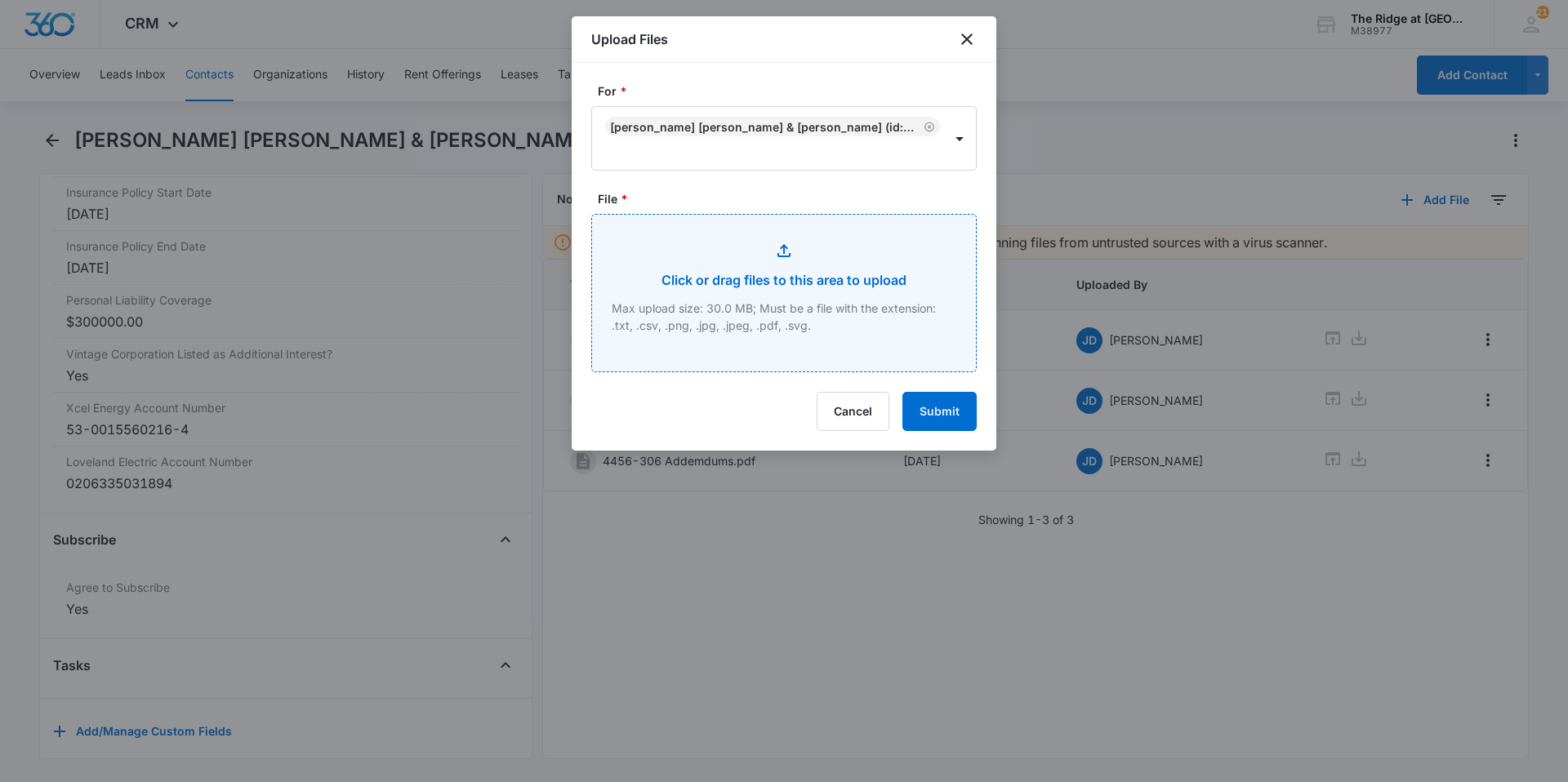
click at [735, 265] on input "File *" at bounding box center [783, 293] width 384 height 157
type input "C:\fakepath\541-56306 Insurance.pdf"
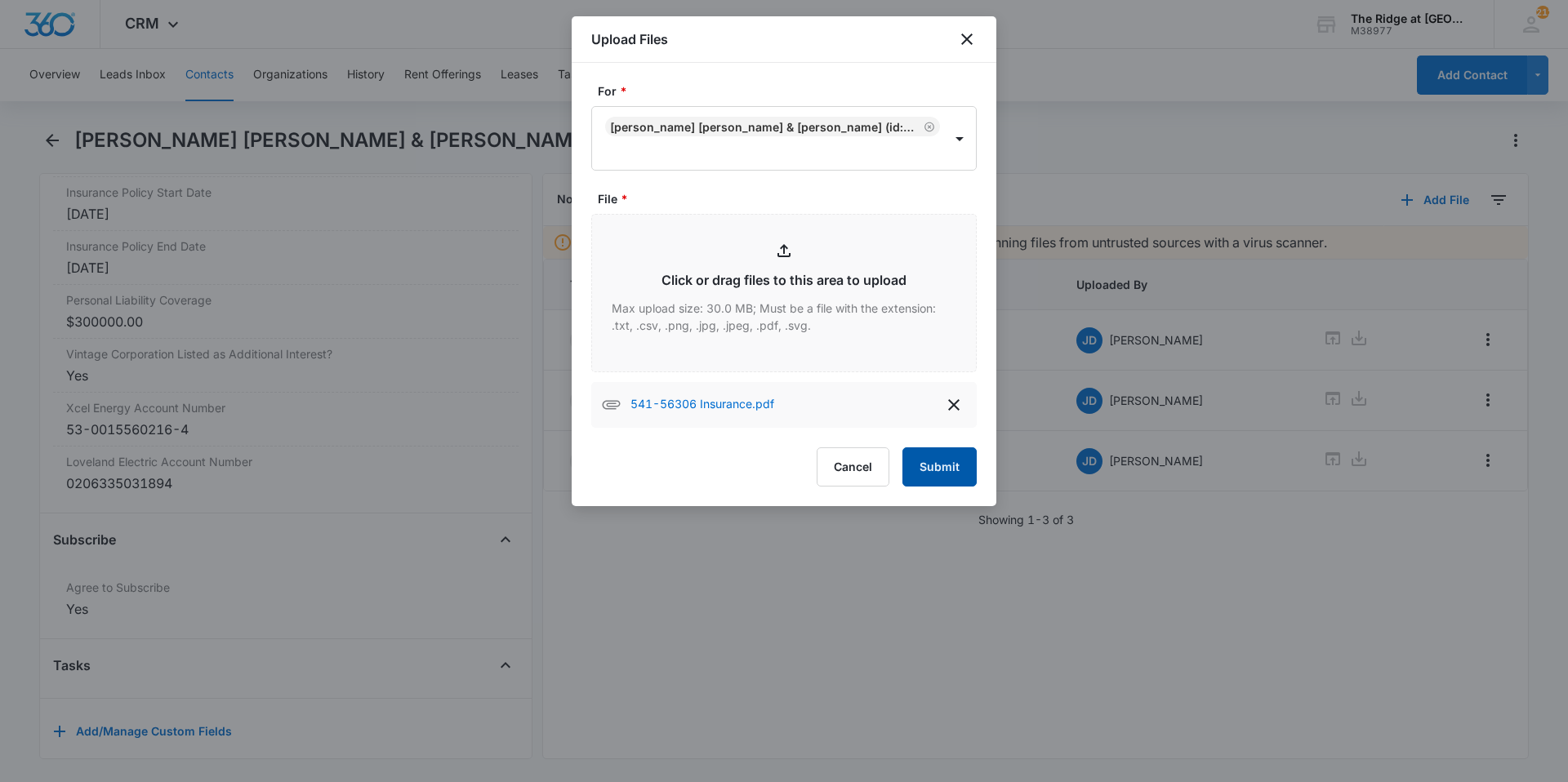
click at [939, 463] on button "Submit" at bounding box center [940, 467] width 75 height 39
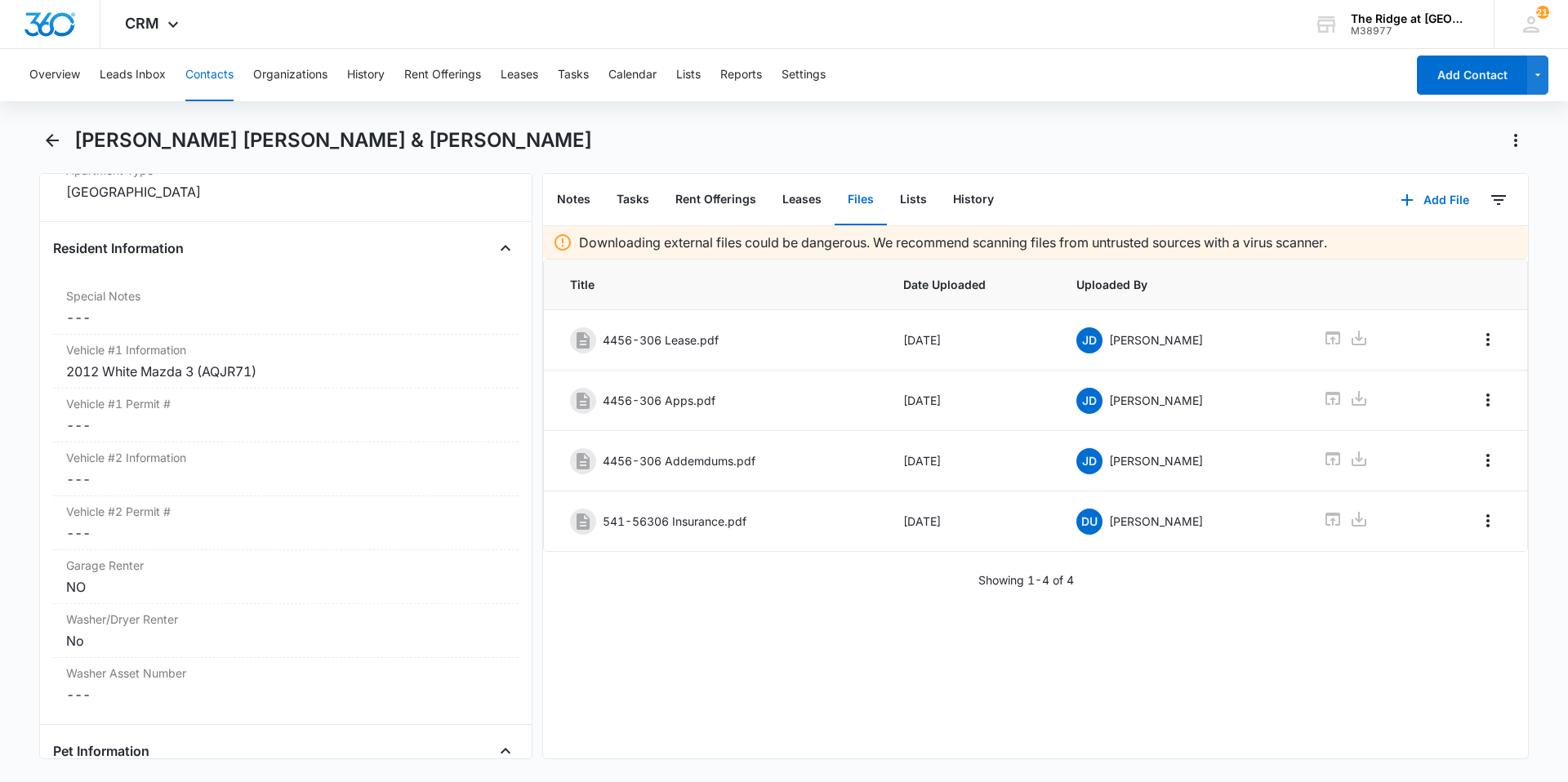
scroll to position [1551, 0]
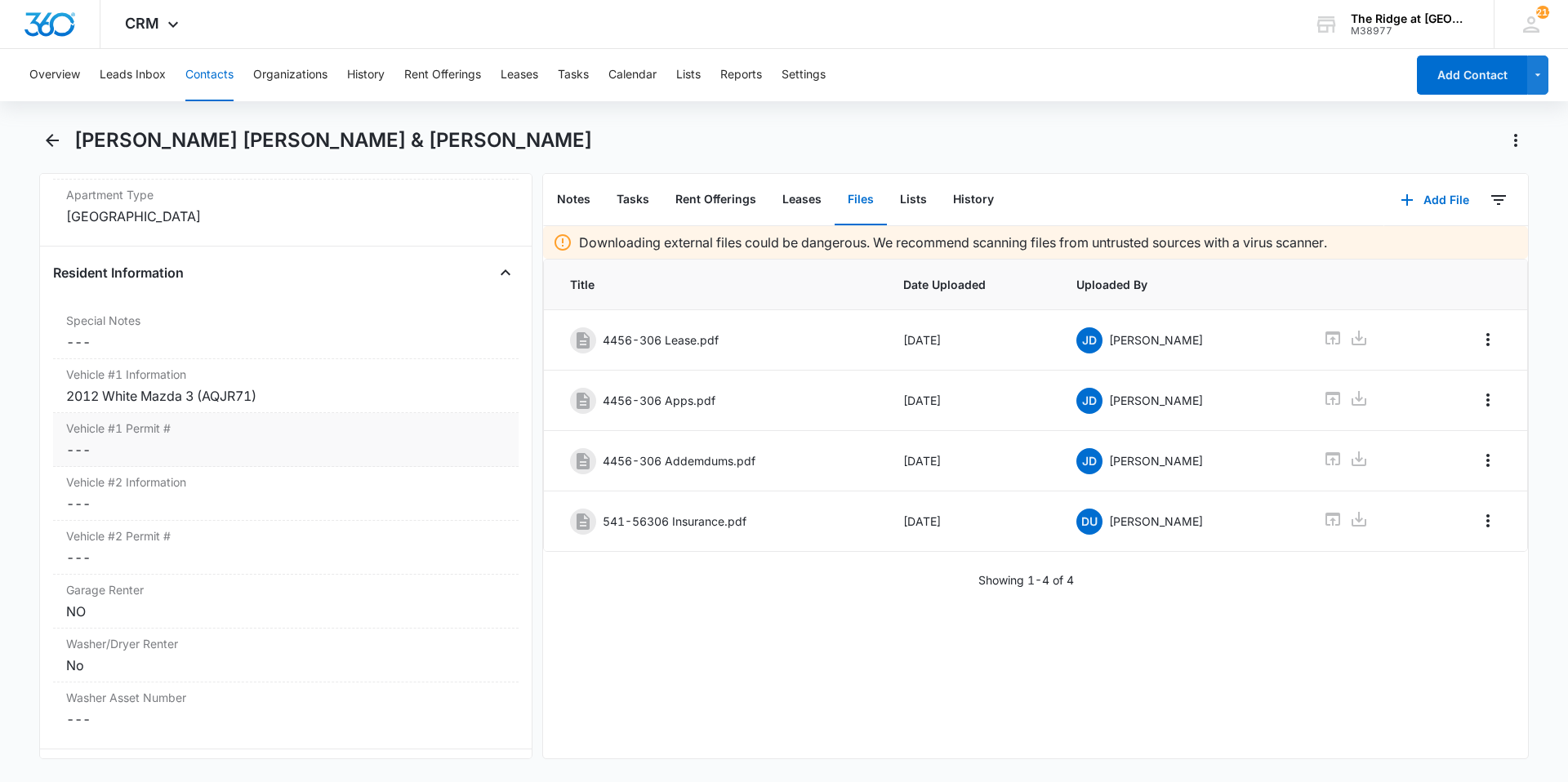
click at [312, 440] on dd "Cancel Save Changes ---" at bounding box center [286, 449] width 439 height 19
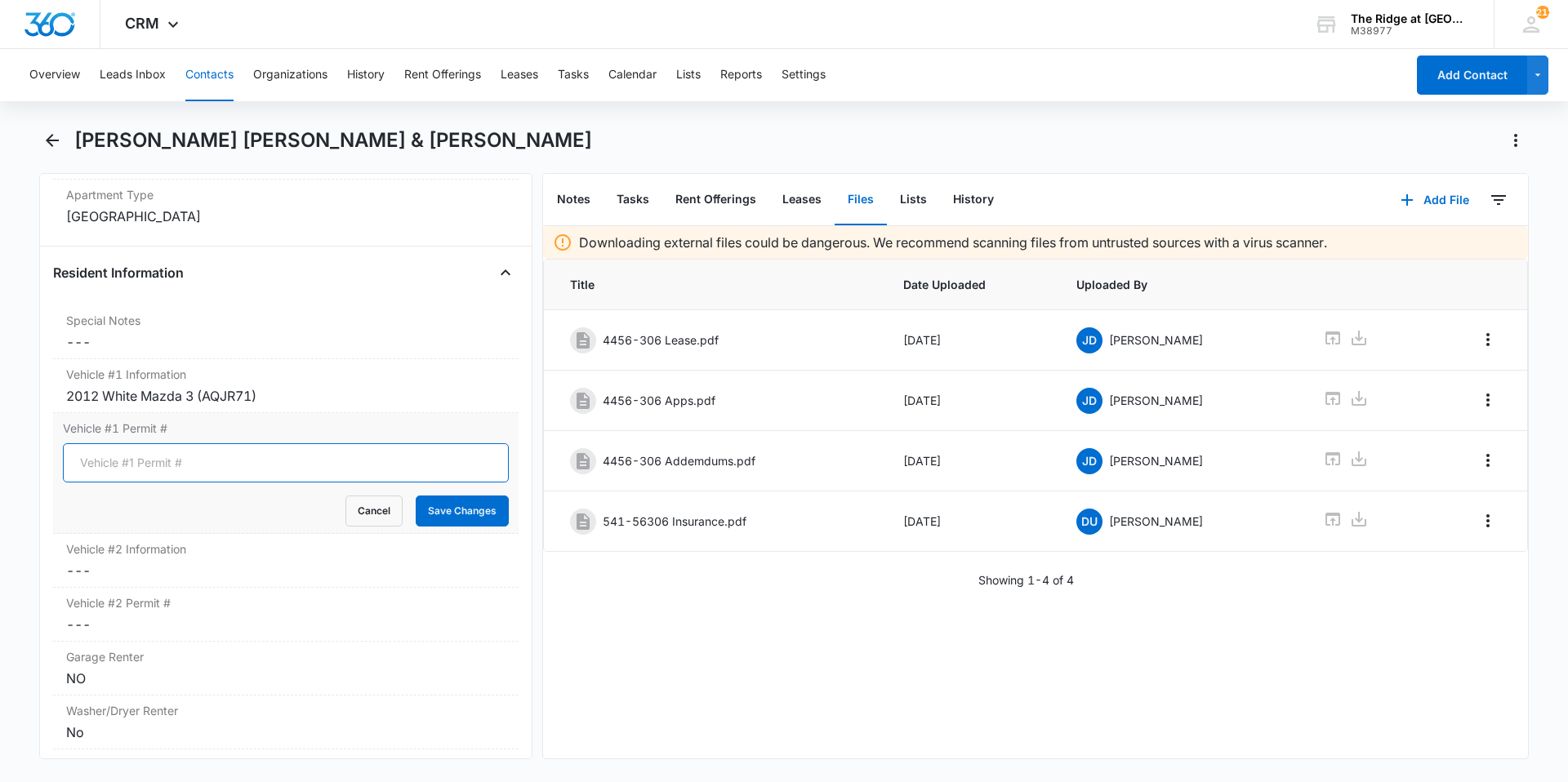
click at [295, 443] on input "Vehicle #1 Permit #" at bounding box center [285, 462] width 446 height 39
type input "1087"
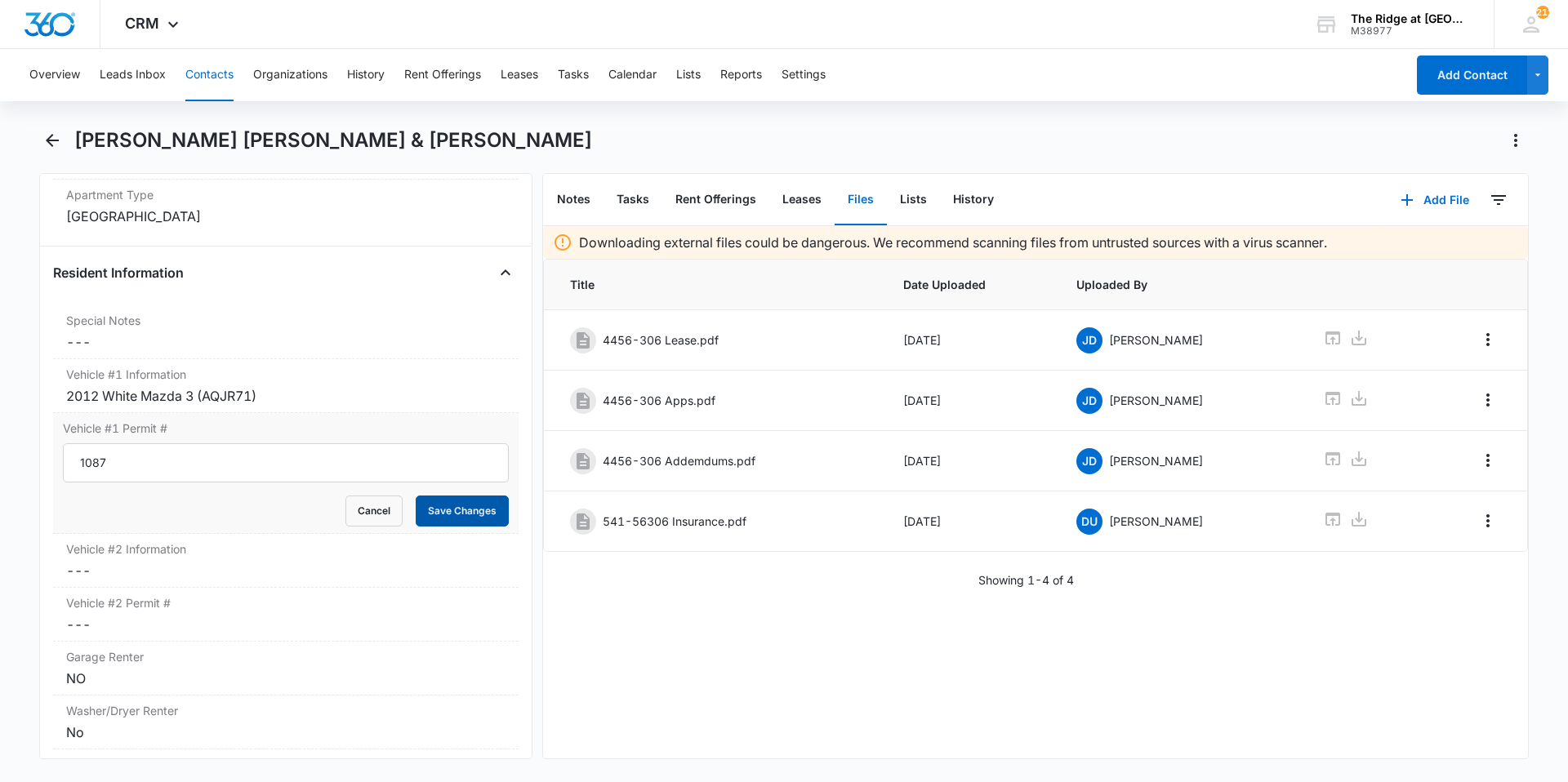
click at [416, 496] on button "Save Changes" at bounding box center [462, 511] width 93 height 31
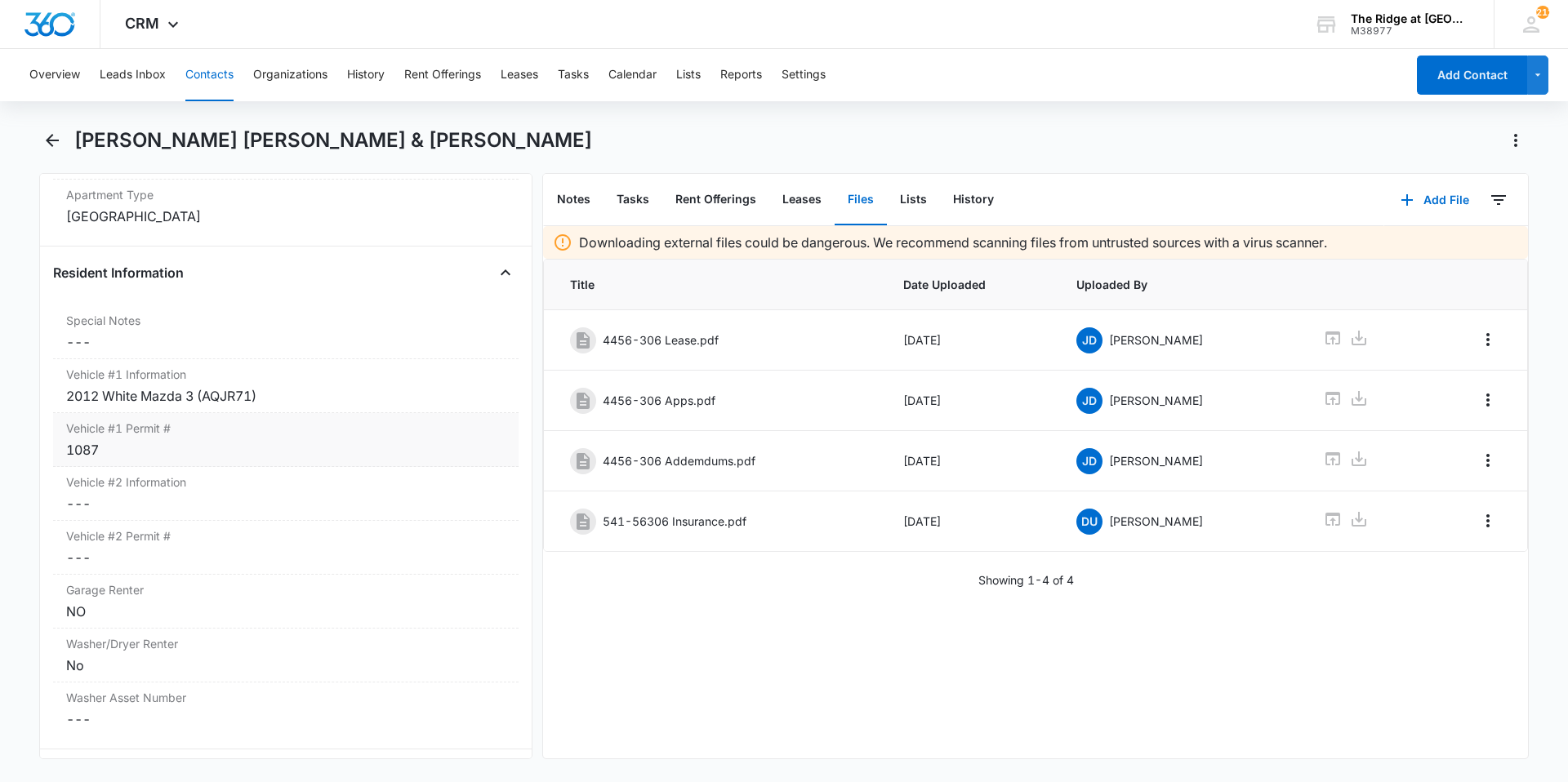
click at [208, 413] on div "Vehicle #1 Permit # Cancel Save Changes 1087" at bounding box center [285, 439] width 465 height 54
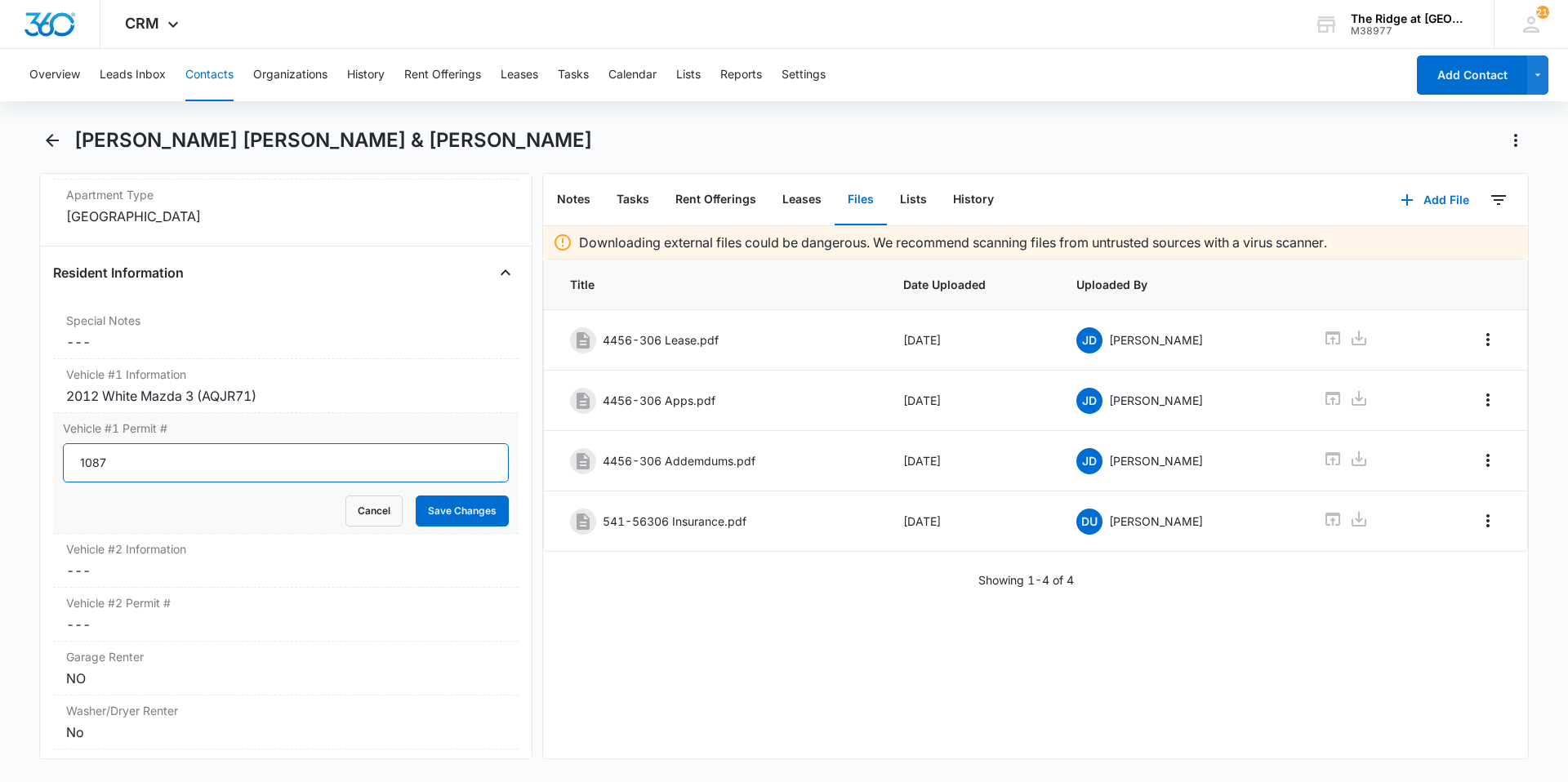
click at [184, 443] on input "1087" at bounding box center [285, 462] width 446 height 39
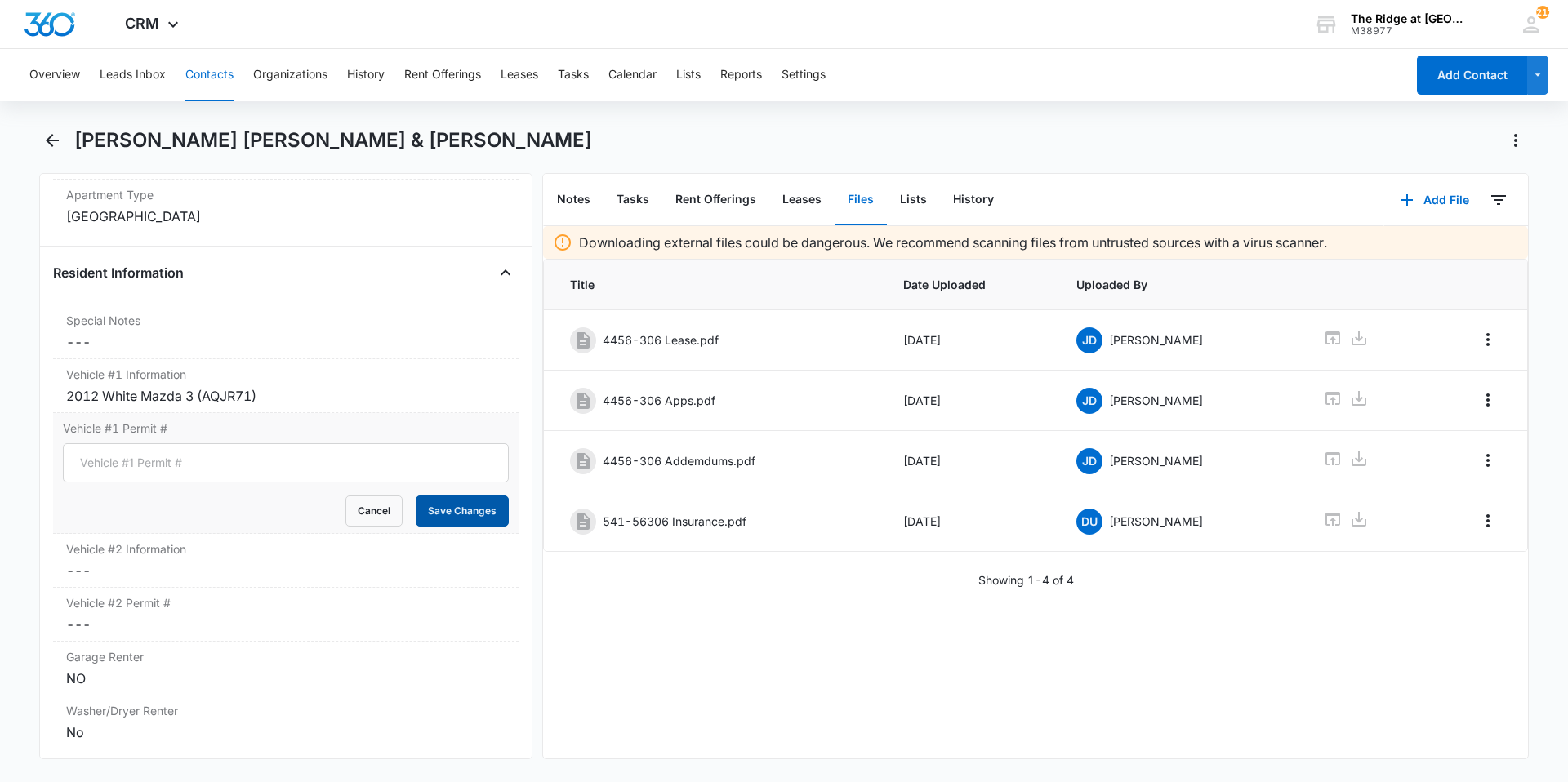
click at [451, 496] on button "Save Changes" at bounding box center [462, 511] width 93 height 31
click at [208, 86] on button "Contacts" at bounding box center [209, 75] width 48 height 52
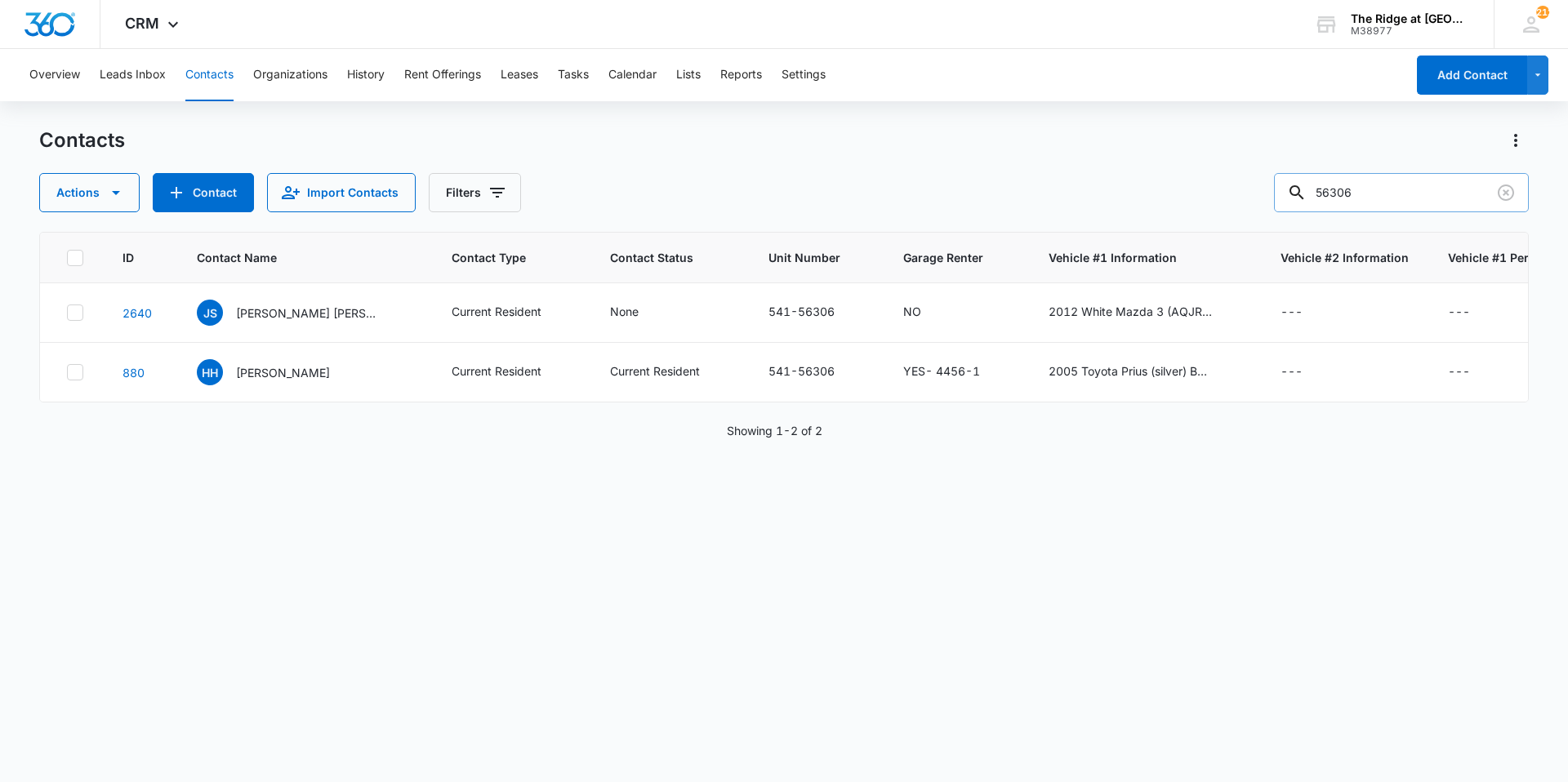
click at [1348, 181] on input "56306" at bounding box center [1400, 192] width 254 height 39
click at [1349, 181] on input "56306" at bounding box center [1400, 192] width 254 height 39
type input "[PERSON_NAME]"
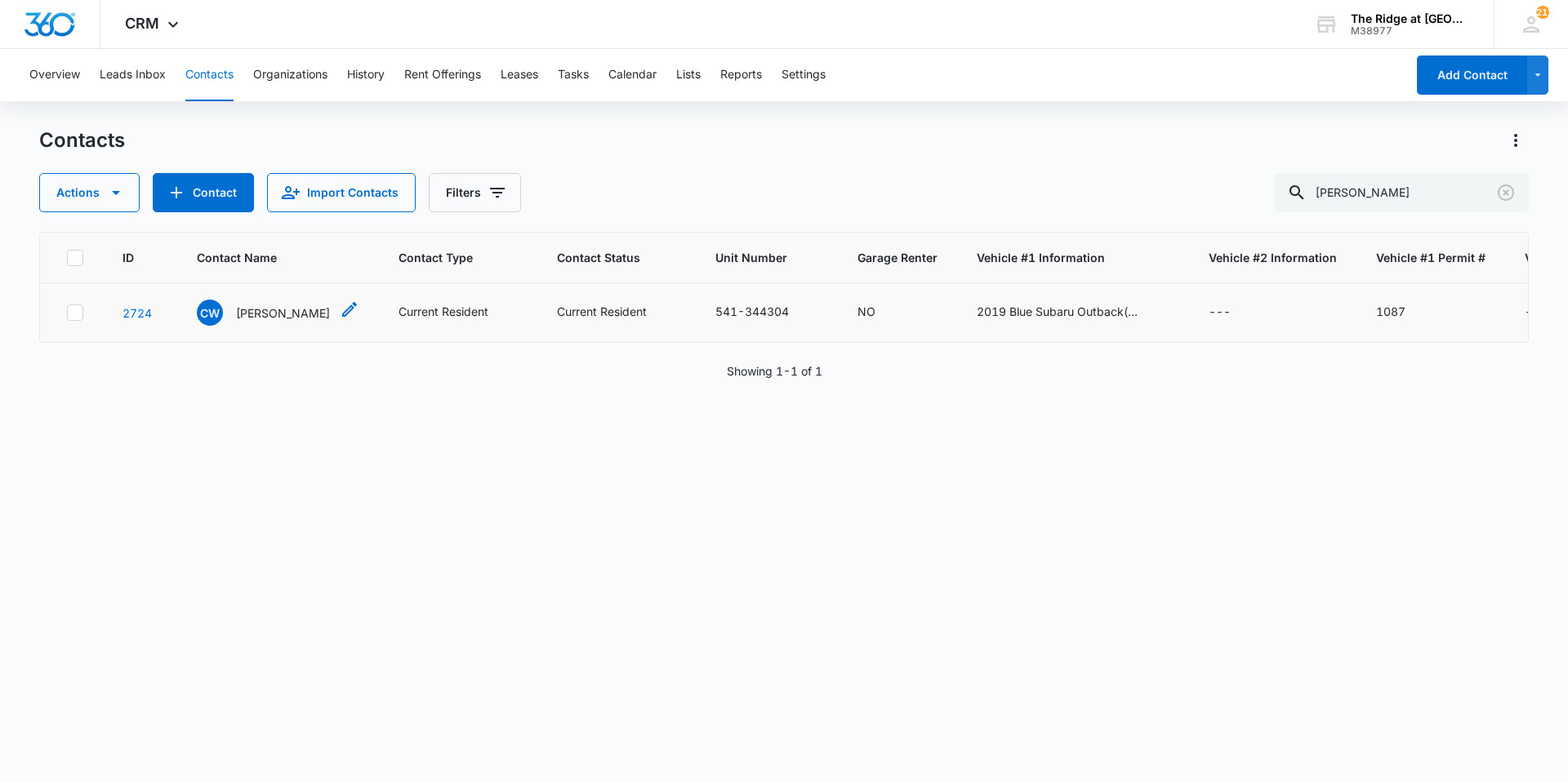
click at [281, 312] on p "[PERSON_NAME]" at bounding box center [283, 313] width 94 height 17
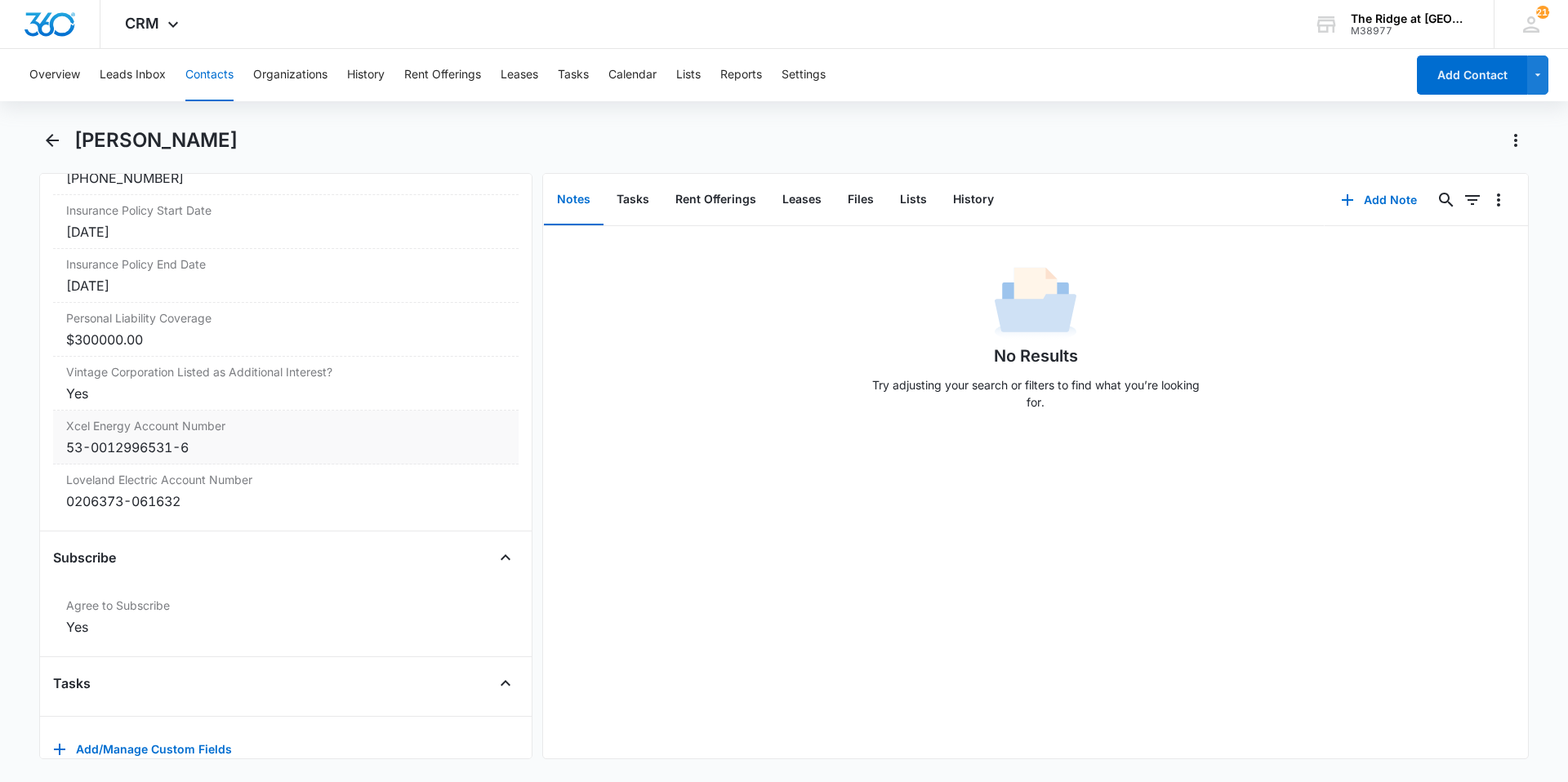
scroll to position [3553, 0]
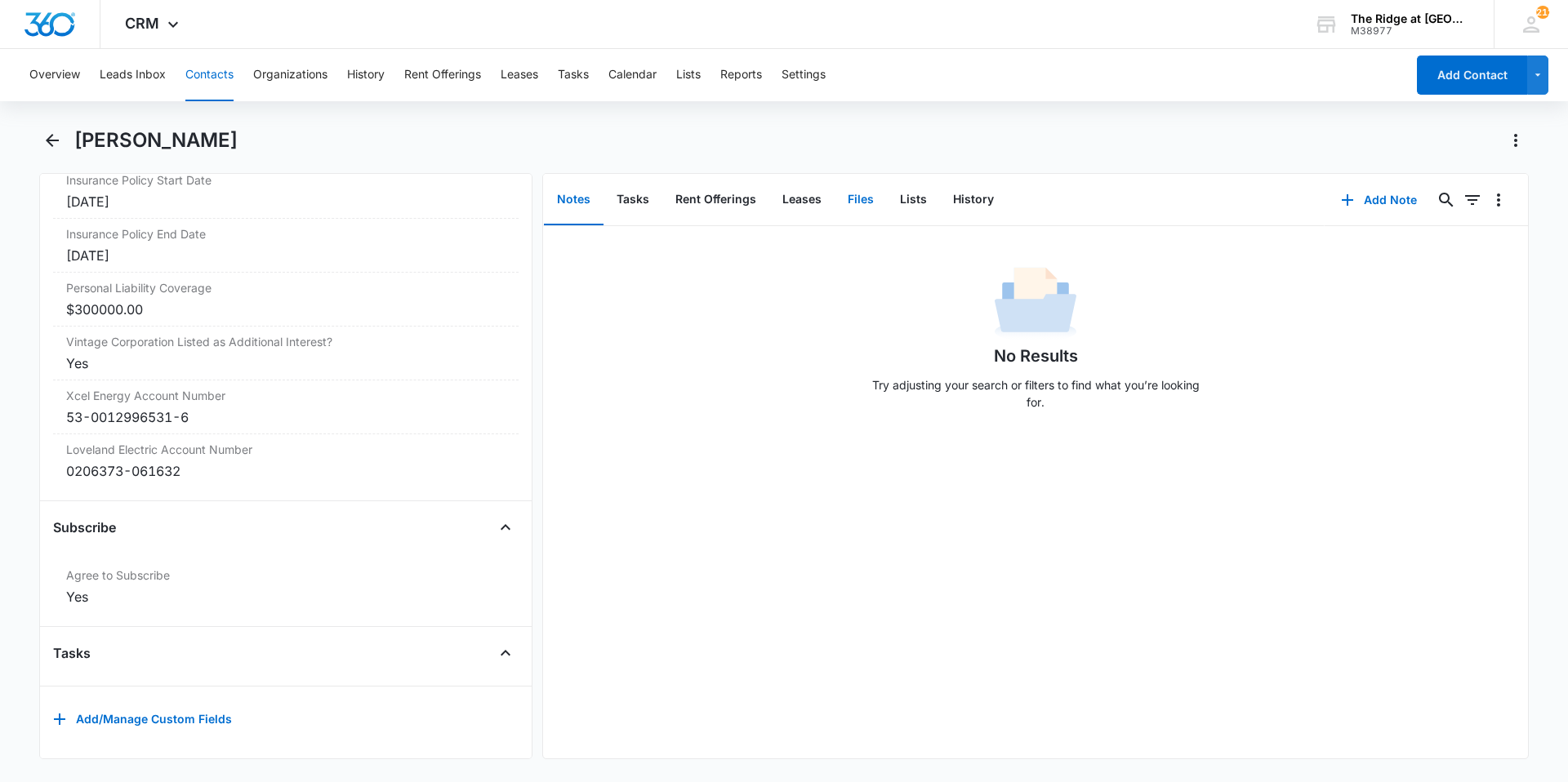
click at [854, 211] on button "Files" at bounding box center [860, 201] width 52 height 51
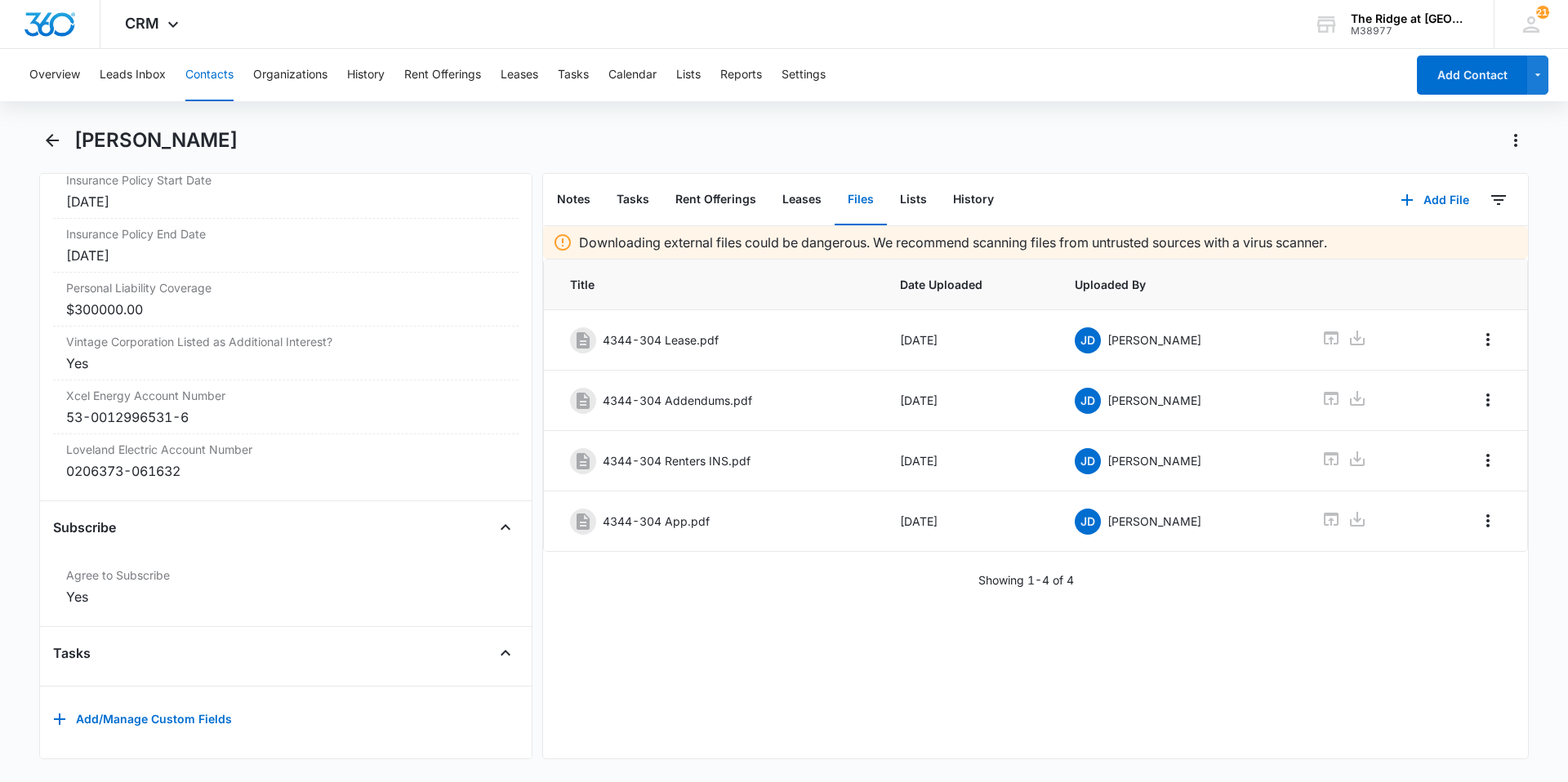
click at [209, 87] on button "Contacts" at bounding box center [209, 75] width 48 height 52
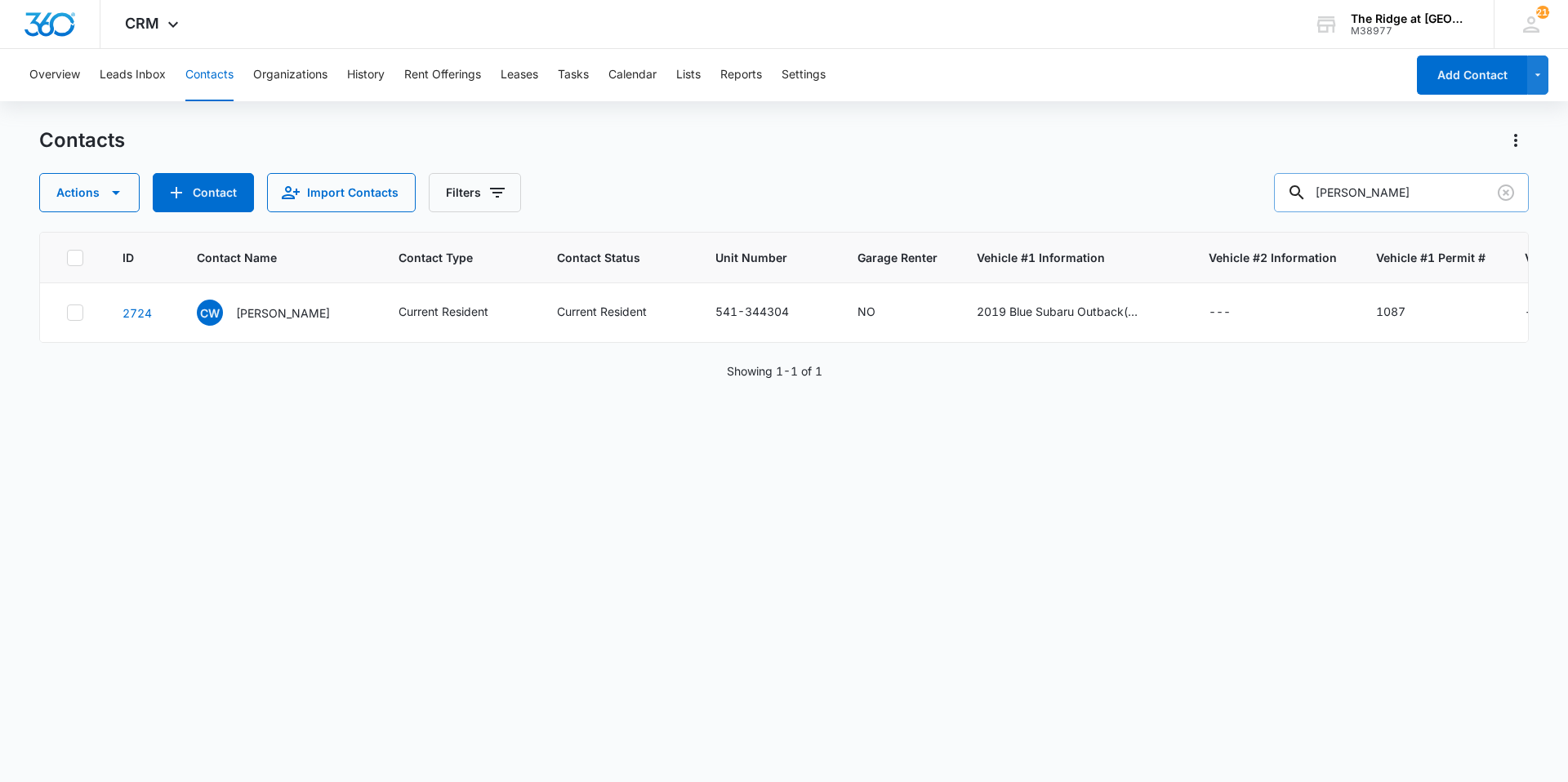
click at [1377, 189] on input "[PERSON_NAME]" at bounding box center [1400, 192] width 254 height 39
type input "[PERSON_NAME]"
click at [288, 313] on p "[PERSON_NAME]" at bounding box center [283, 313] width 94 height 17
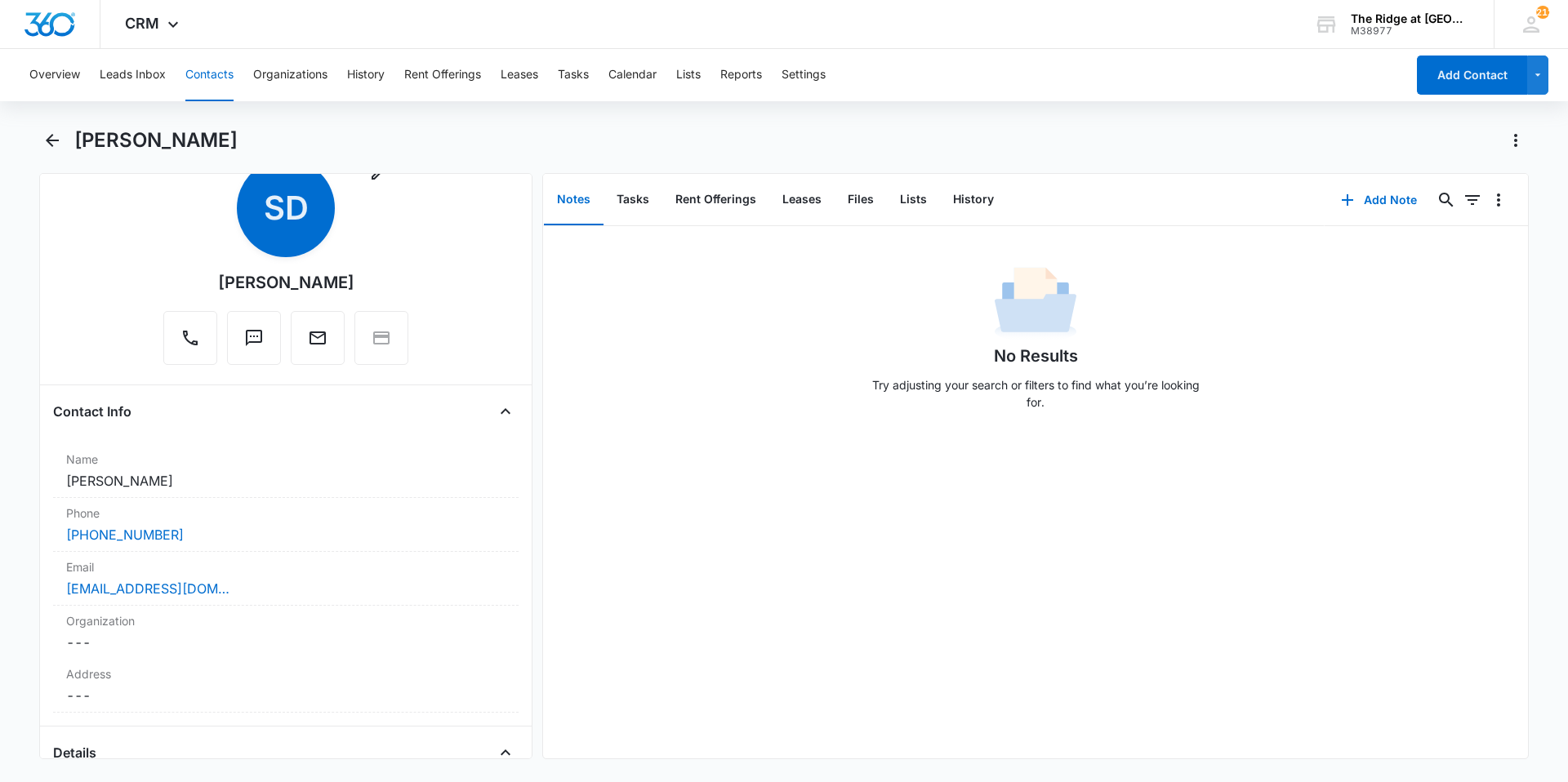
scroll to position [43, 0]
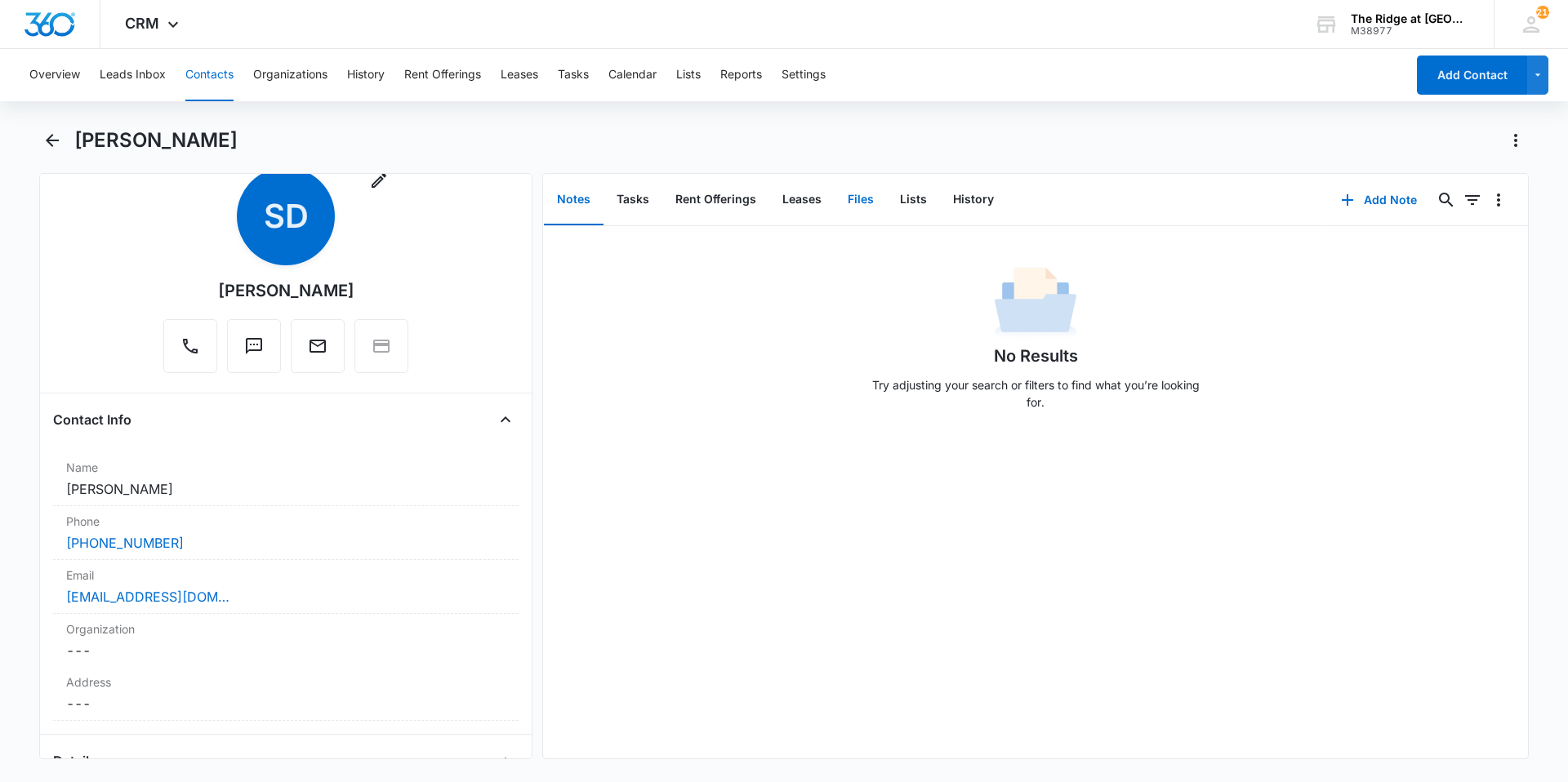
click at [869, 192] on button "Files" at bounding box center [860, 201] width 52 height 51
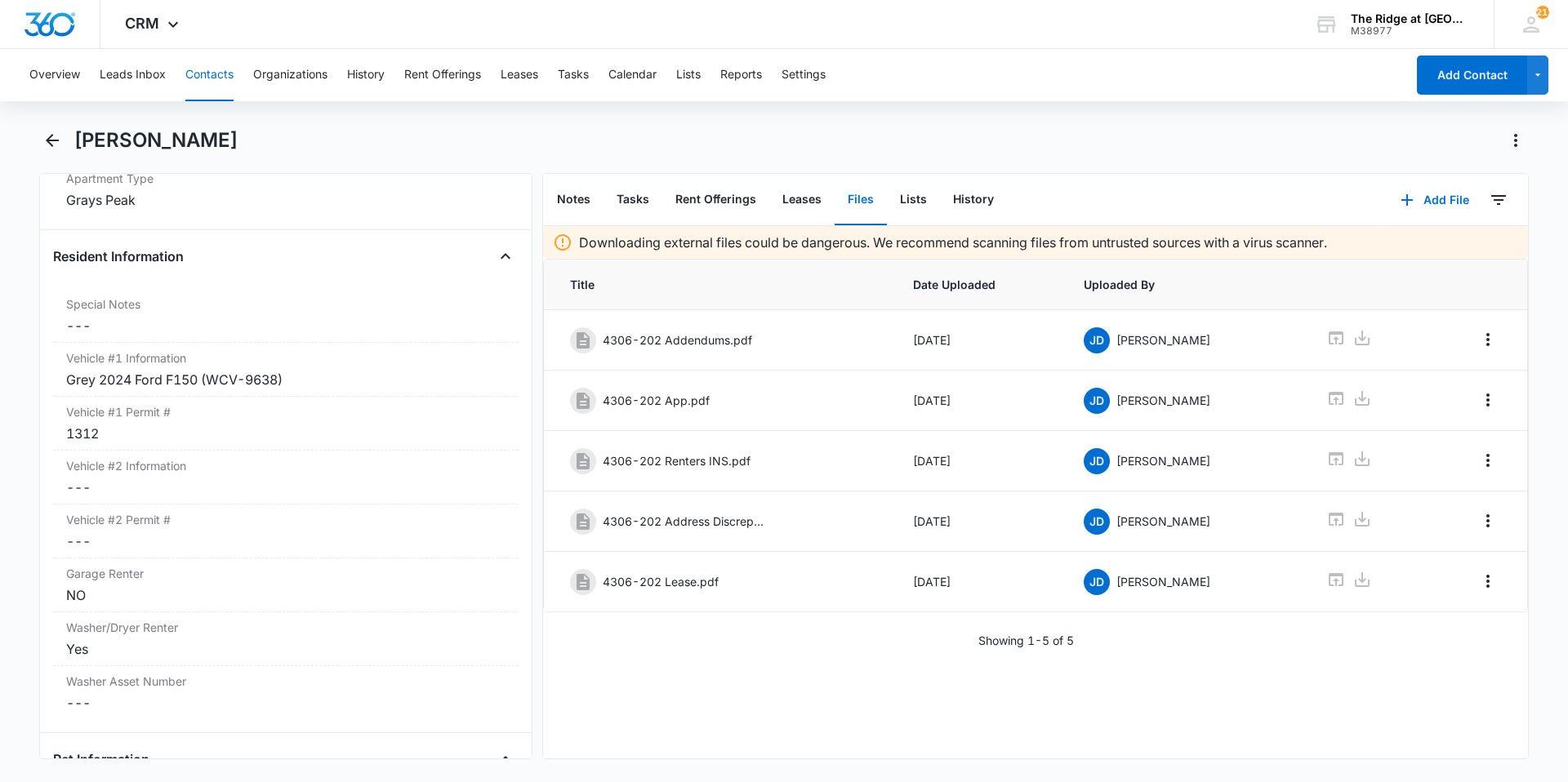
scroll to position [1593, 0]
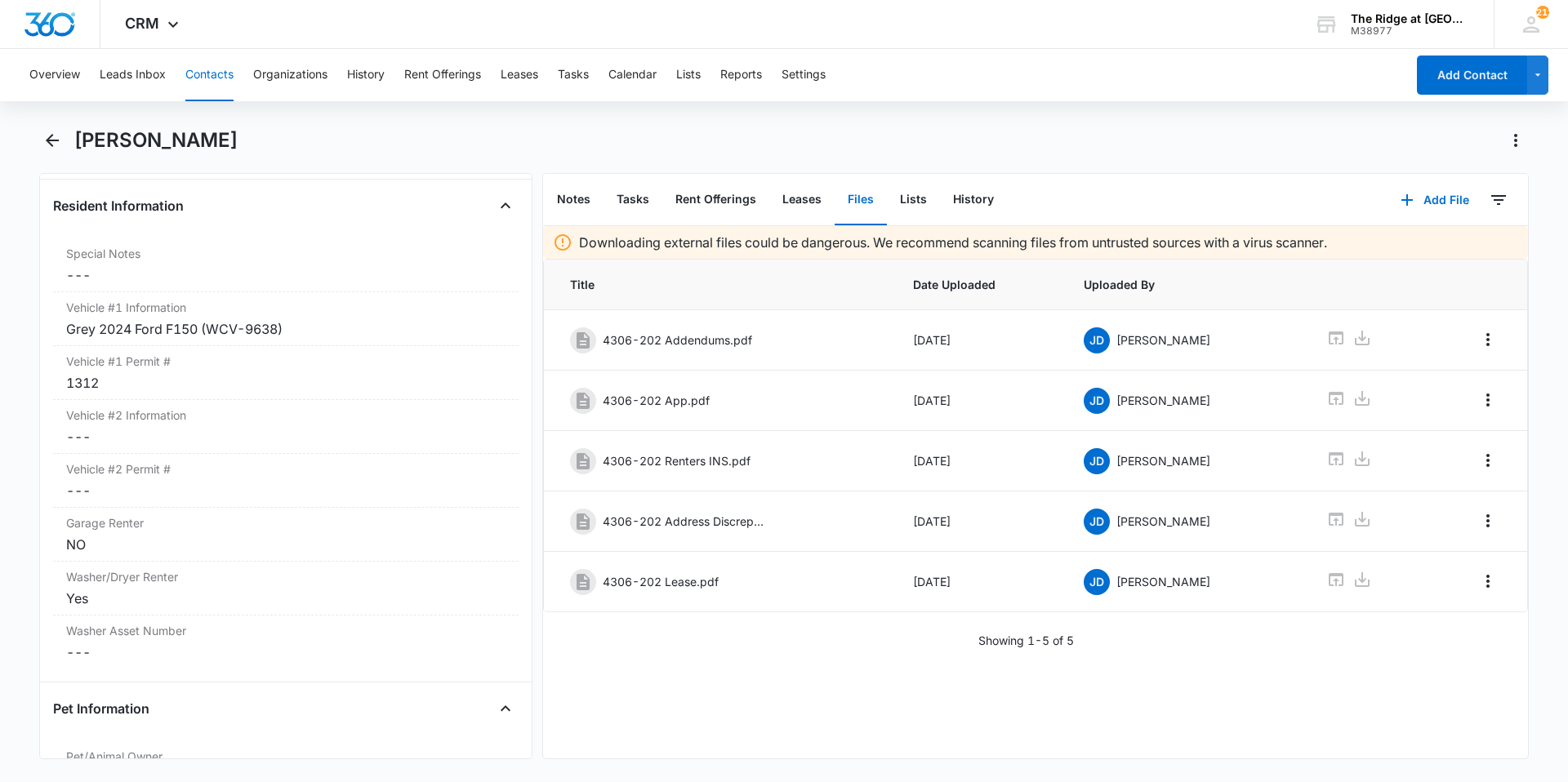
click at [211, 75] on button "Contacts" at bounding box center [209, 75] width 48 height 52
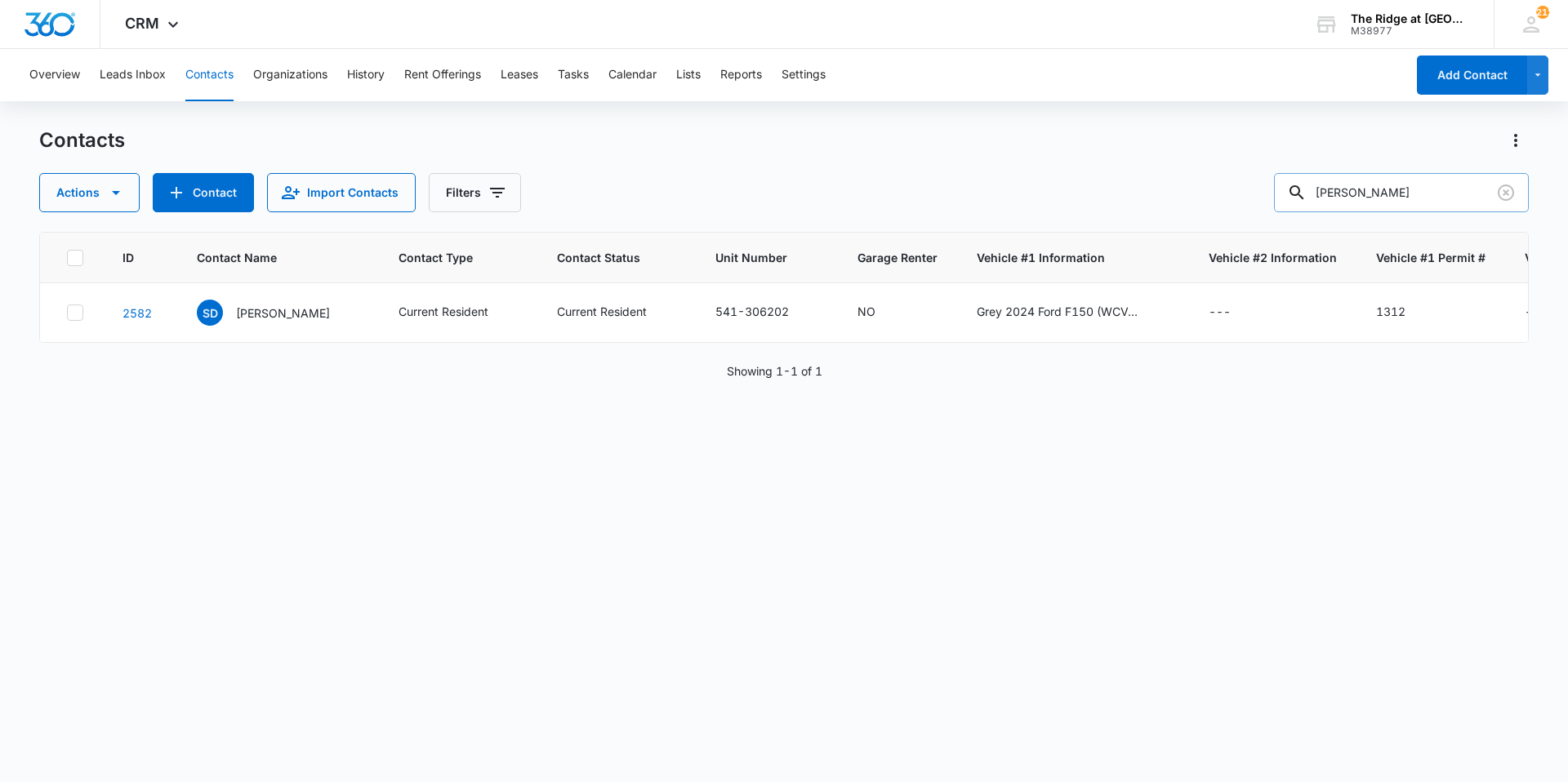
click at [1365, 185] on input "[PERSON_NAME]" at bounding box center [1400, 192] width 254 height 39
type input "306201"
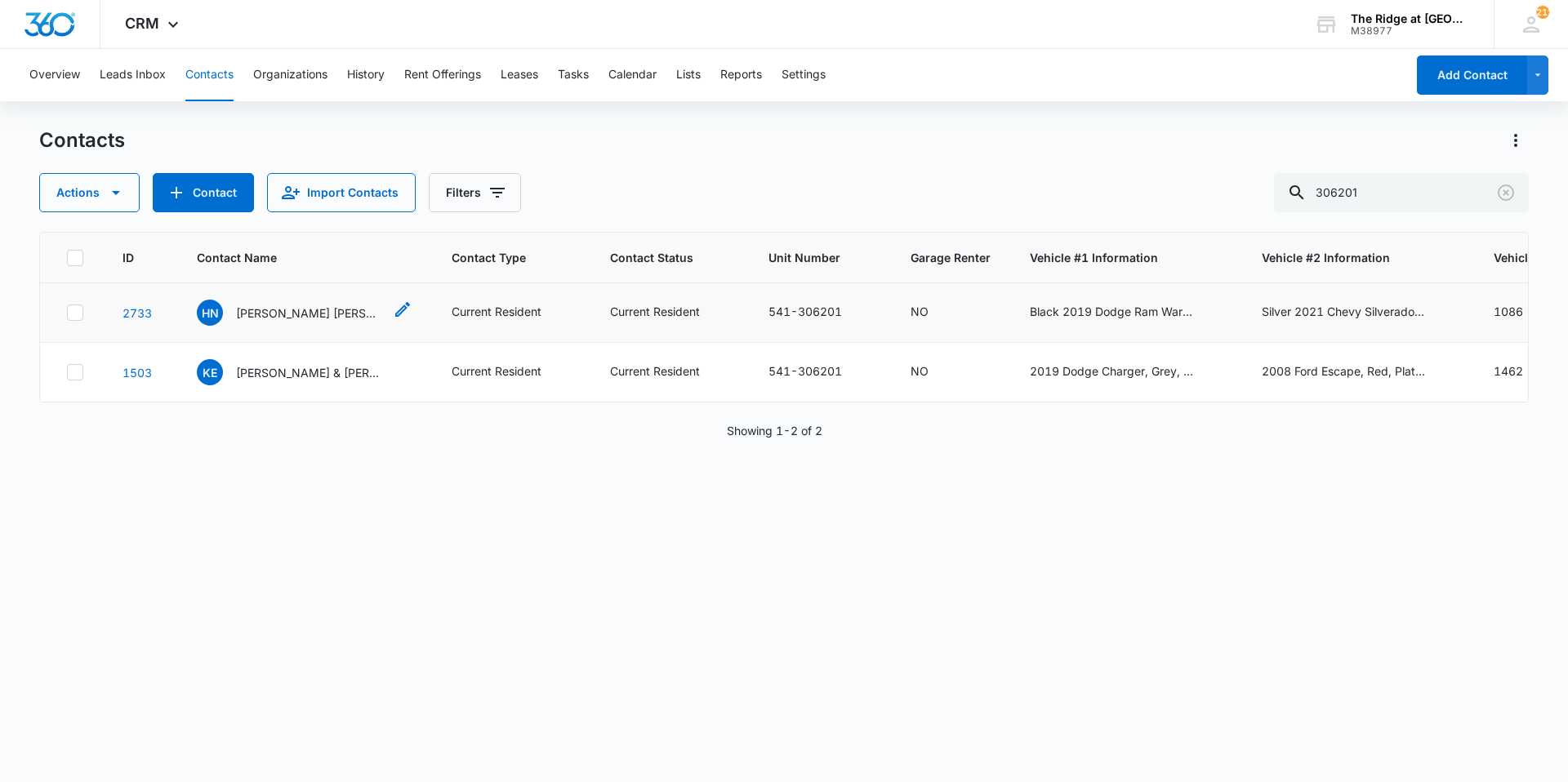
click at [284, 318] on p "[PERSON_NAME] [PERSON_NAME] & [PERSON_NAME]" at bounding box center [309, 313] width 147 height 17
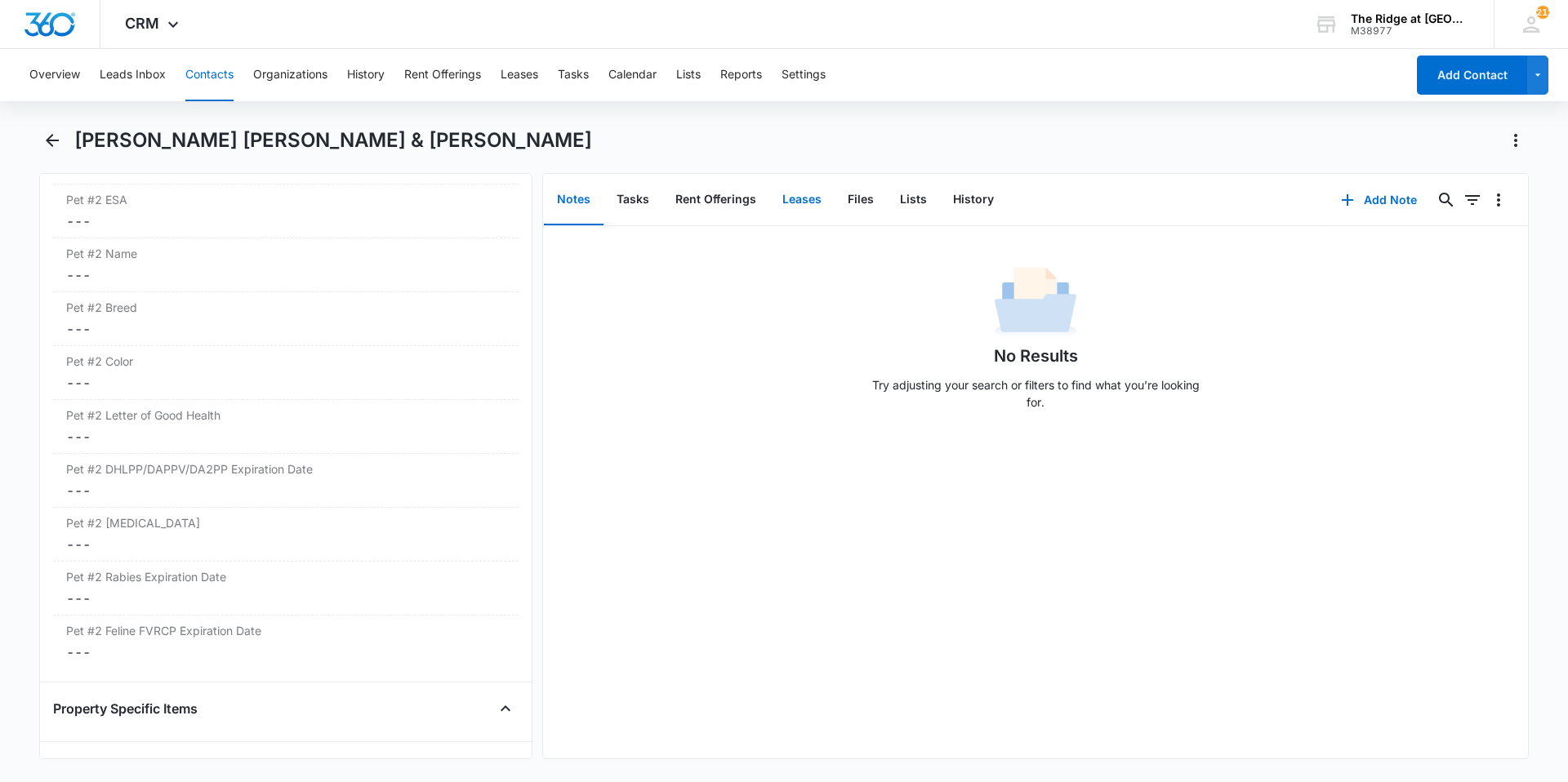
scroll to position [2818, 0]
click at [850, 195] on button "Files" at bounding box center [860, 201] width 52 height 51
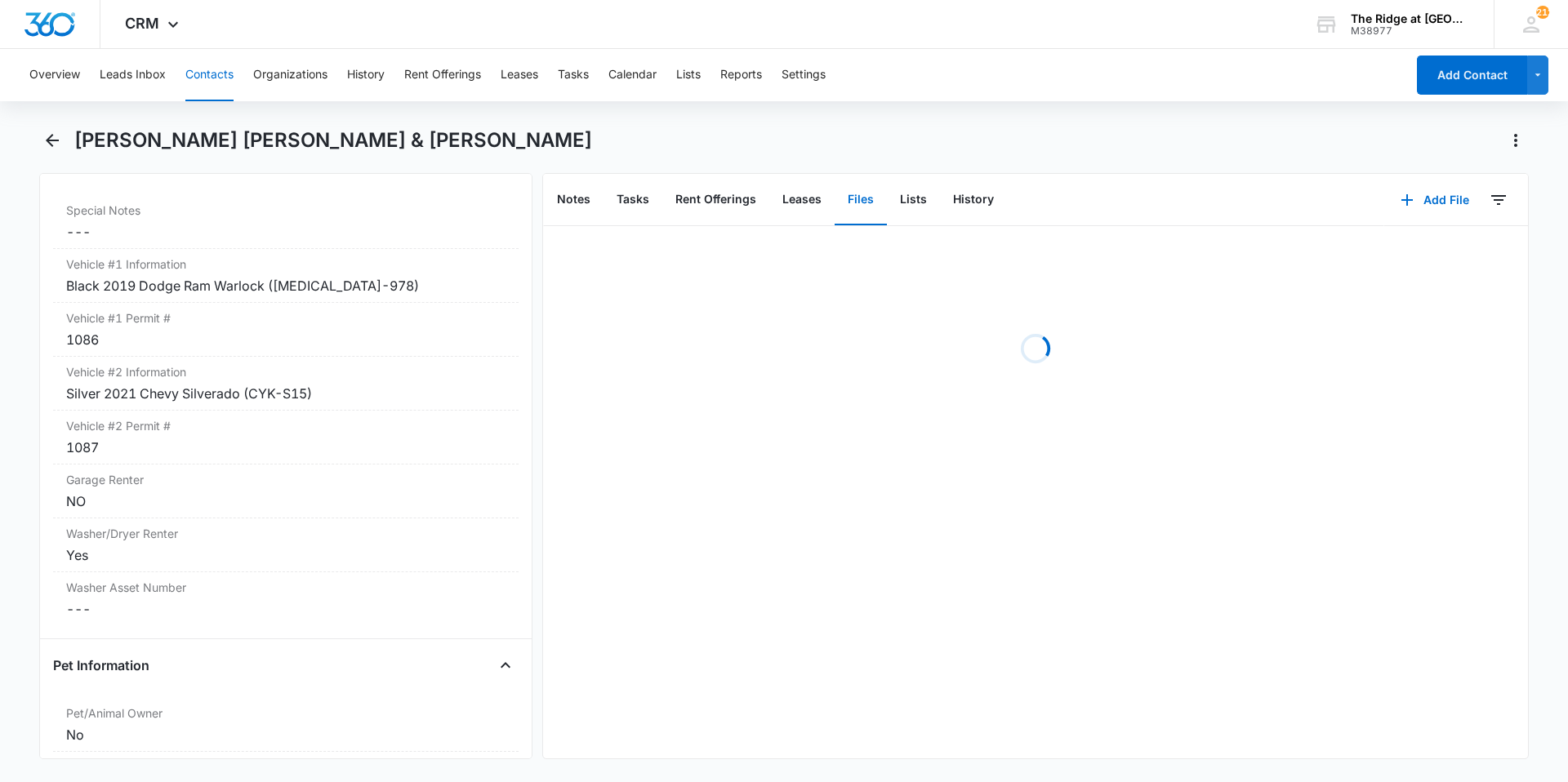
scroll to position [1593, 0]
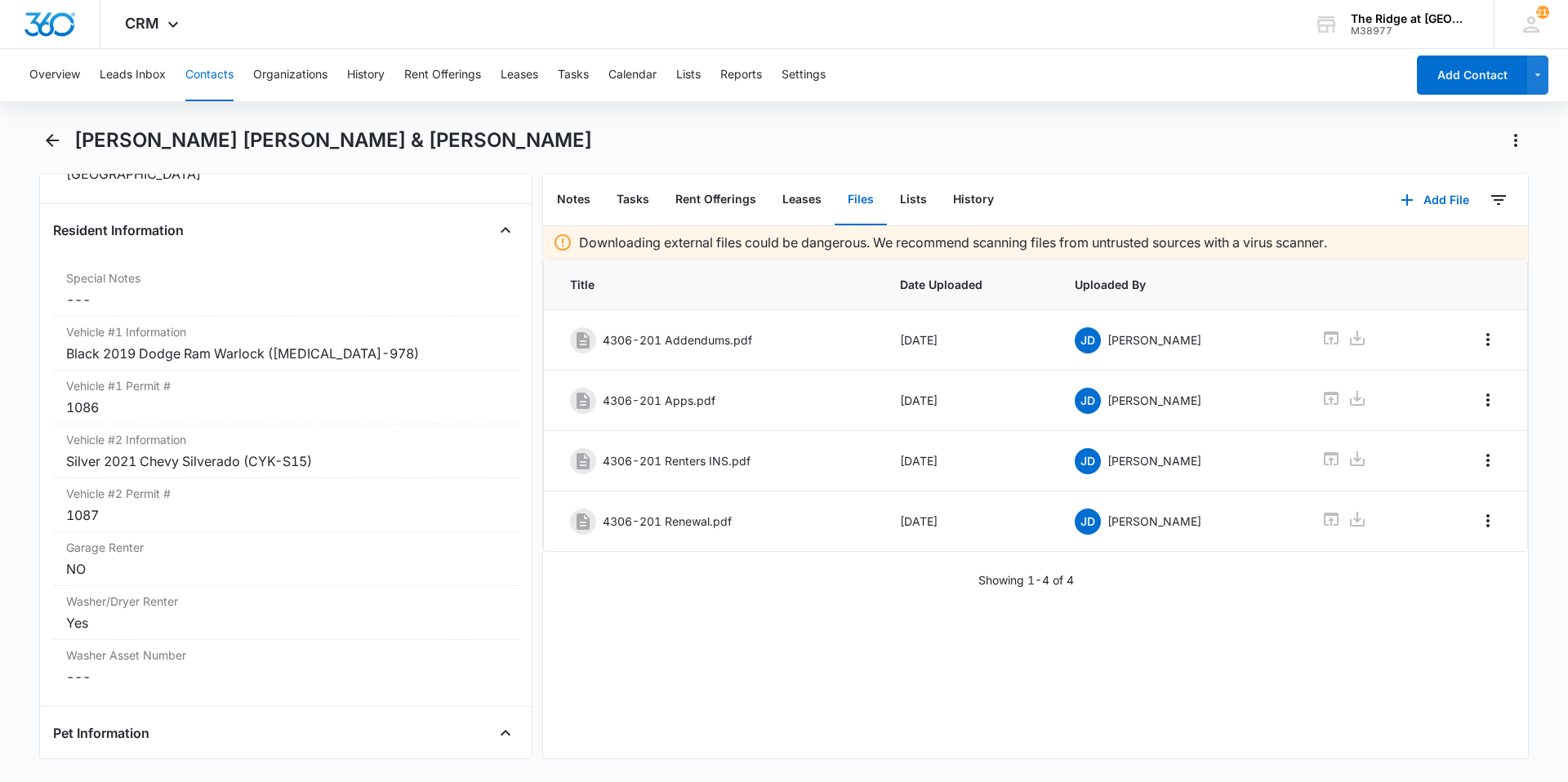
click at [217, 83] on button "Contacts" at bounding box center [209, 75] width 48 height 52
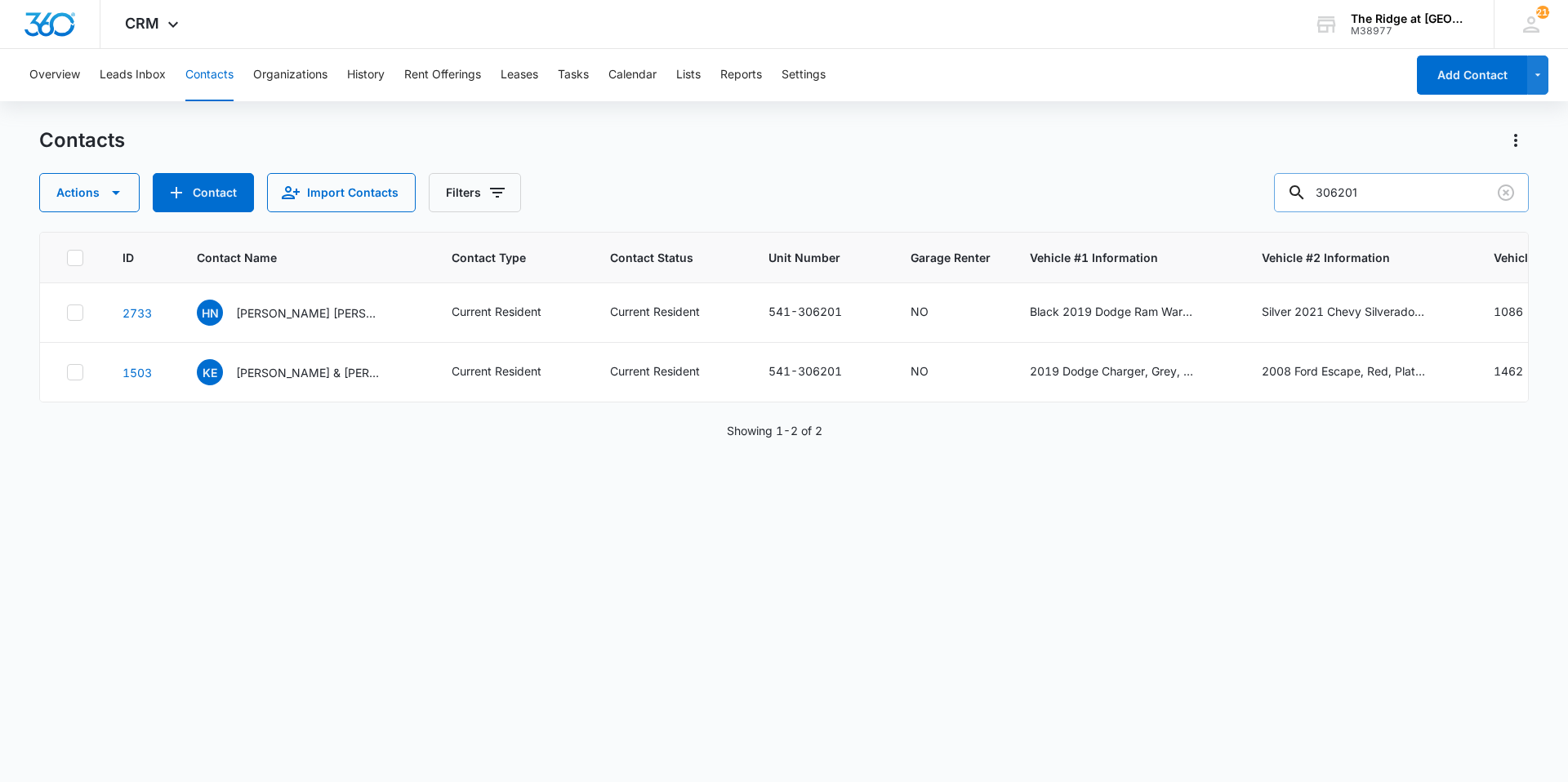
click at [1412, 195] on input "306201" at bounding box center [1400, 192] width 254 height 39
type input "EYAN"
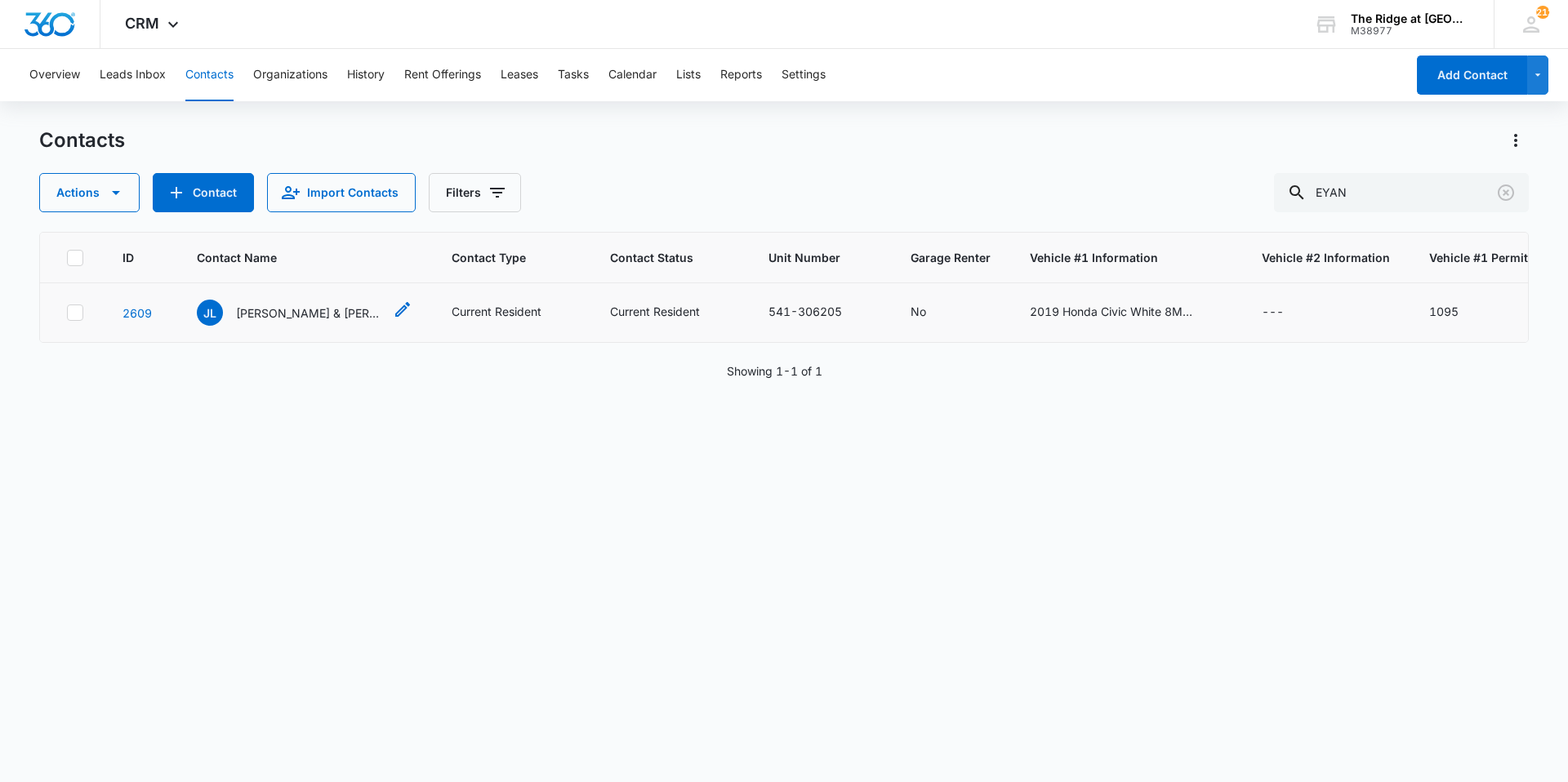
click at [311, 308] on p "[PERSON_NAME] & [PERSON_NAME]" at bounding box center [309, 313] width 147 height 17
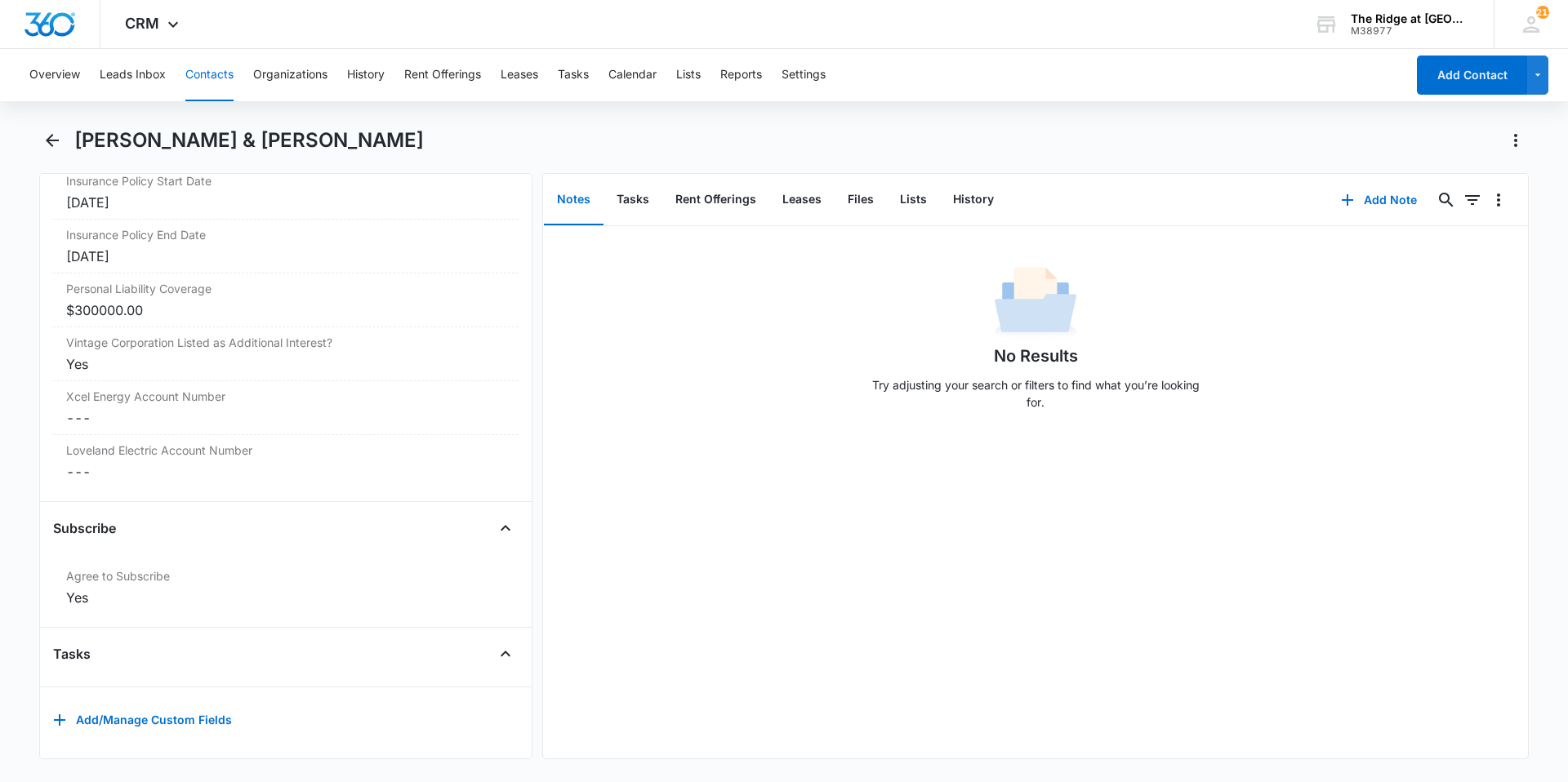
scroll to position [3553, 0]
click at [147, 407] on dd "Cancel Save Changes ---" at bounding box center [286, 417] width 439 height 19
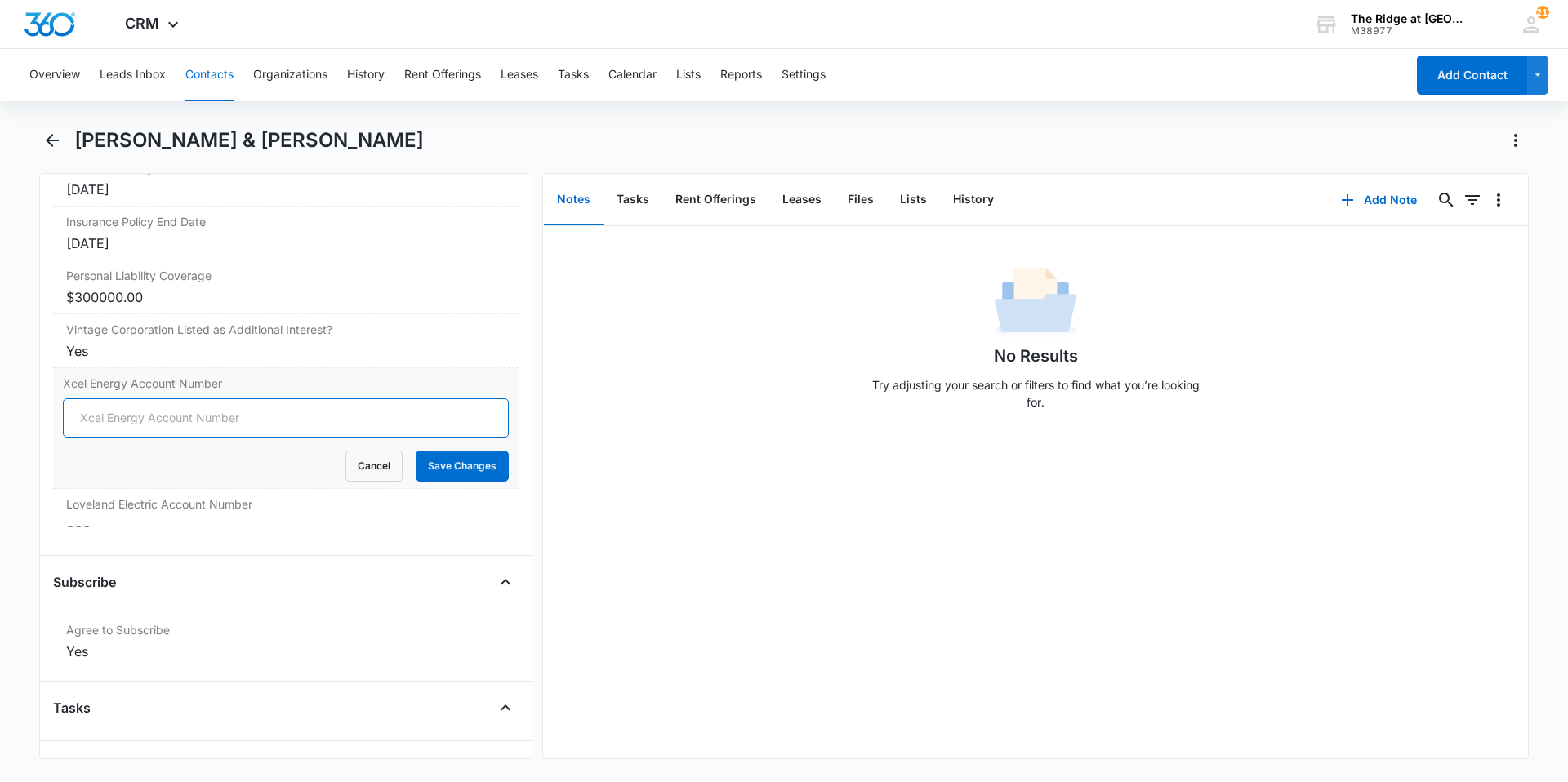
click at [132, 423] on input "Xcel Energy Account Number" at bounding box center [285, 417] width 446 height 39
type input "5300148634247"
click at [470, 465] on button "Save Changes" at bounding box center [462, 466] width 93 height 31
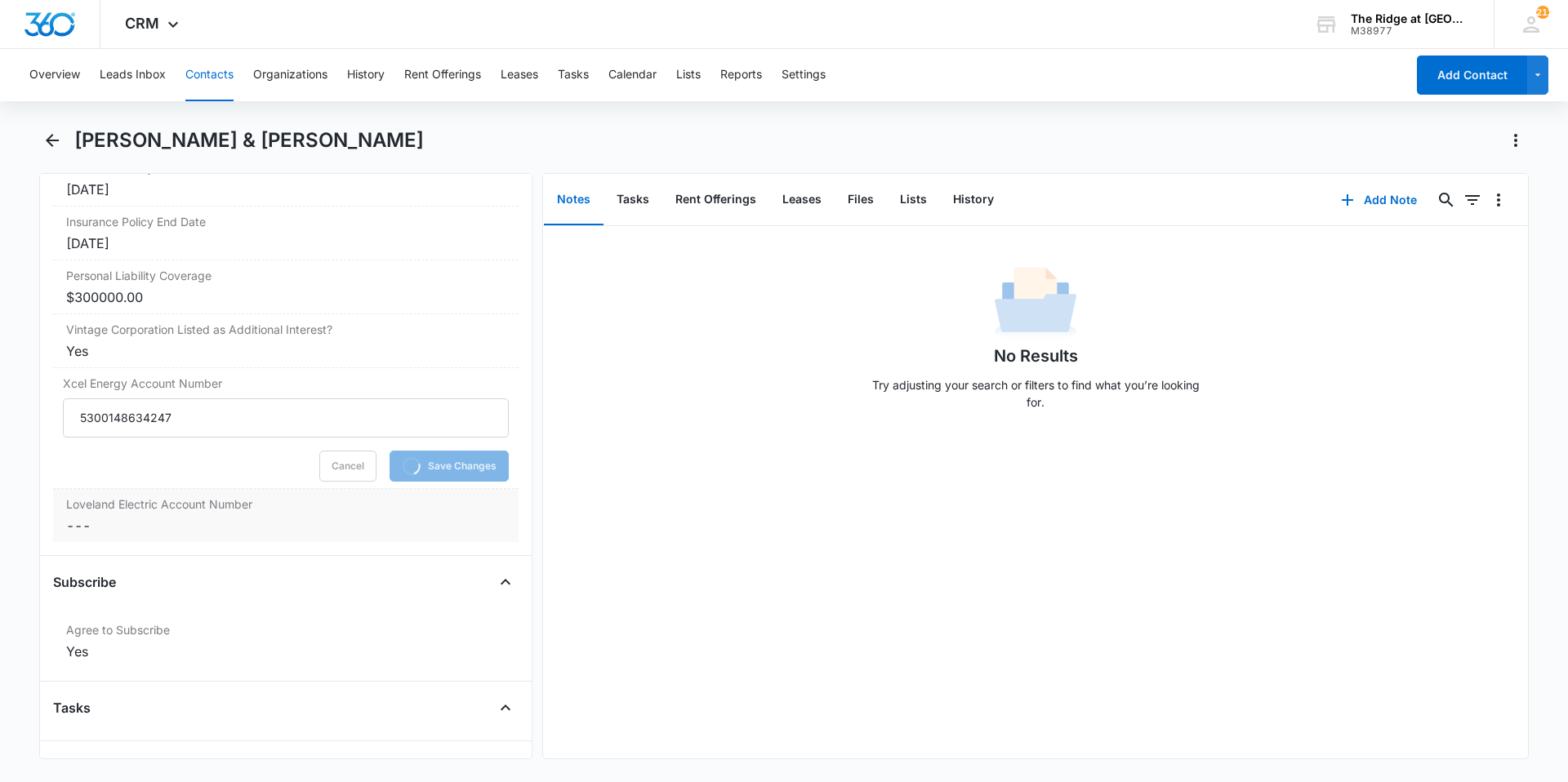
click at [442, 509] on label "Loveland Electric Account Number" at bounding box center [286, 504] width 439 height 17
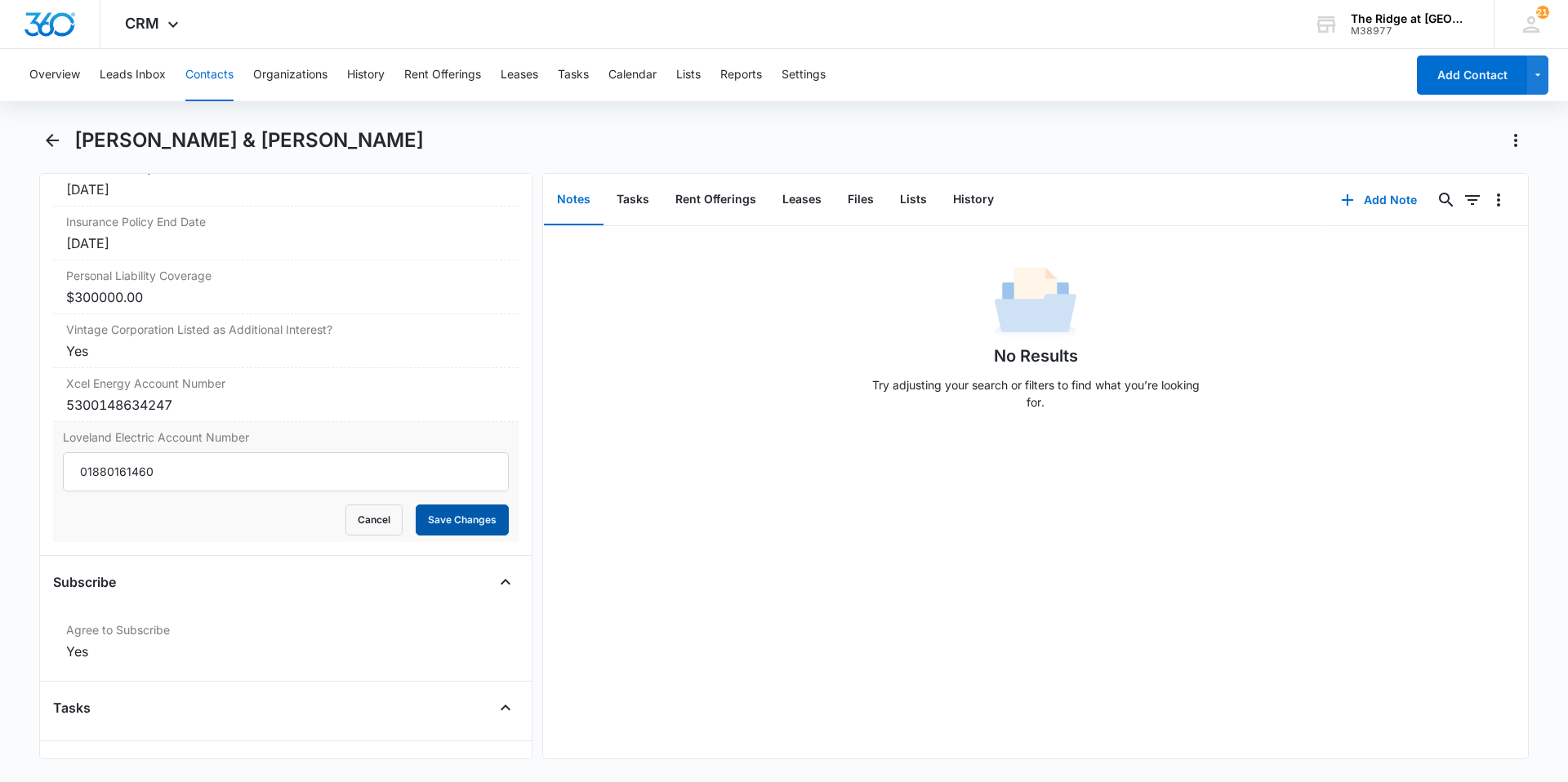
type input "01880161460"
click at [478, 528] on button "Save Changes" at bounding box center [462, 520] width 93 height 31
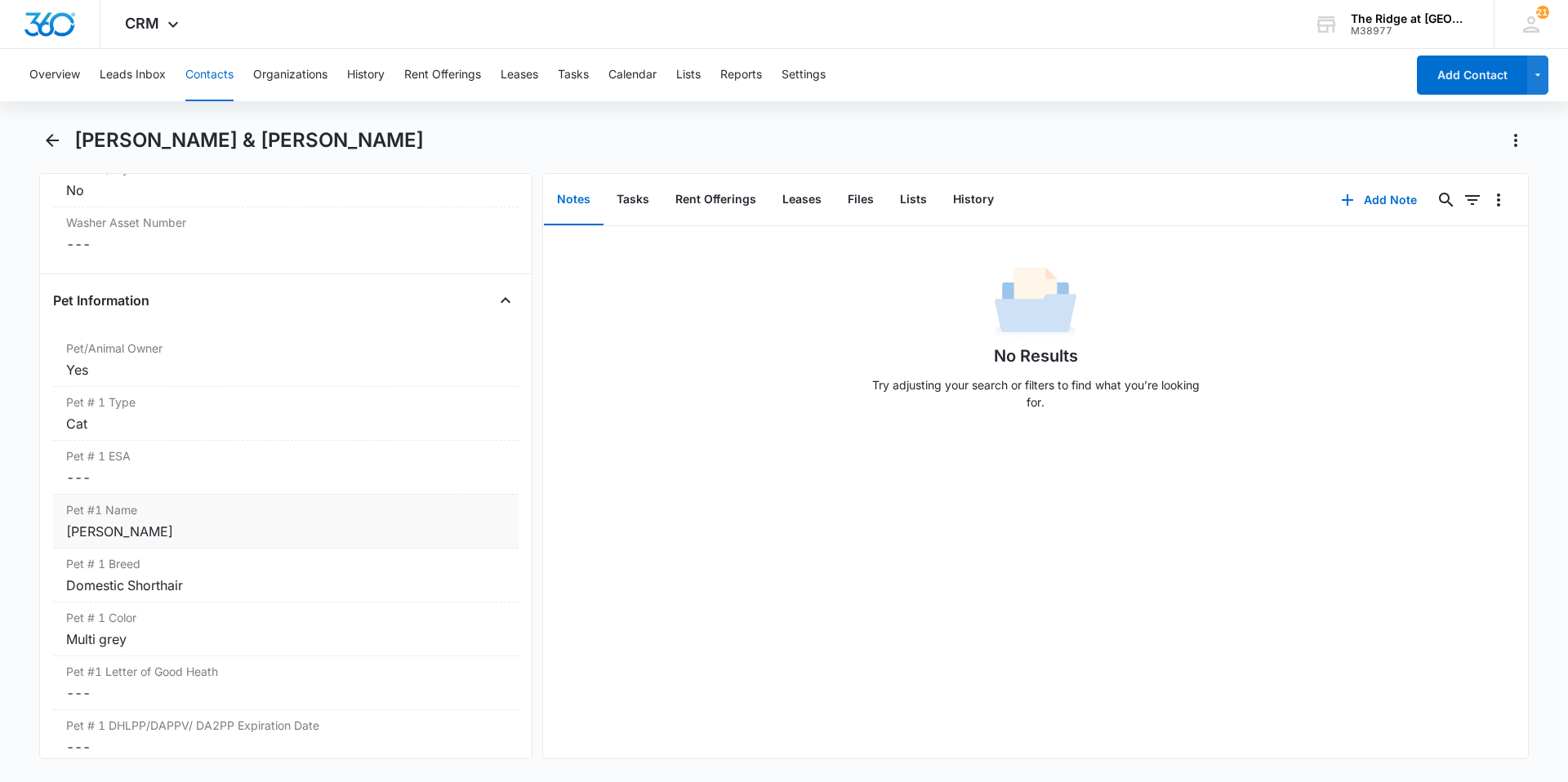
scroll to position [1919, 0]
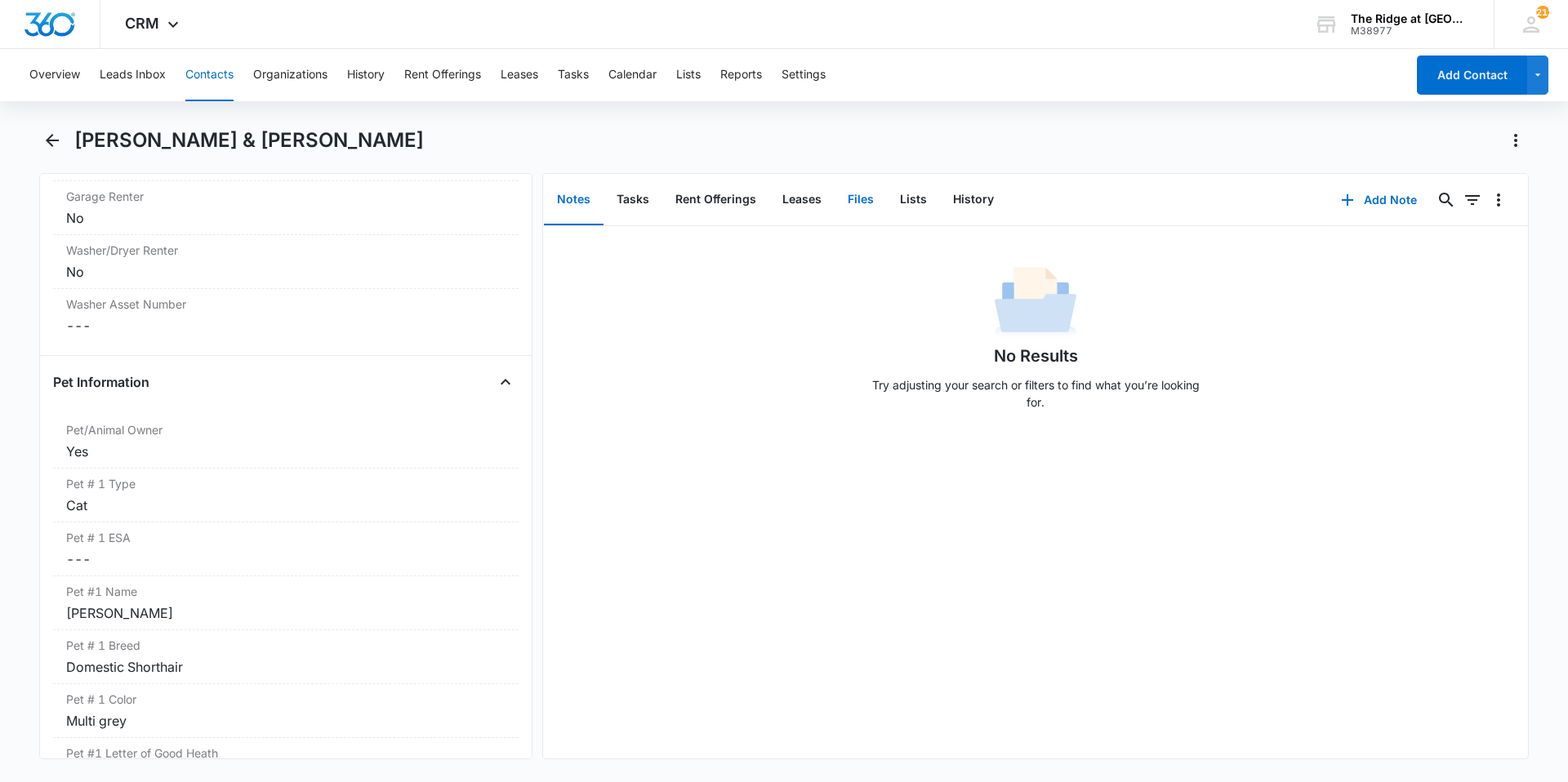
click at [849, 211] on button "Files" at bounding box center [860, 201] width 52 height 51
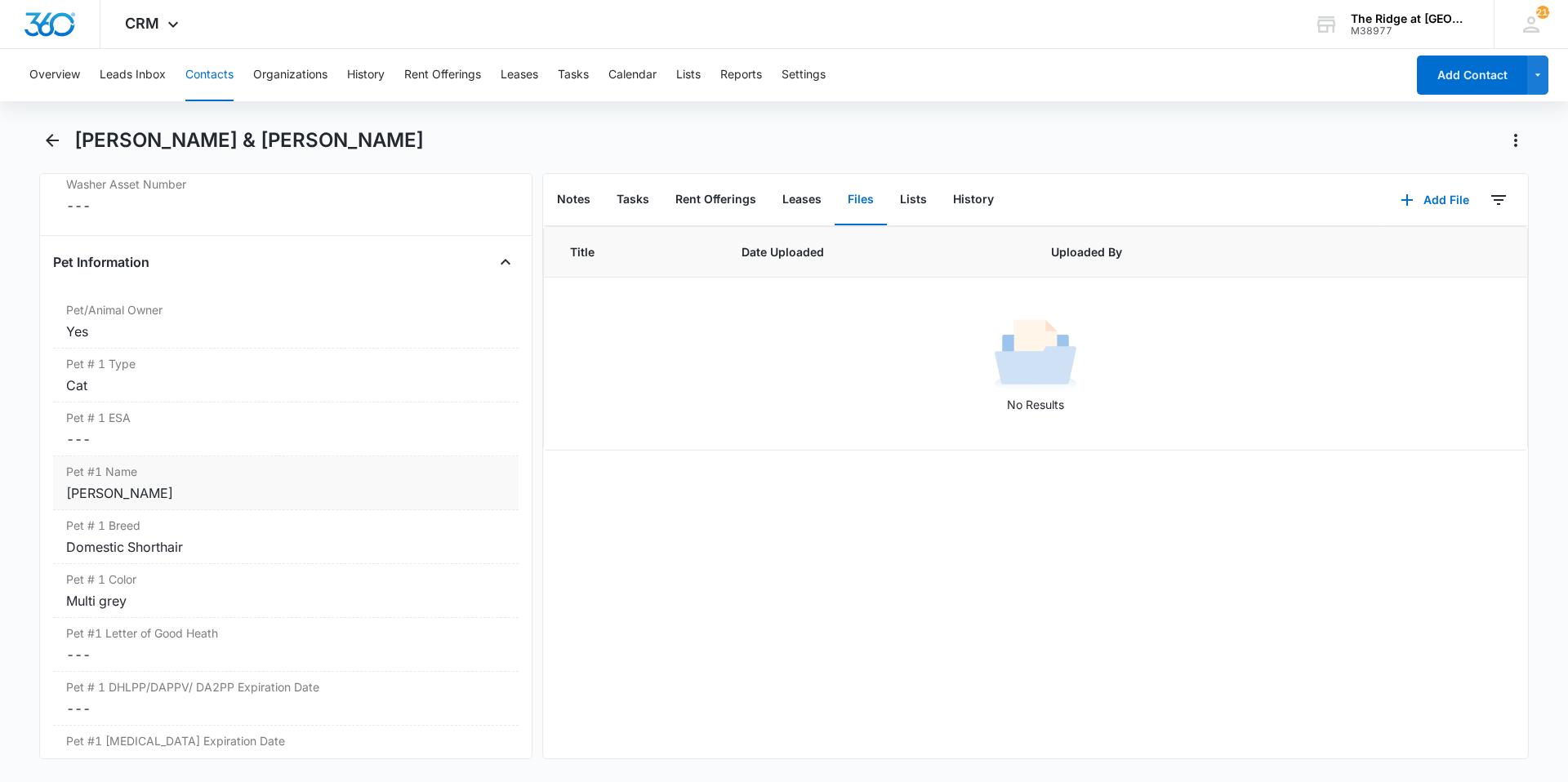
scroll to position [2041, 0]
click at [182, 442] on dd "Cancel Save Changes ---" at bounding box center [286, 437] width 439 height 19
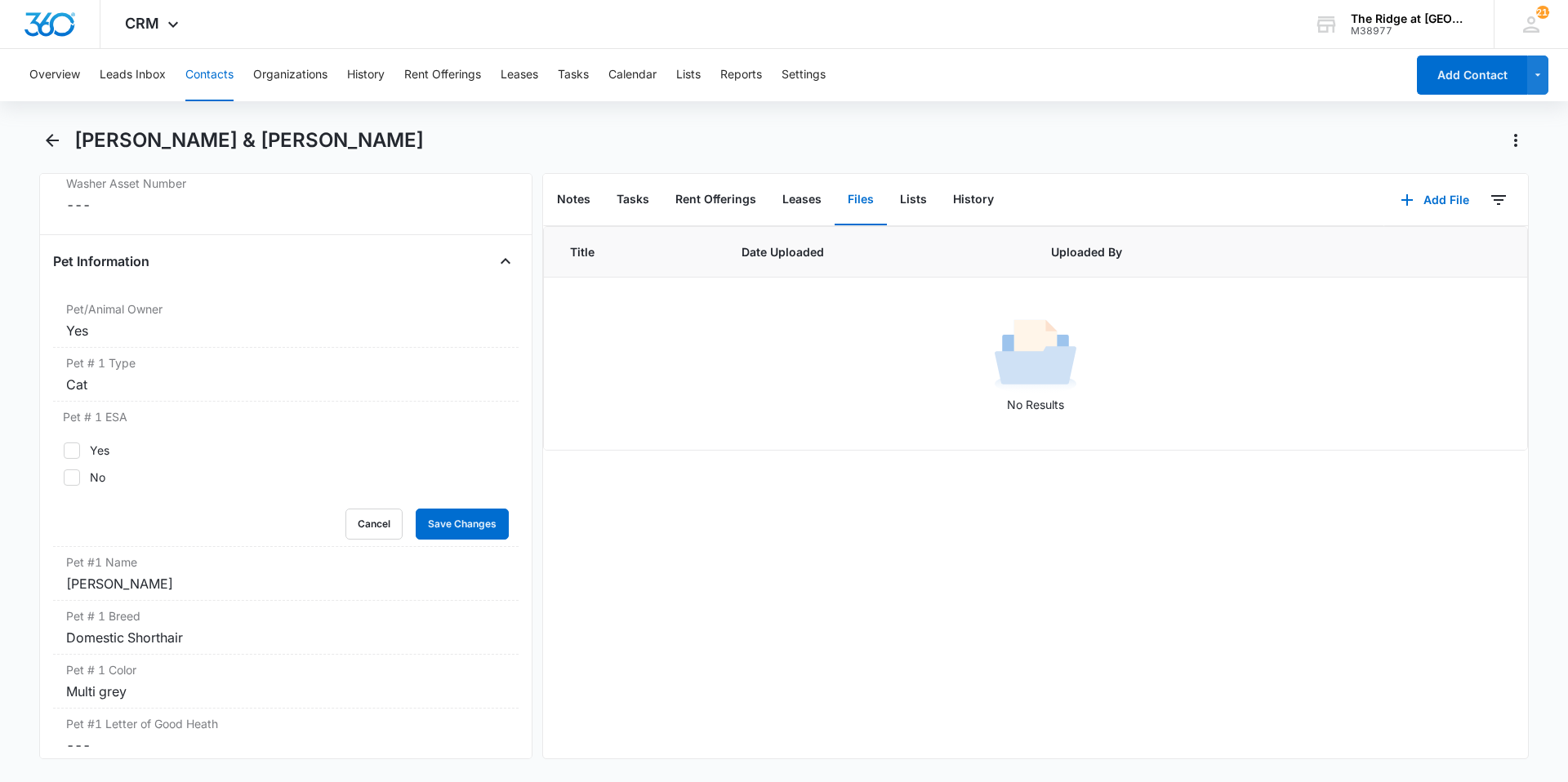
click at [164, 459] on div "Yes No" at bounding box center [285, 464] width 446 height 44
click at [105, 450] on div "Yes" at bounding box center [99, 450] width 19 height 17
click at [64, 450] on input "Yes" at bounding box center [63, 449] width 1 height 1
checkbox input "true"
click at [429, 523] on button "Save Changes" at bounding box center [462, 524] width 93 height 31
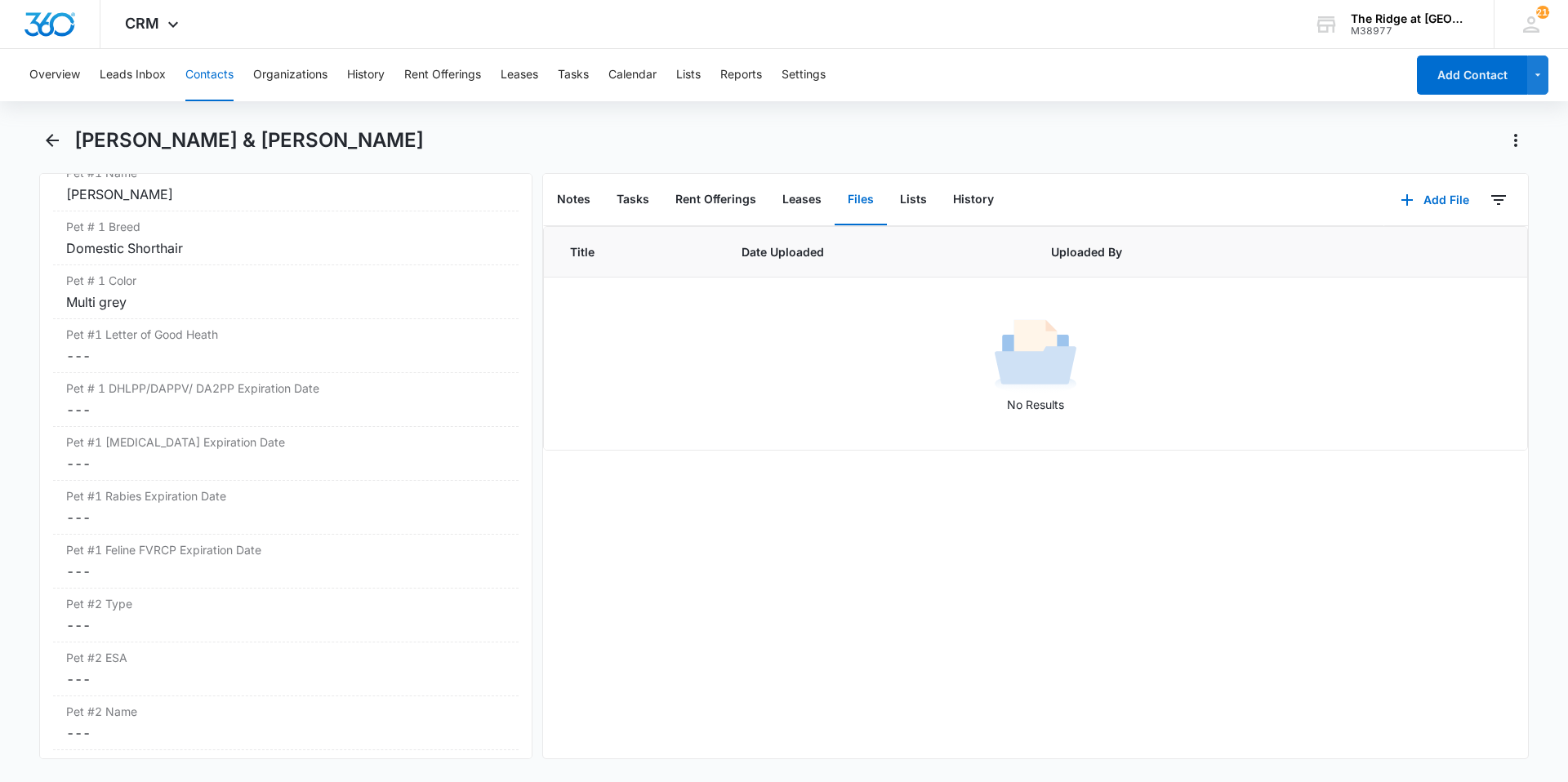
scroll to position [2336, 0]
click at [124, 499] on label "Pet #1 Rabies Expiration Date" at bounding box center [286, 498] width 439 height 17
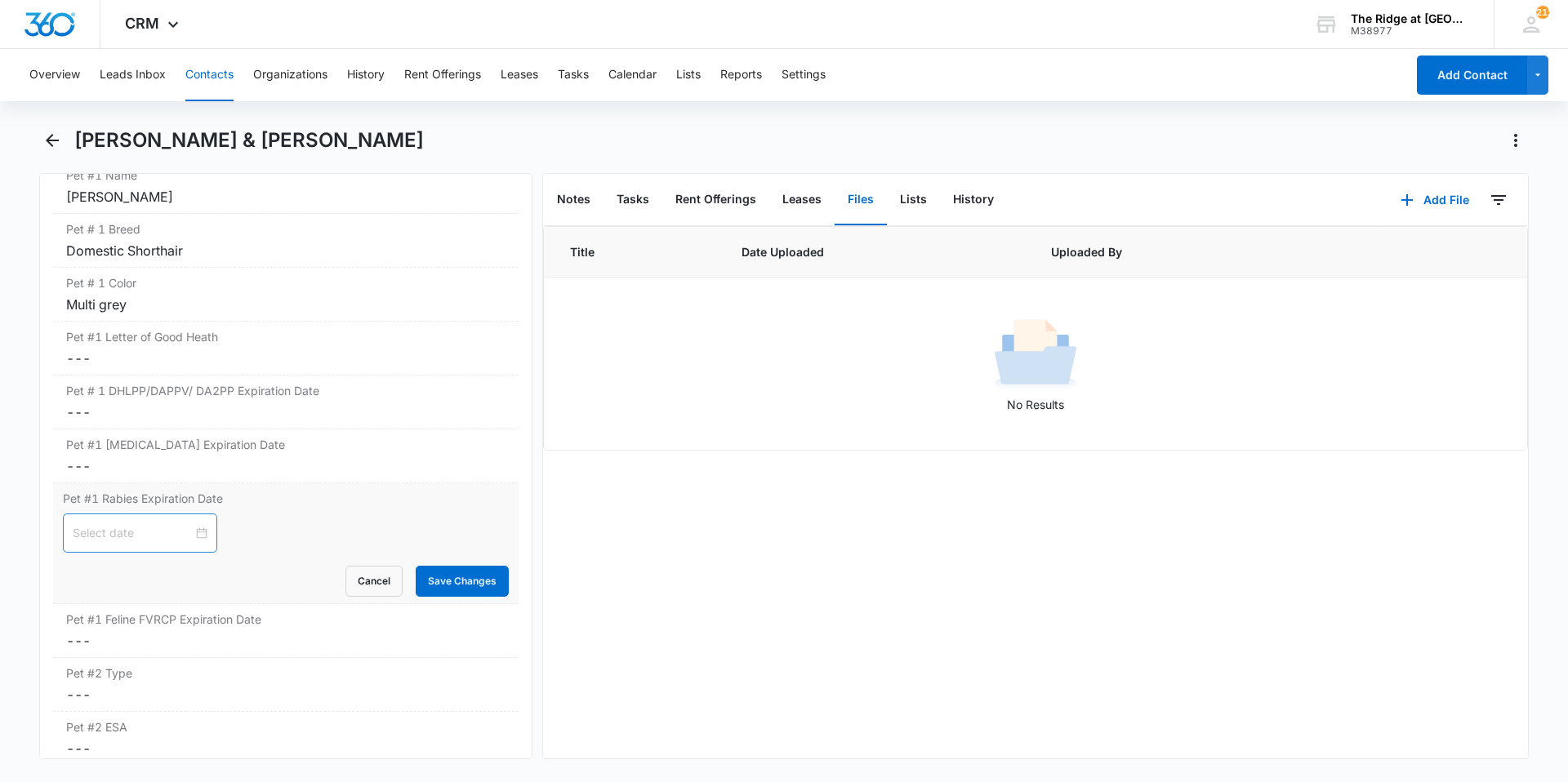
click at [151, 538] on input at bounding box center [133, 533] width 120 height 18
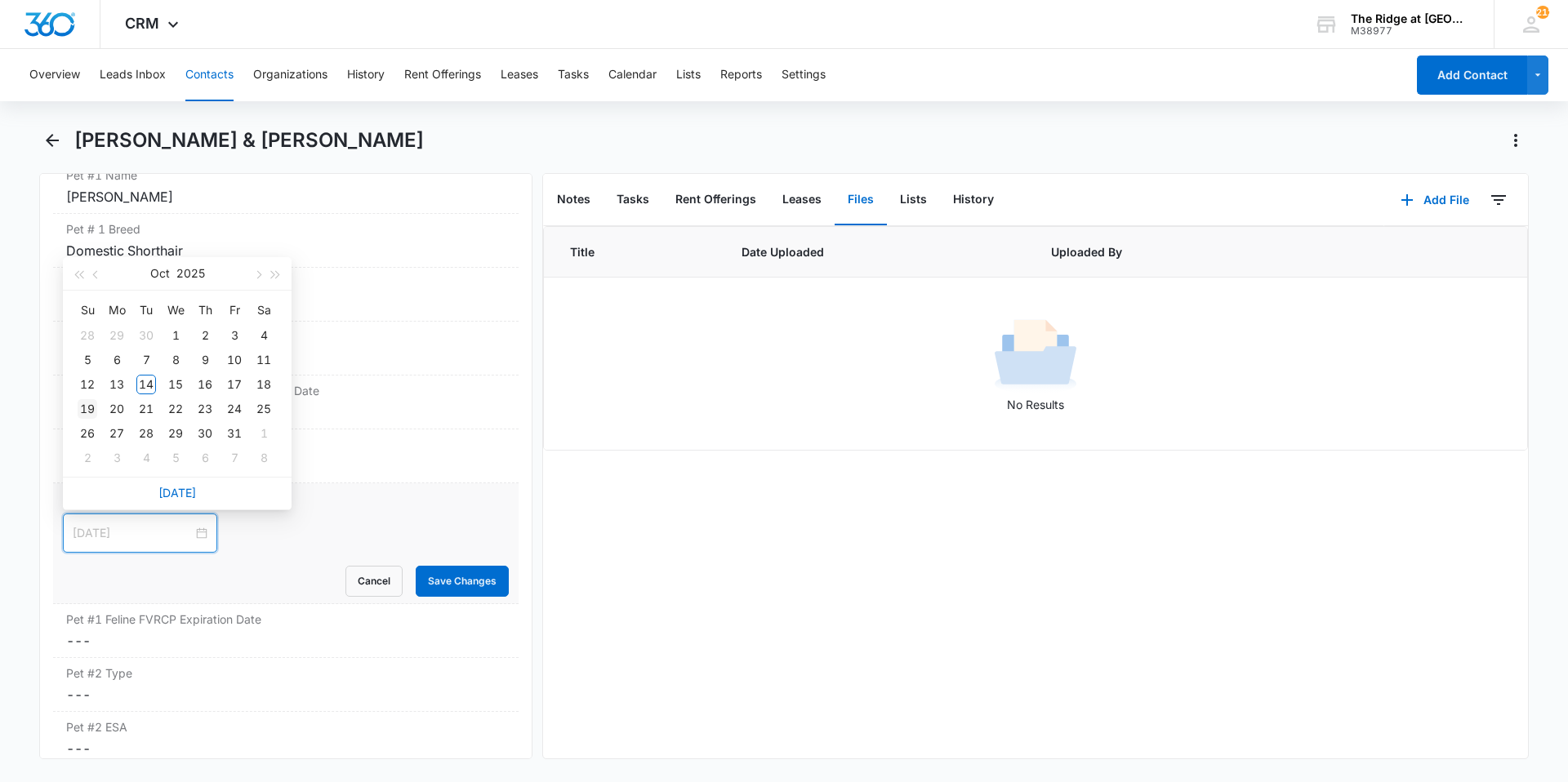
type input "[DATE]"
click at [92, 407] on div "19" at bounding box center [87, 408] width 19 height 19
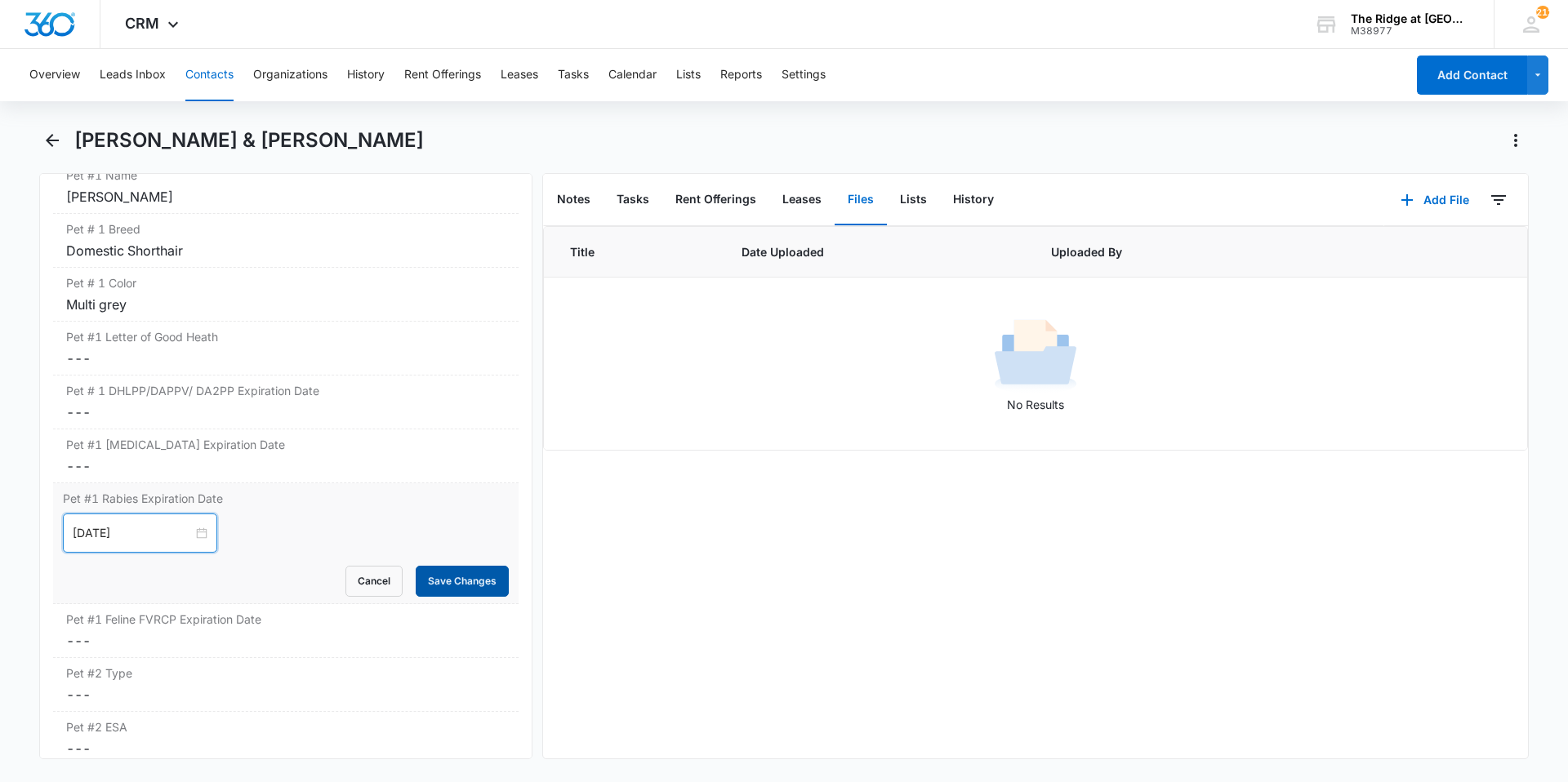
click at [437, 577] on button "Save Changes" at bounding box center [462, 581] width 93 height 31
click at [208, 631] on div "Pet #1 Feline FVRCP Expiration Date Cancel Save Changes ---" at bounding box center [285, 631] width 465 height 54
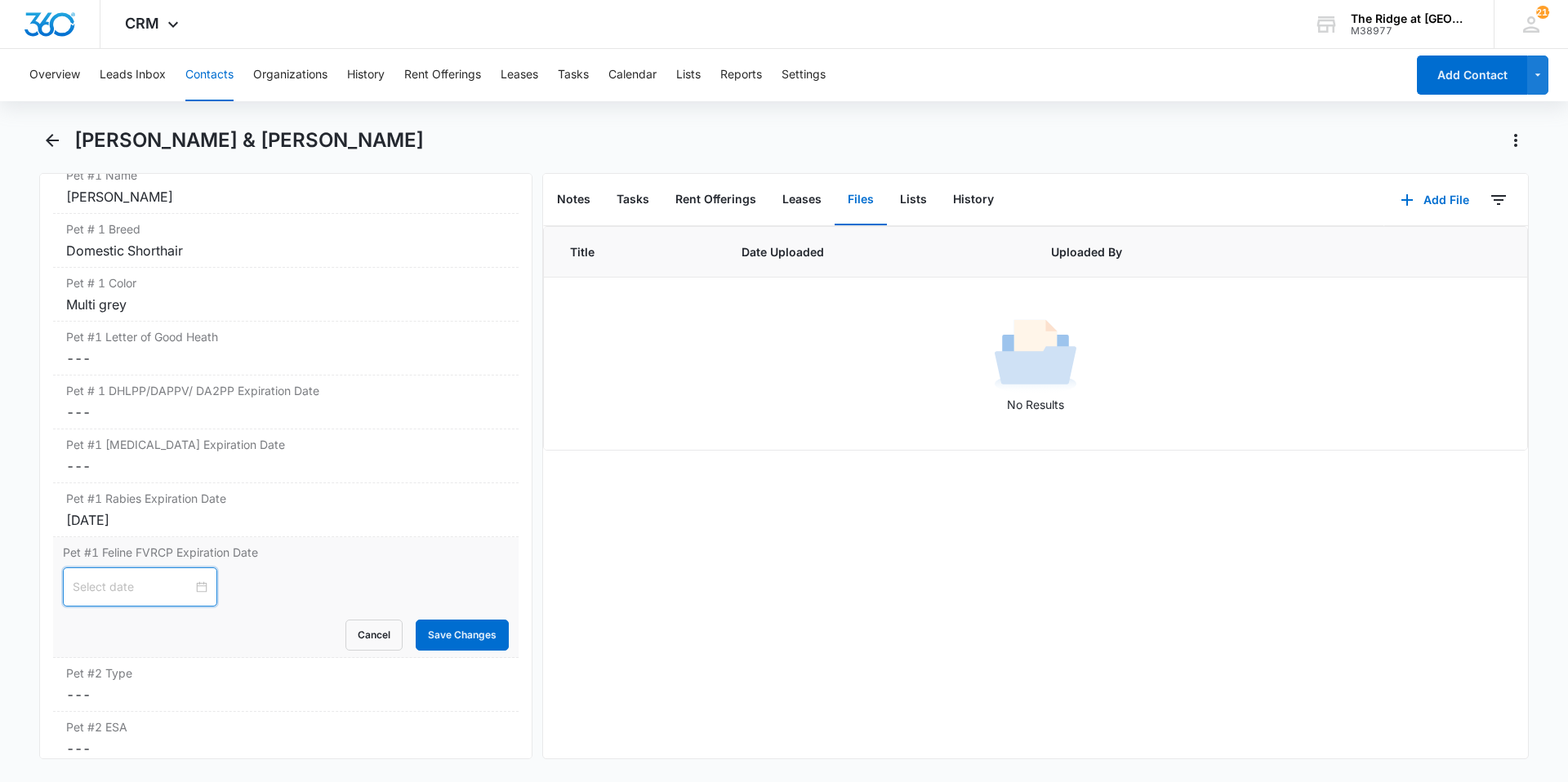
click at [144, 591] on input at bounding box center [133, 587] width 120 height 18
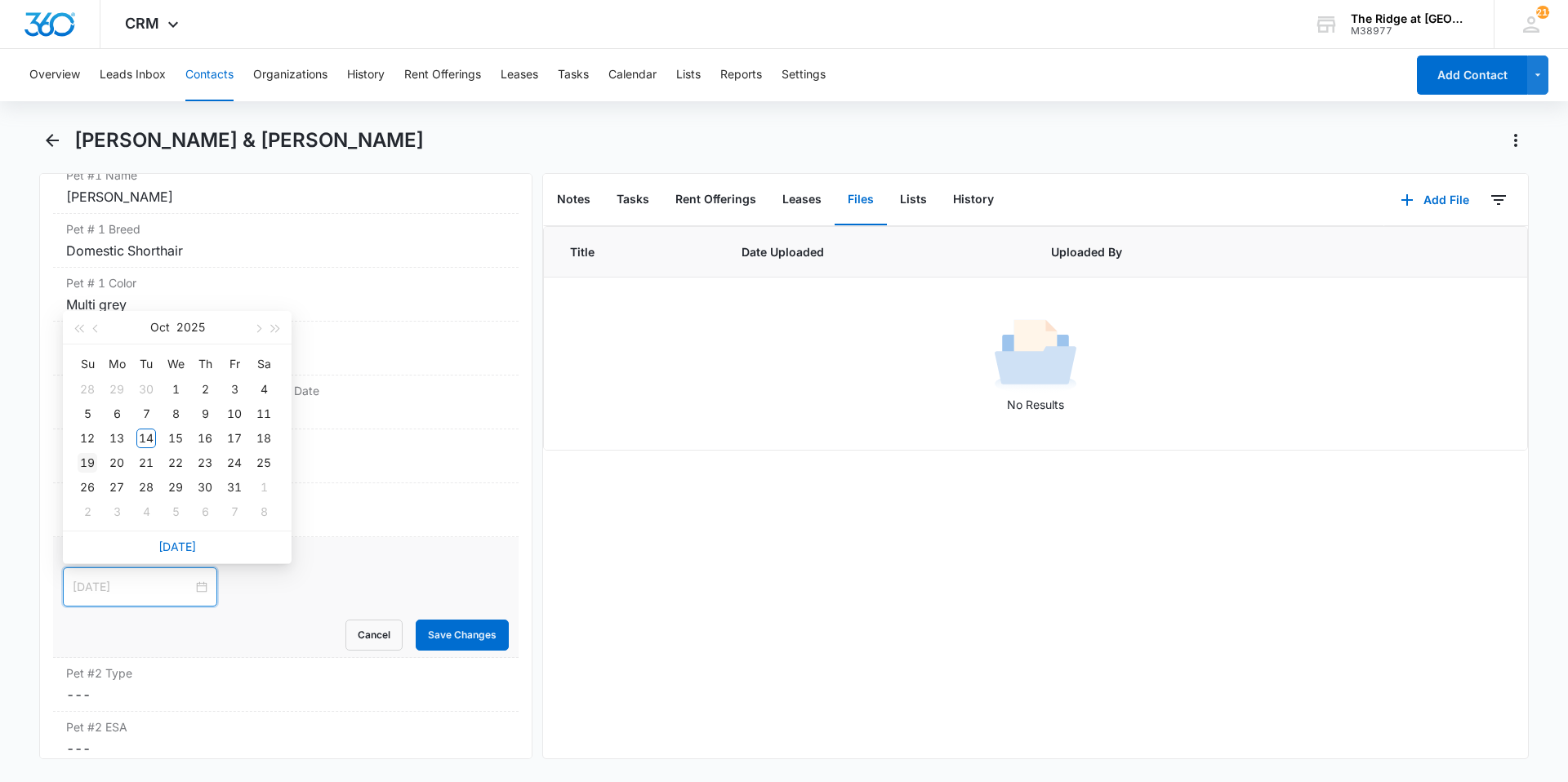
type input "[DATE]"
click at [90, 466] on div "19" at bounding box center [87, 462] width 19 height 19
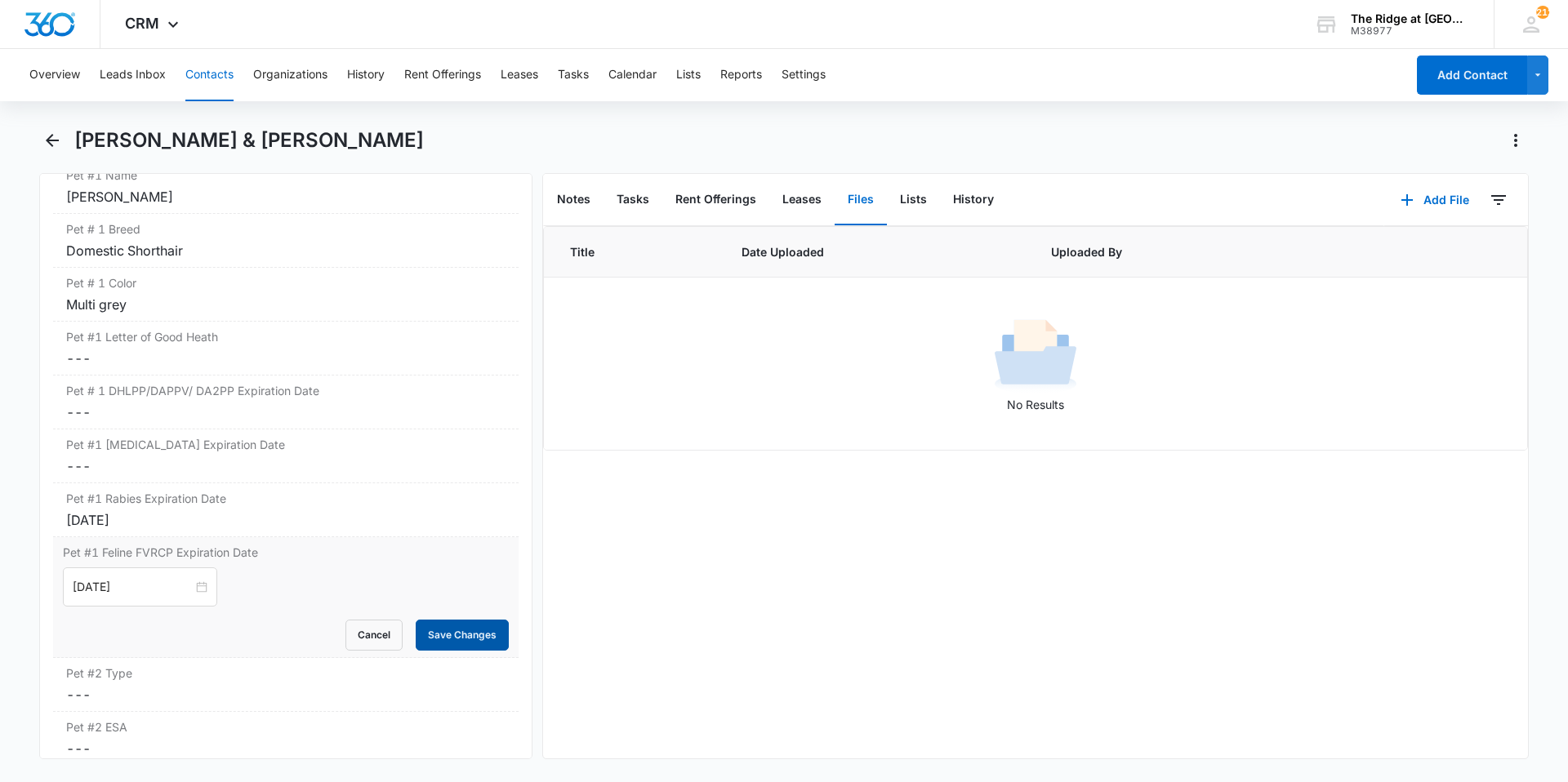
click at [416, 630] on button "Save Changes" at bounding box center [462, 635] width 93 height 31
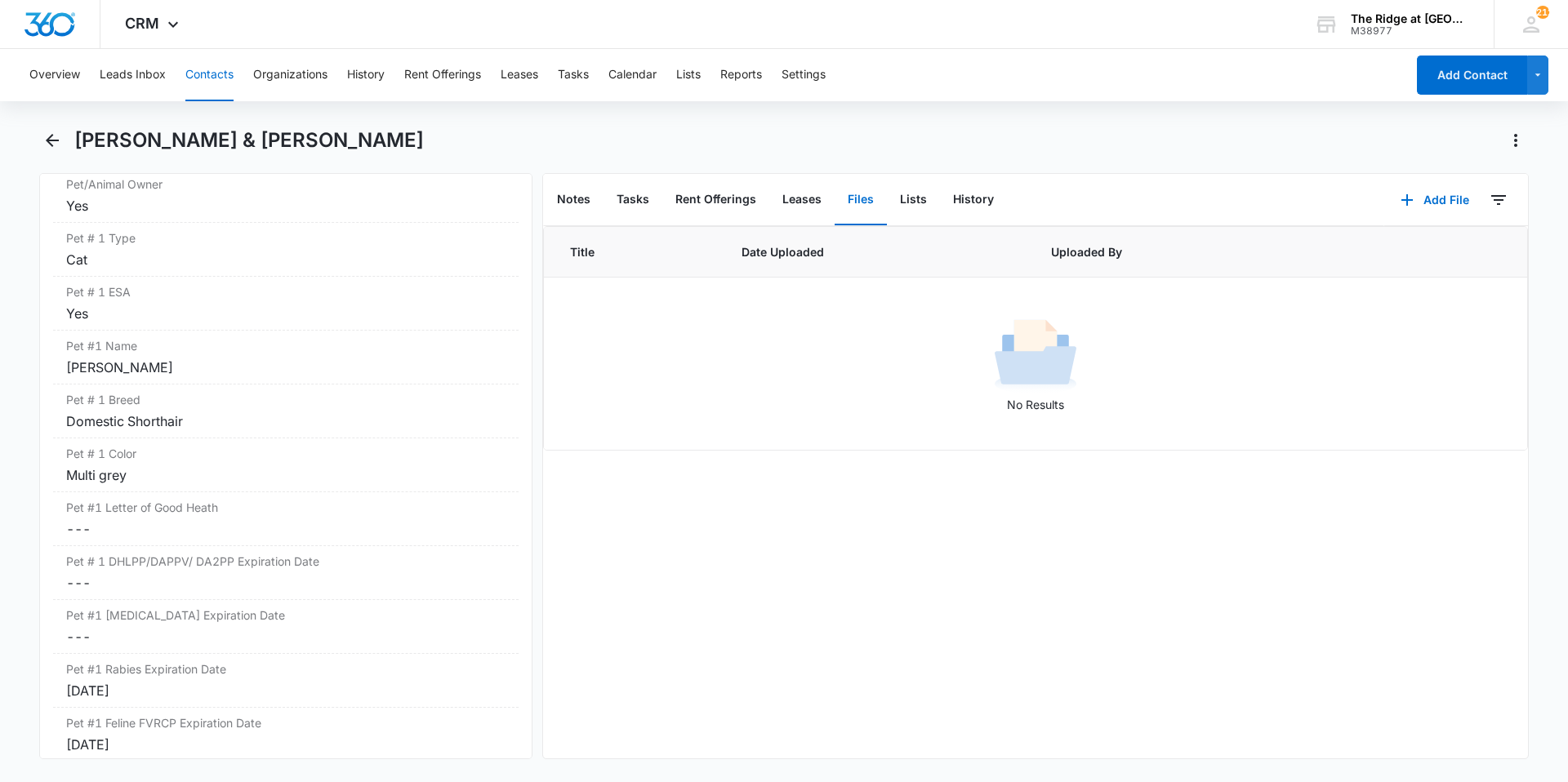
scroll to position [2165, 0]
